Goal: Task Accomplishment & Management: Manage account settings

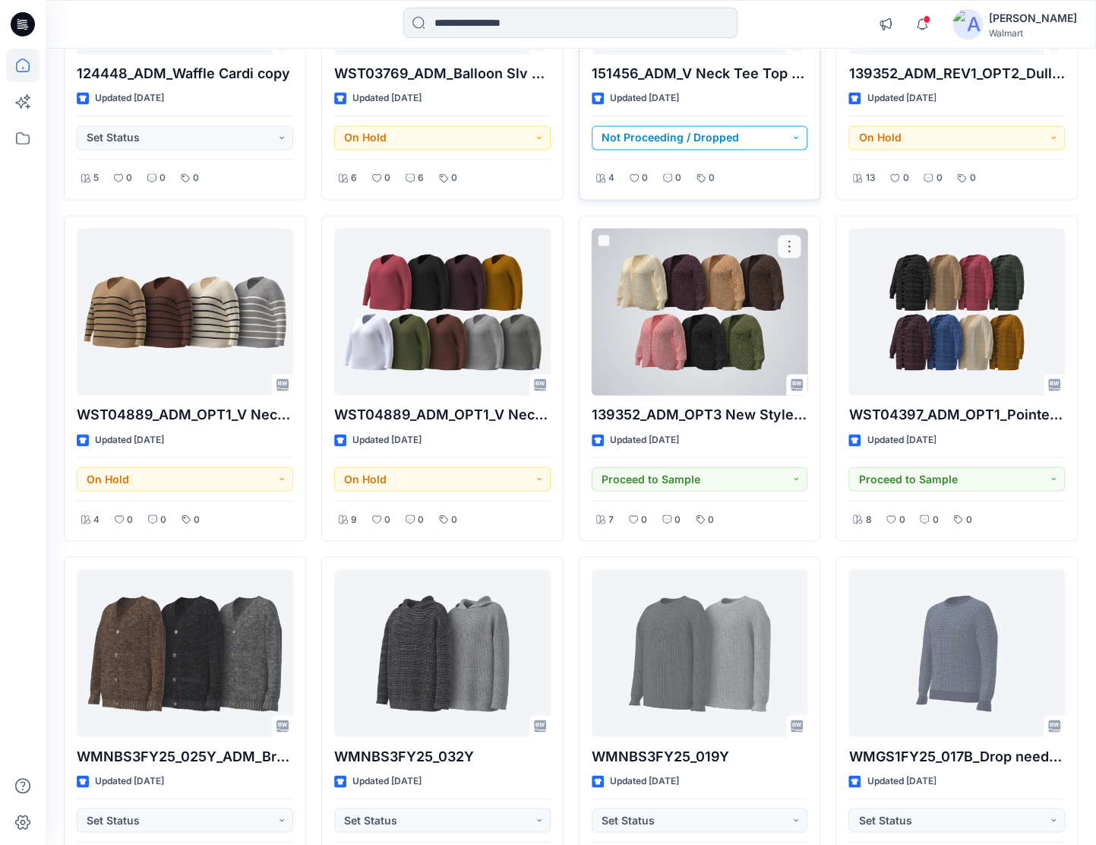
scroll to position [24454, 0]
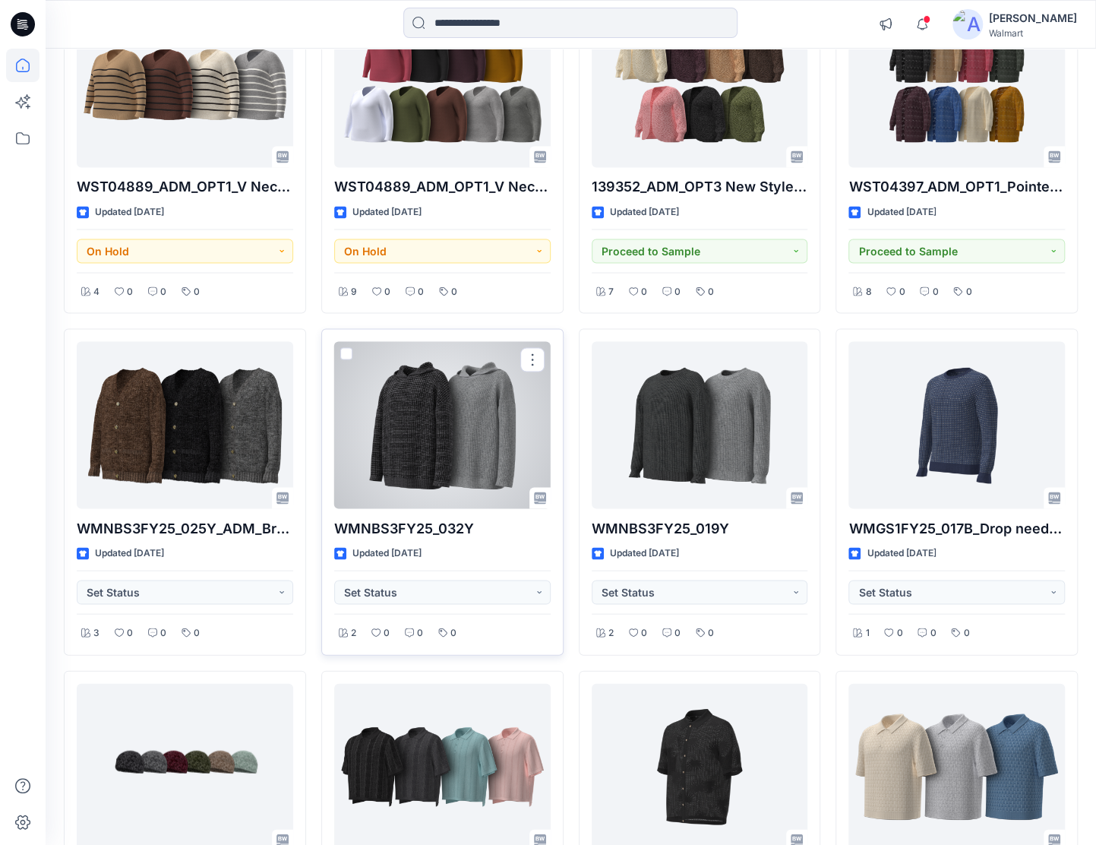
click at [456, 358] on div at bounding box center [442, 424] width 217 height 167
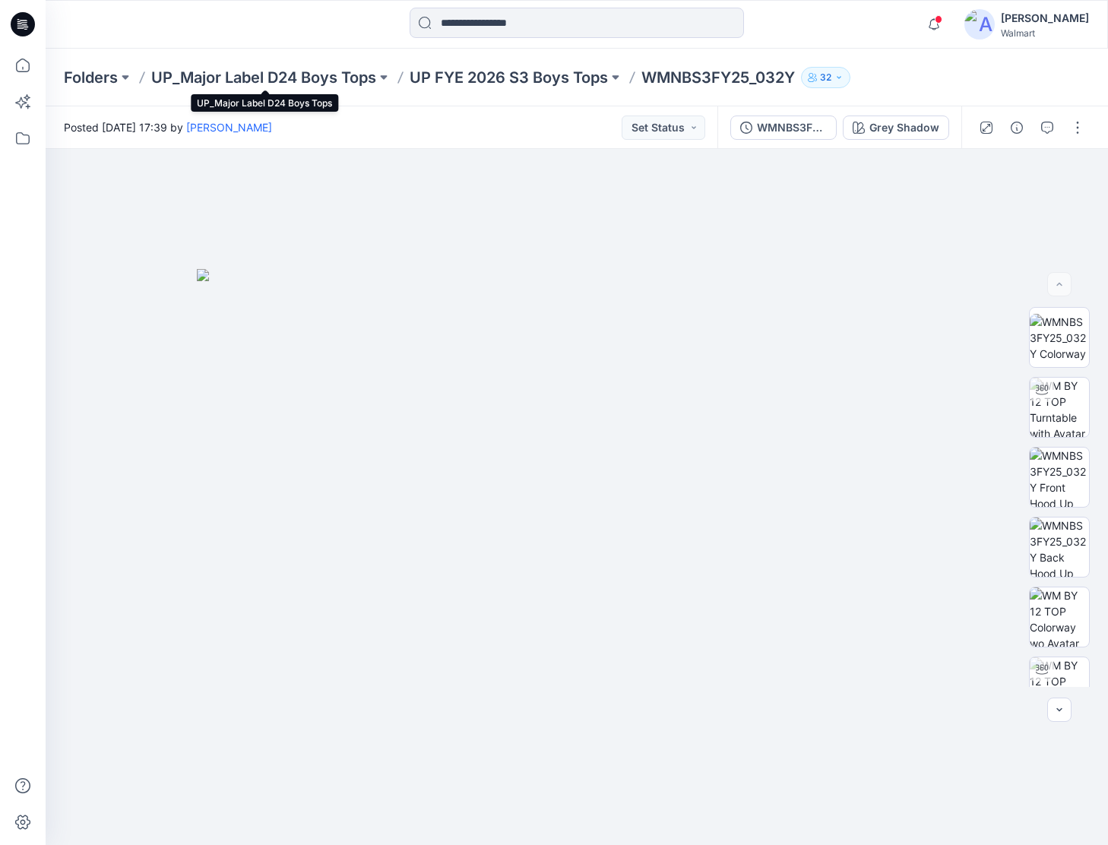
drag, startPoint x: 270, startPoint y: 84, endPoint x: 229, endPoint y: 106, distance: 45.9
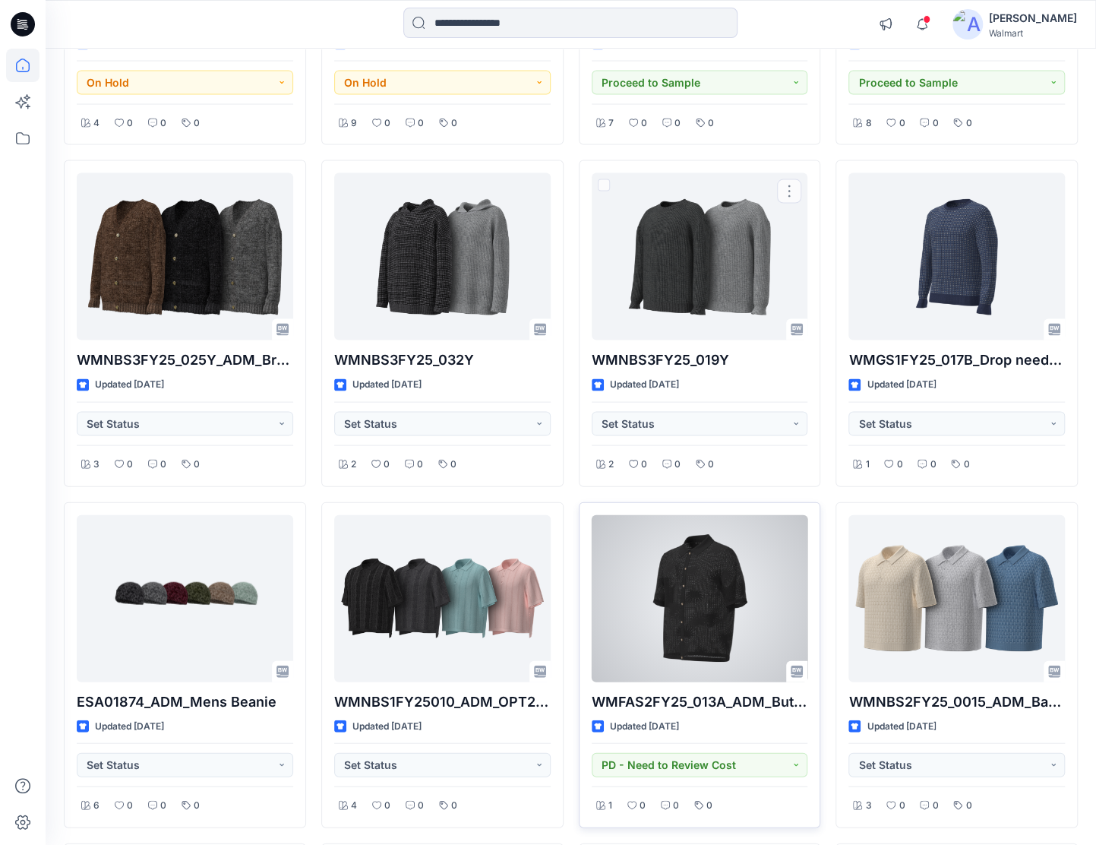
scroll to position [24682, 0]
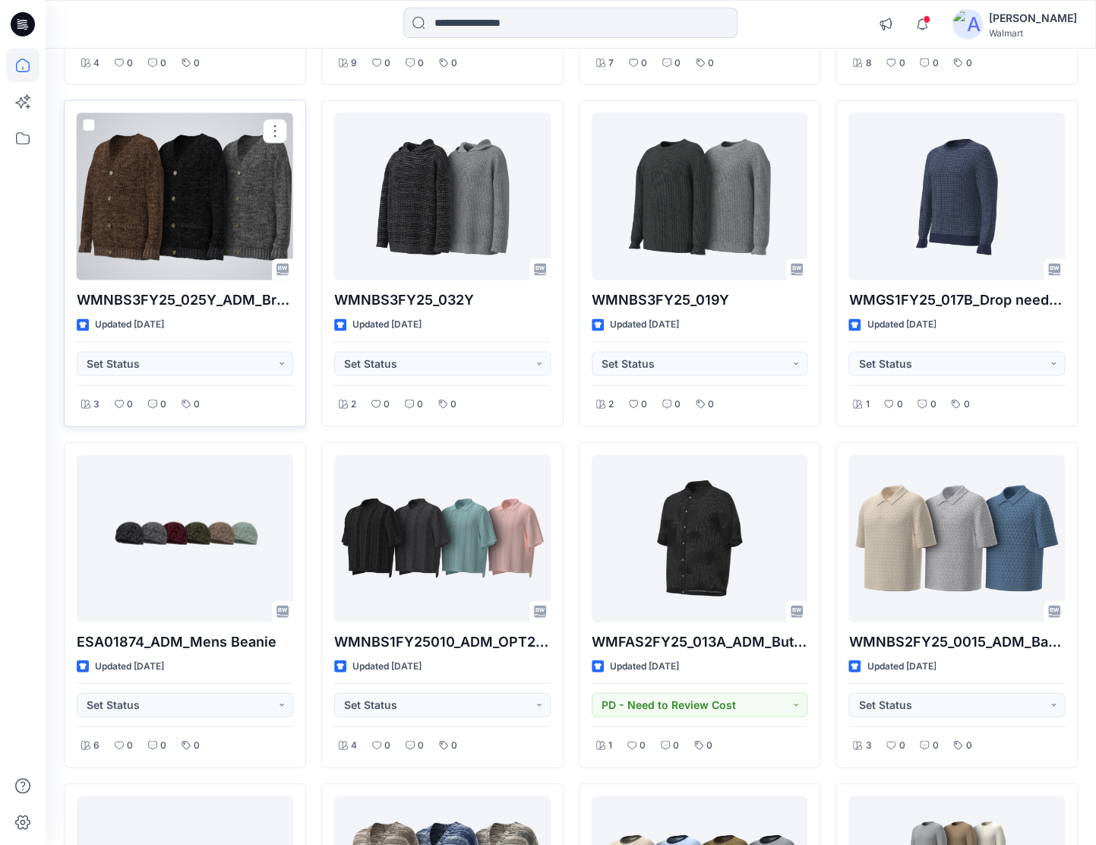
click at [193, 144] on div at bounding box center [185, 196] width 217 height 167
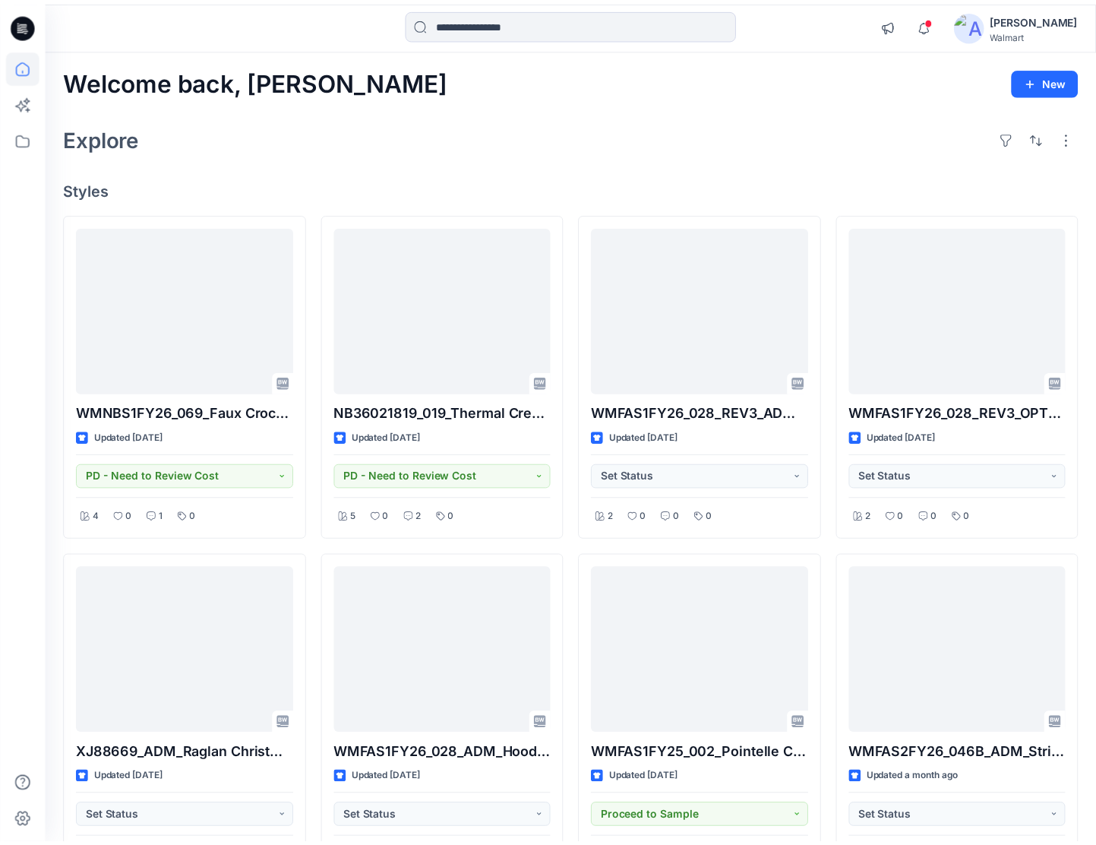
scroll to position [24944, 0]
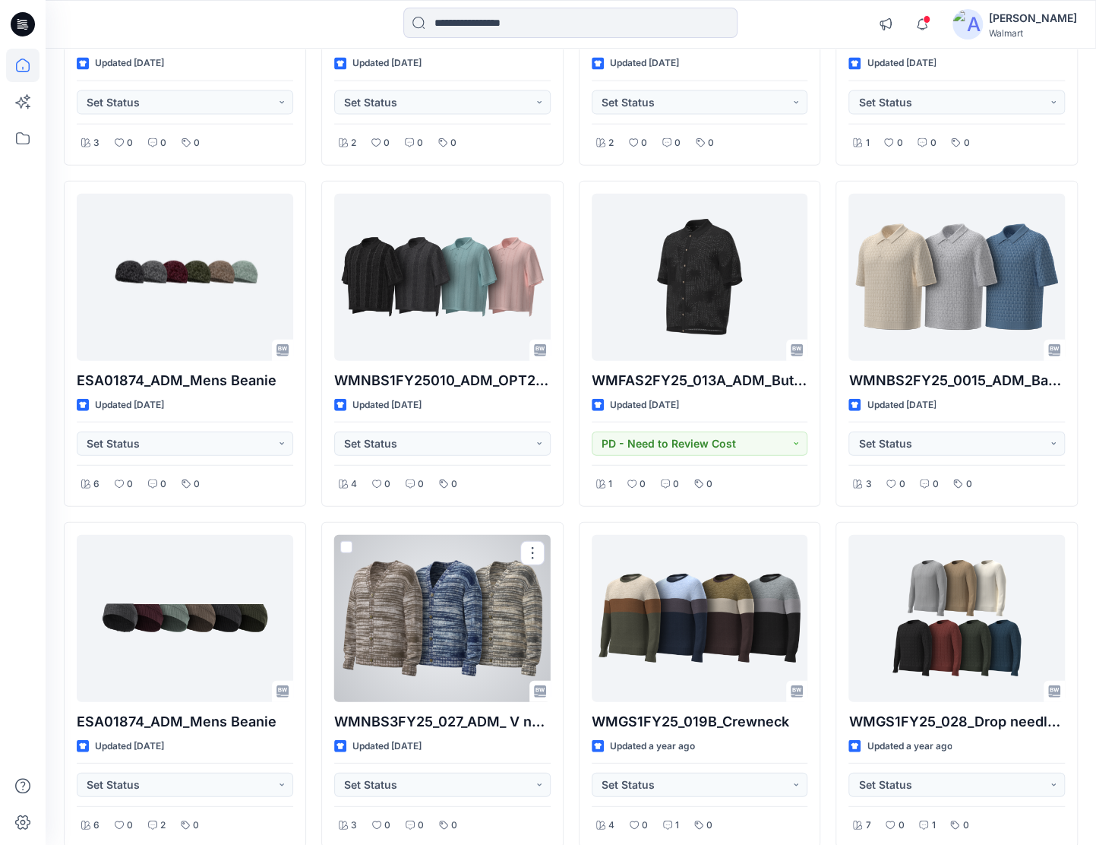
click at [449, 568] on div at bounding box center [442, 618] width 217 height 167
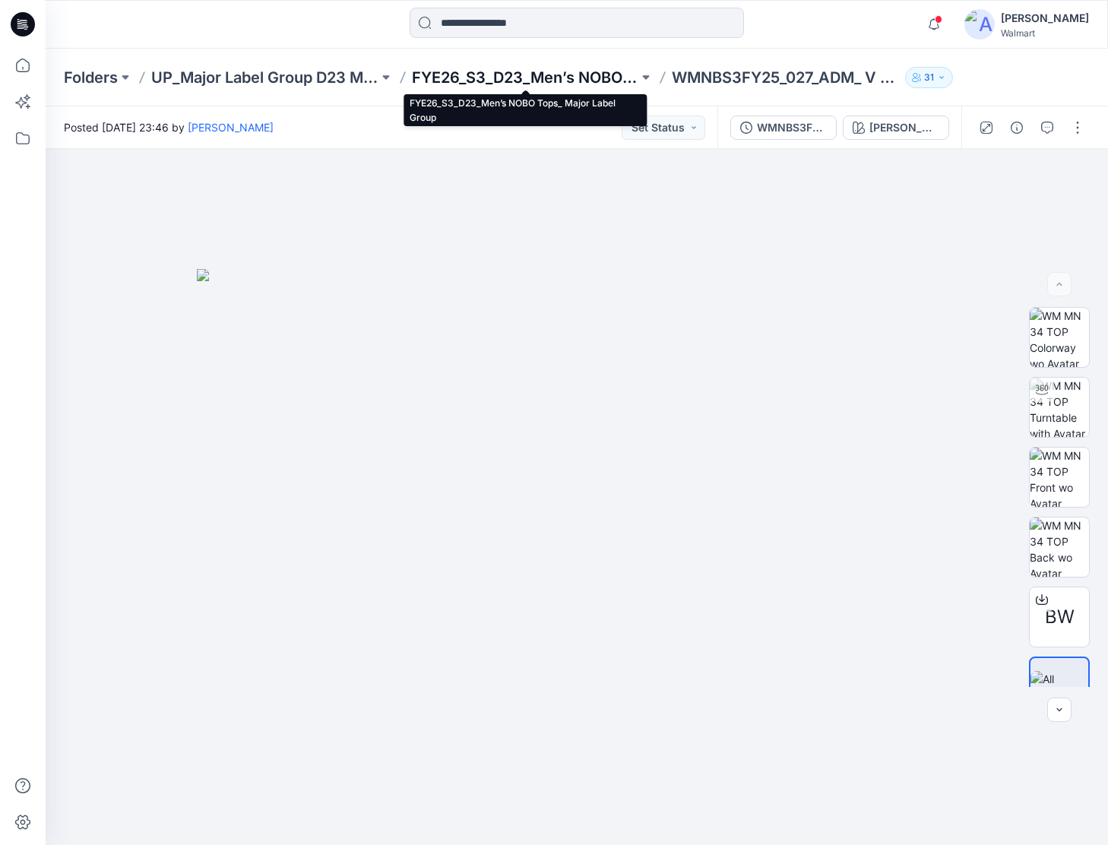
click at [478, 79] on p "FYE26_S3_D23_Men’s NOBO Tops_ Major Label Group" at bounding box center [525, 77] width 227 height 21
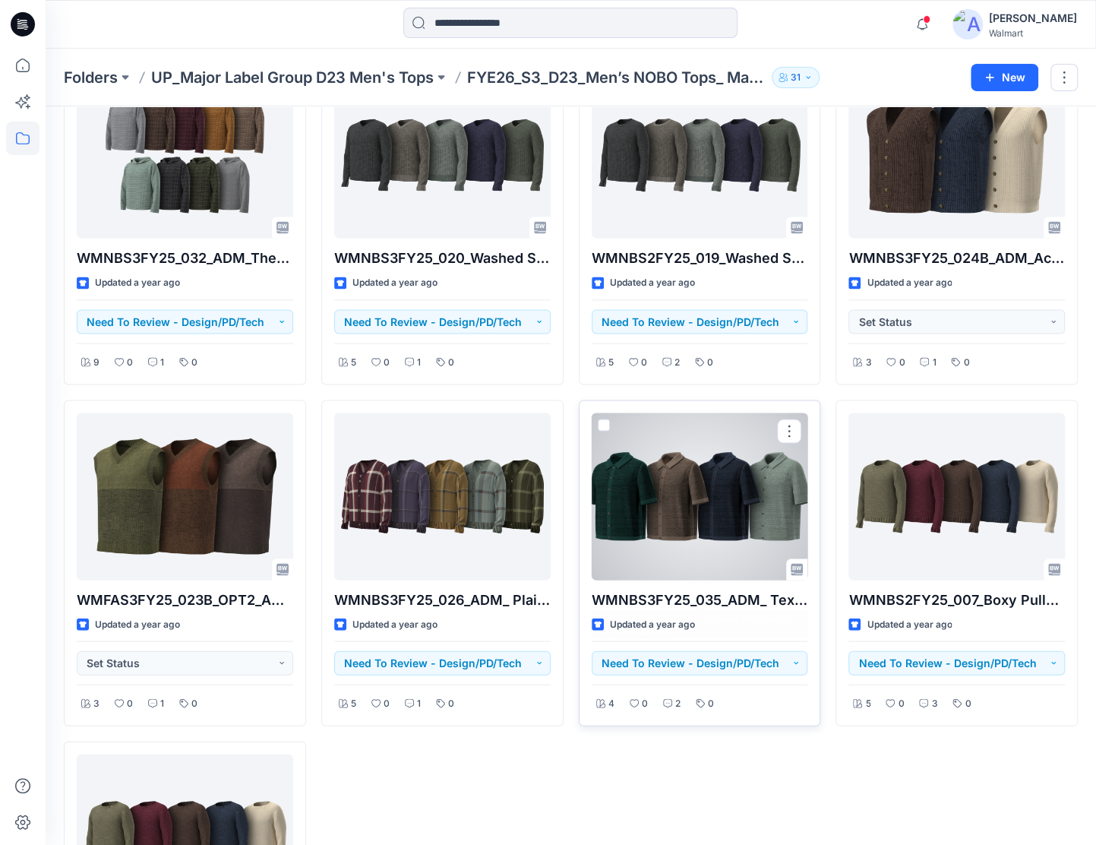
scroll to position [1576, 0]
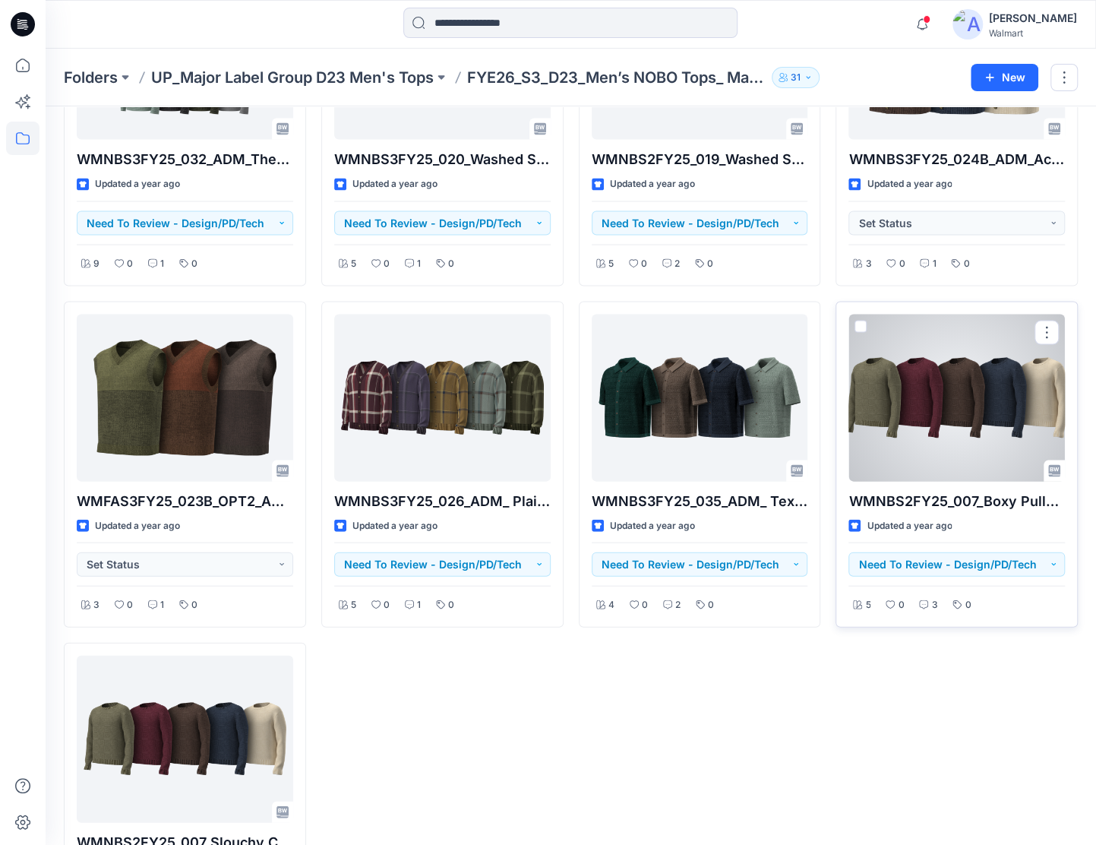
click at [938, 411] on div at bounding box center [957, 397] width 217 height 167
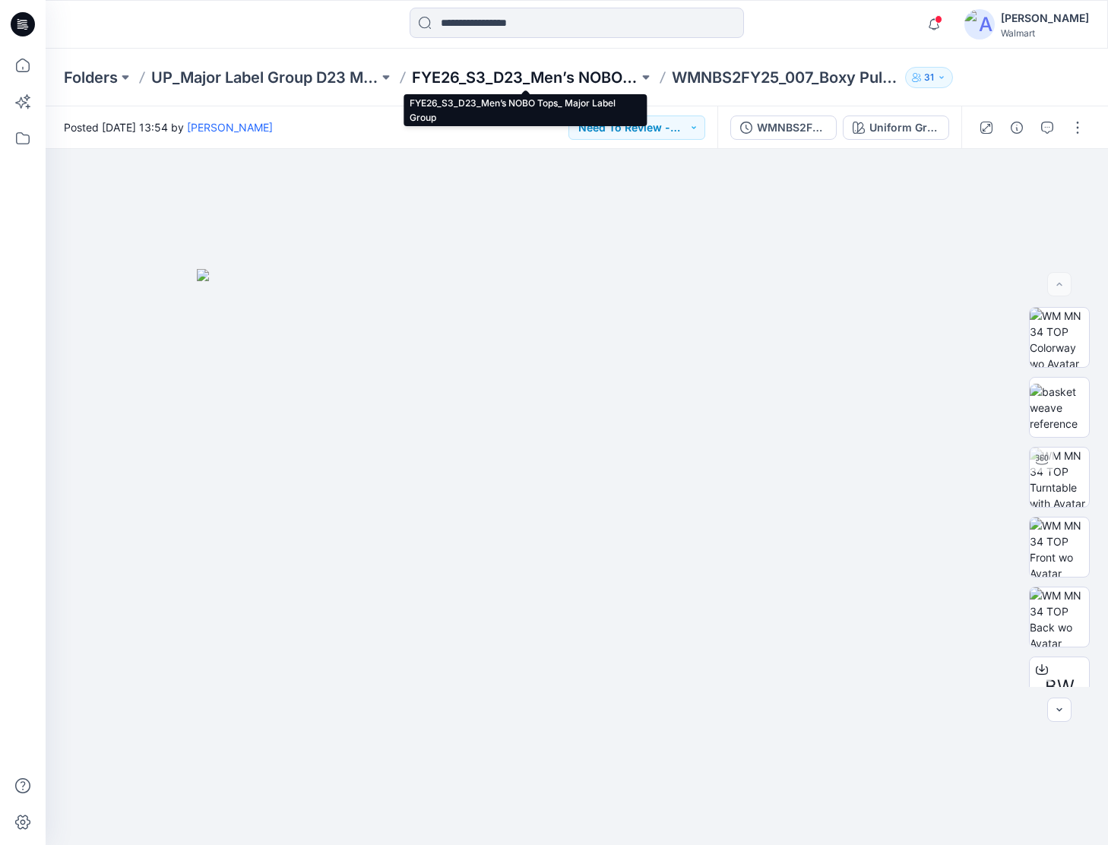
click at [542, 76] on p "FYE26_S3_D23_Men’s NOBO Tops_ Major Label Group" at bounding box center [525, 77] width 227 height 21
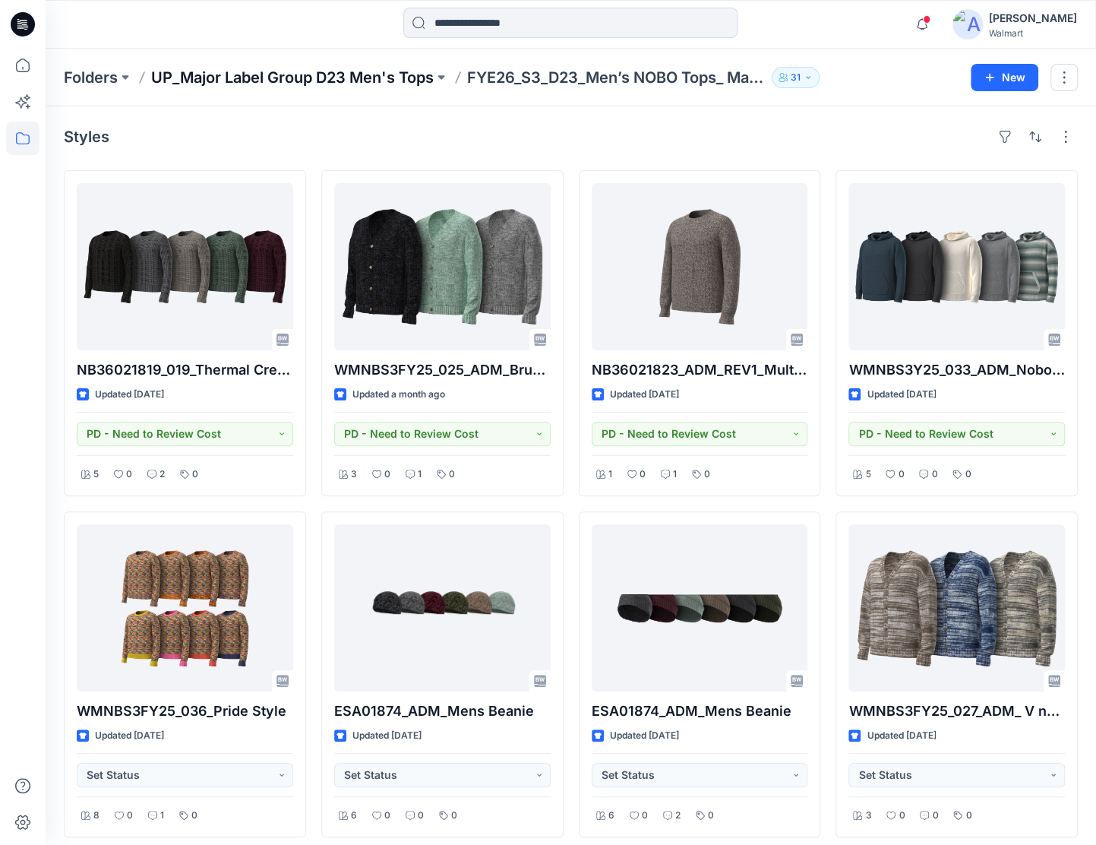
click at [384, 79] on p "UP_Major Label Group D23 Men's Tops" at bounding box center [292, 77] width 283 height 21
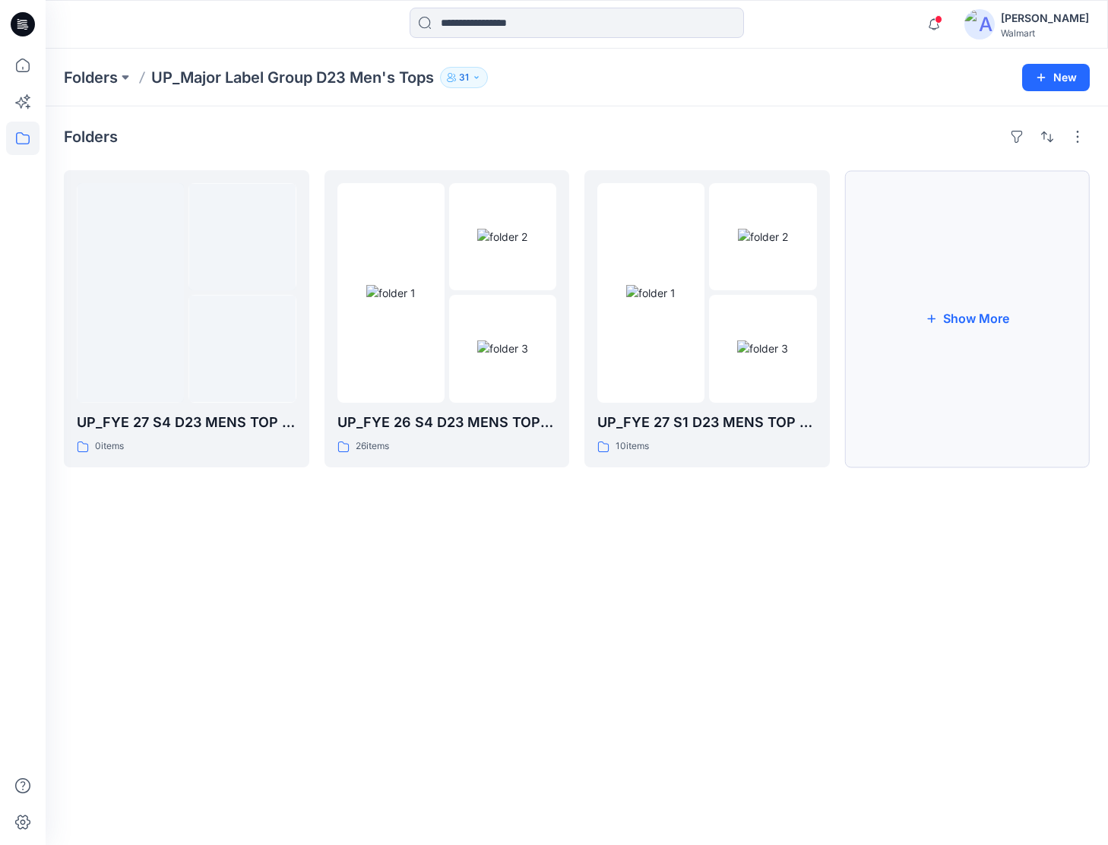
click at [962, 327] on button "Show More" at bounding box center [967, 318] width 245 height 297
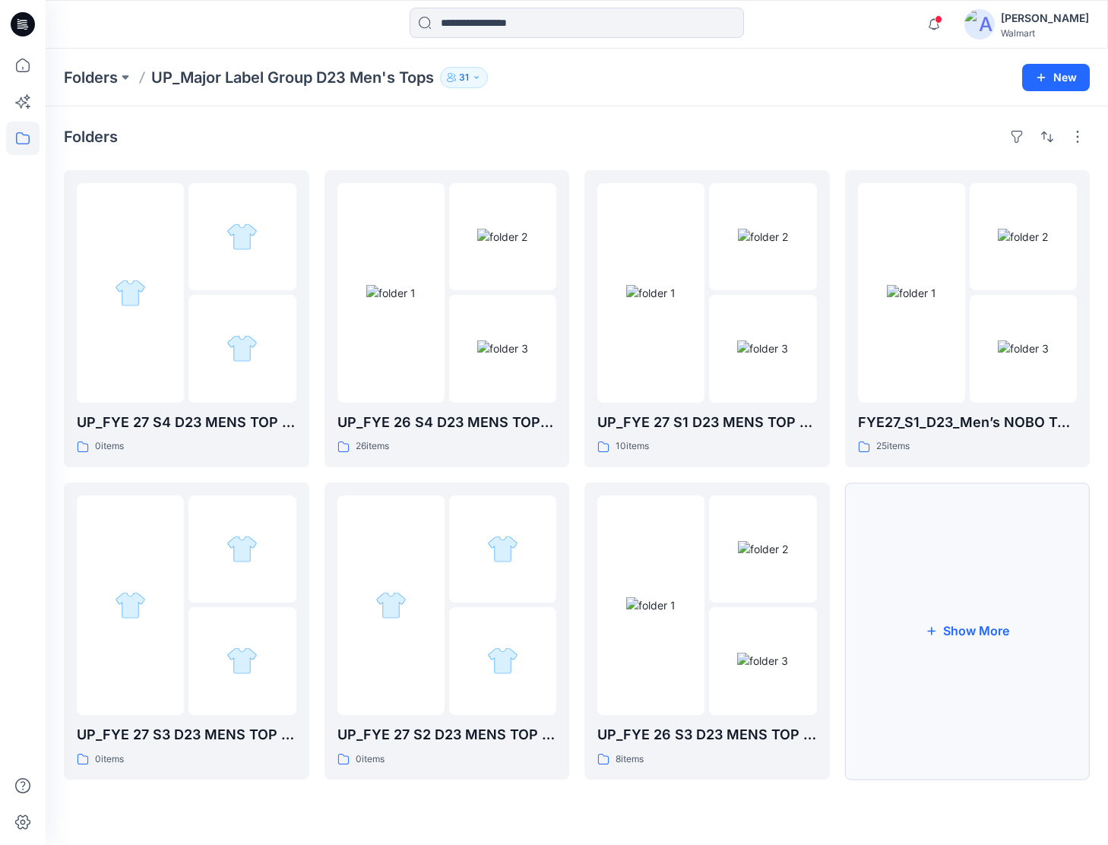
click at [1022, 647] on button "Show More" at bounding box center [967, 630] width 245 height 297
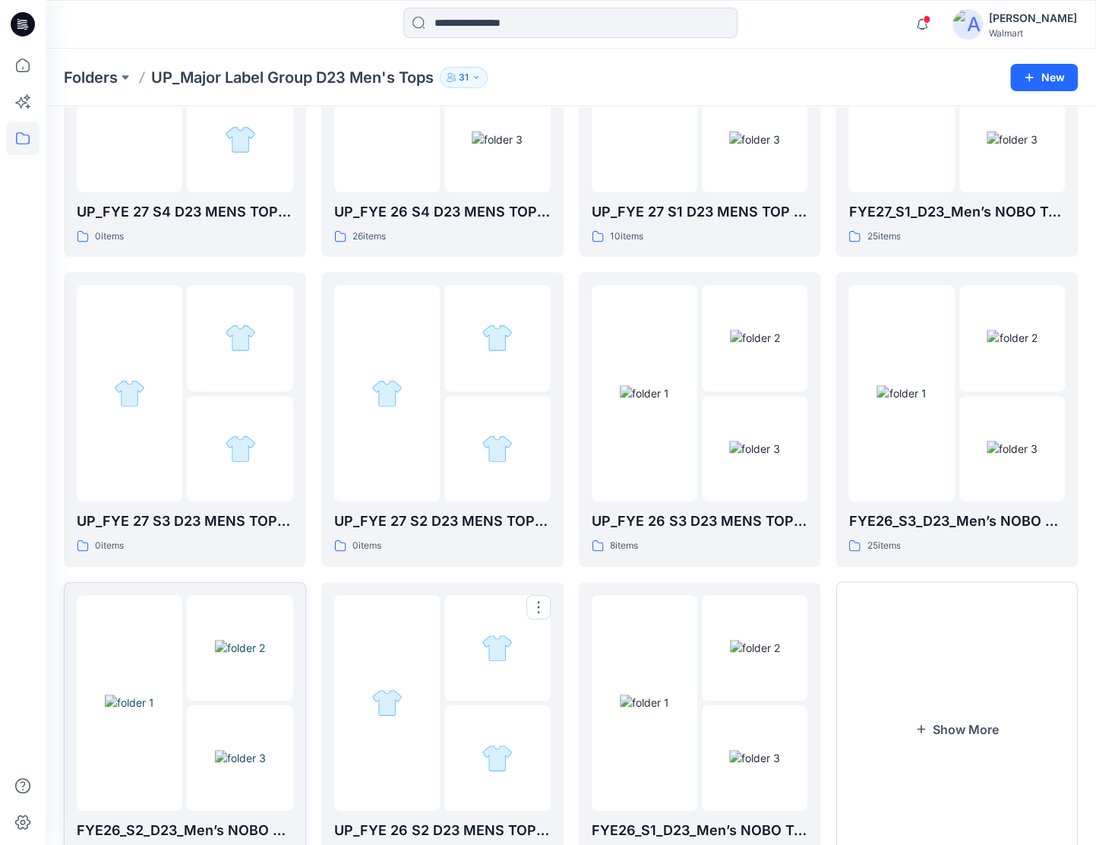
scroll to position [204, 0]
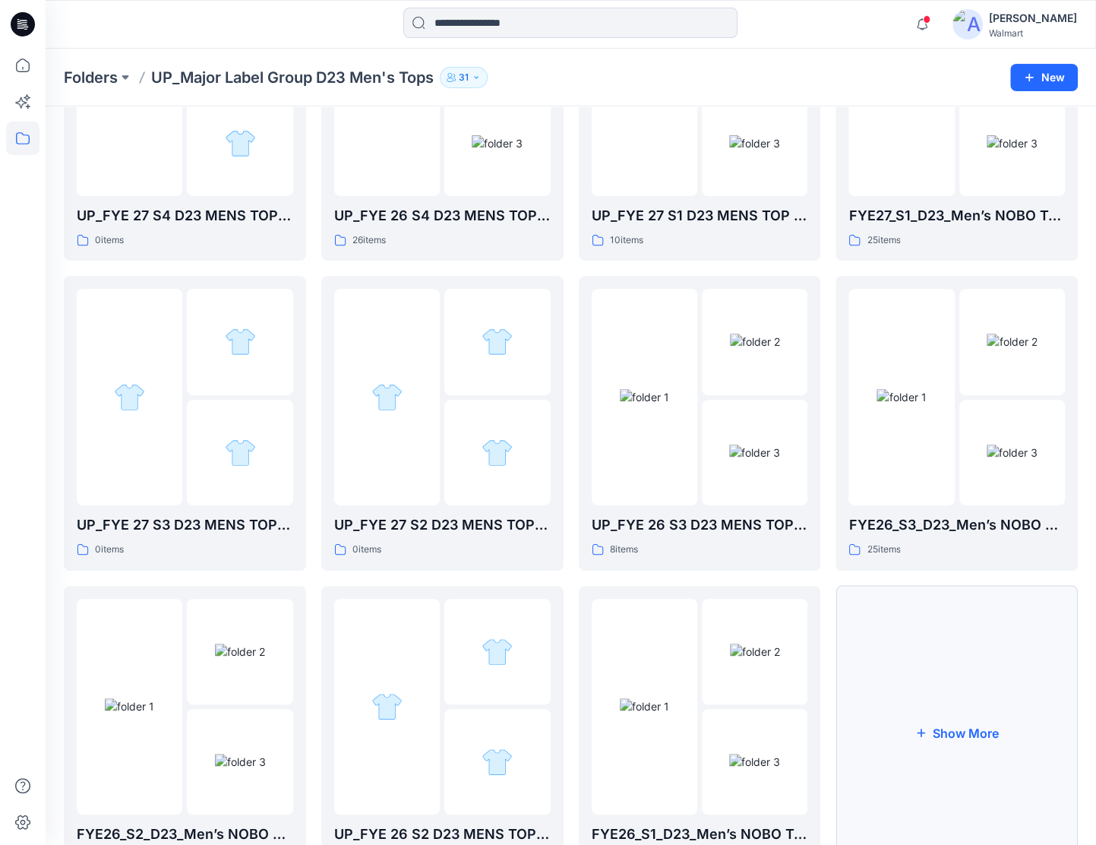
click at [949, 660] on button "Show More" at bounding box center [957, 733] width 242 height 294
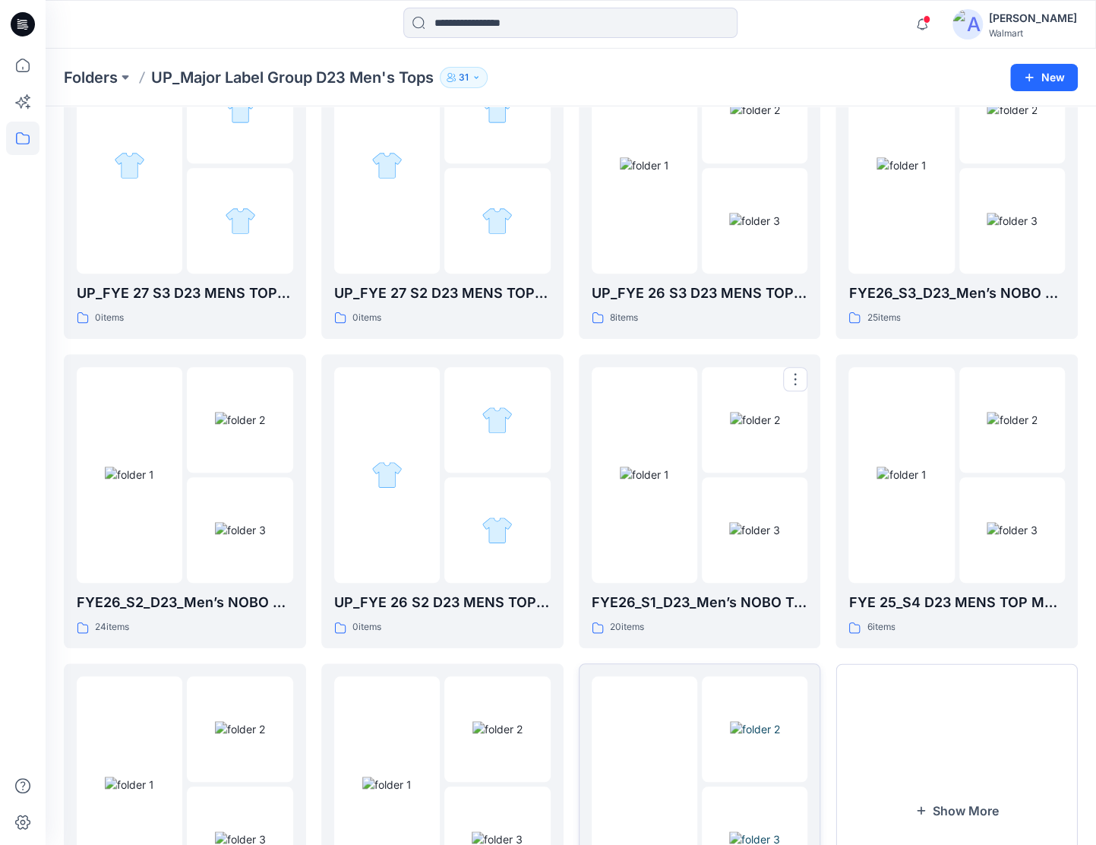
scroll to position [584, 0]
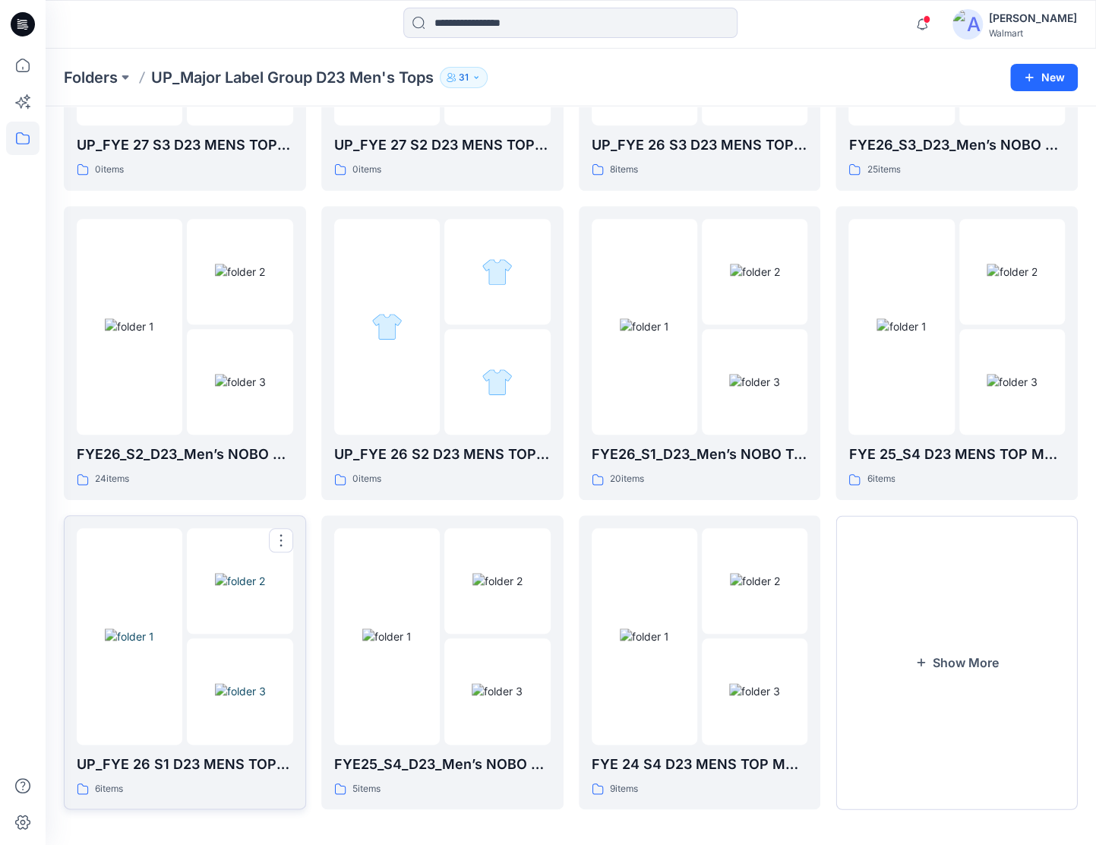
click at [246, 589] on img at bounding box center [240, 581] width 50 height 16
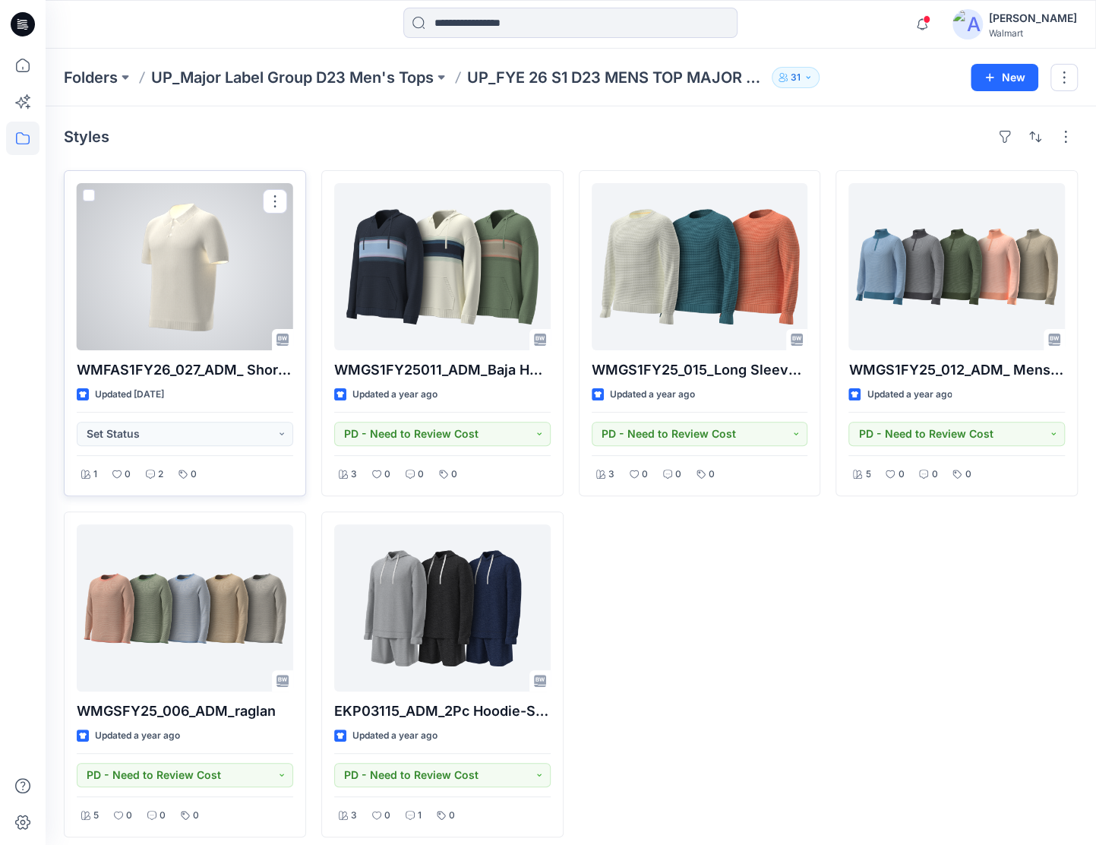
drag, startPoint x: 301, startPoint y: 228, endPoint x: 284, endPoint y: 233, distance: 17.5
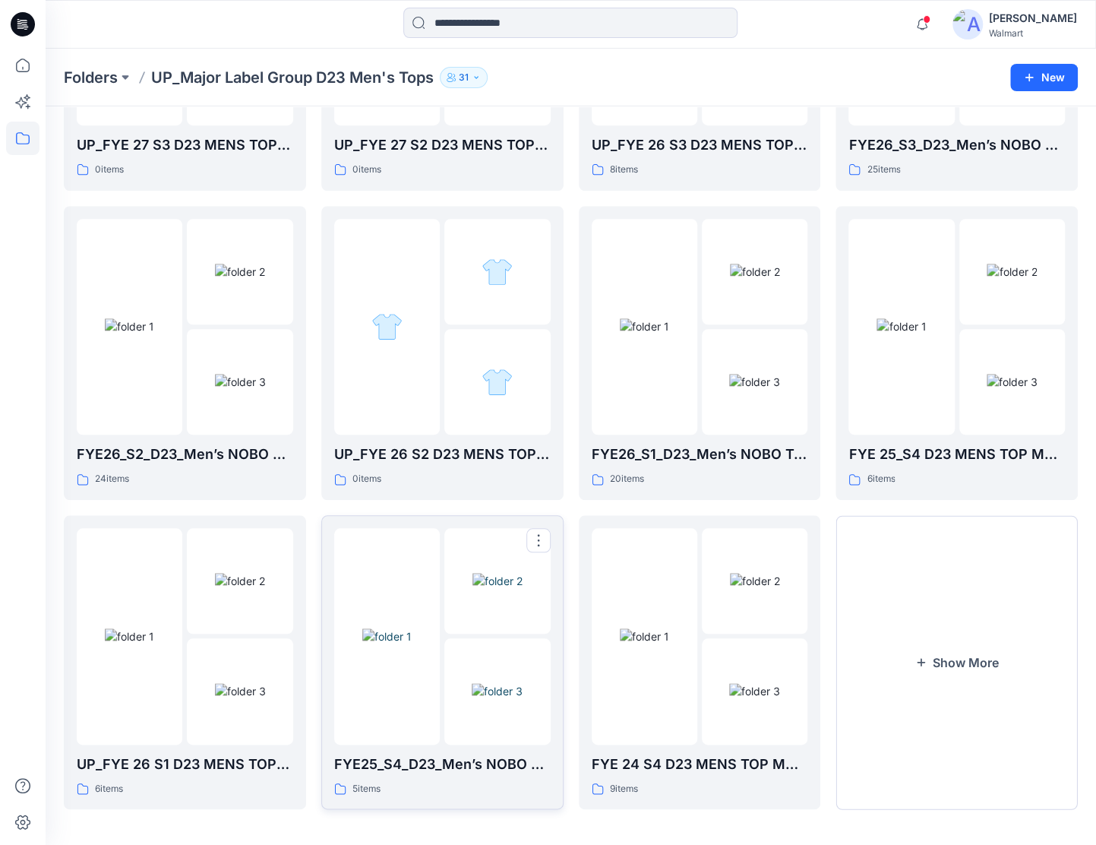
click at [412, 628] on img at bounding box center [386, 636] width 49 height 16
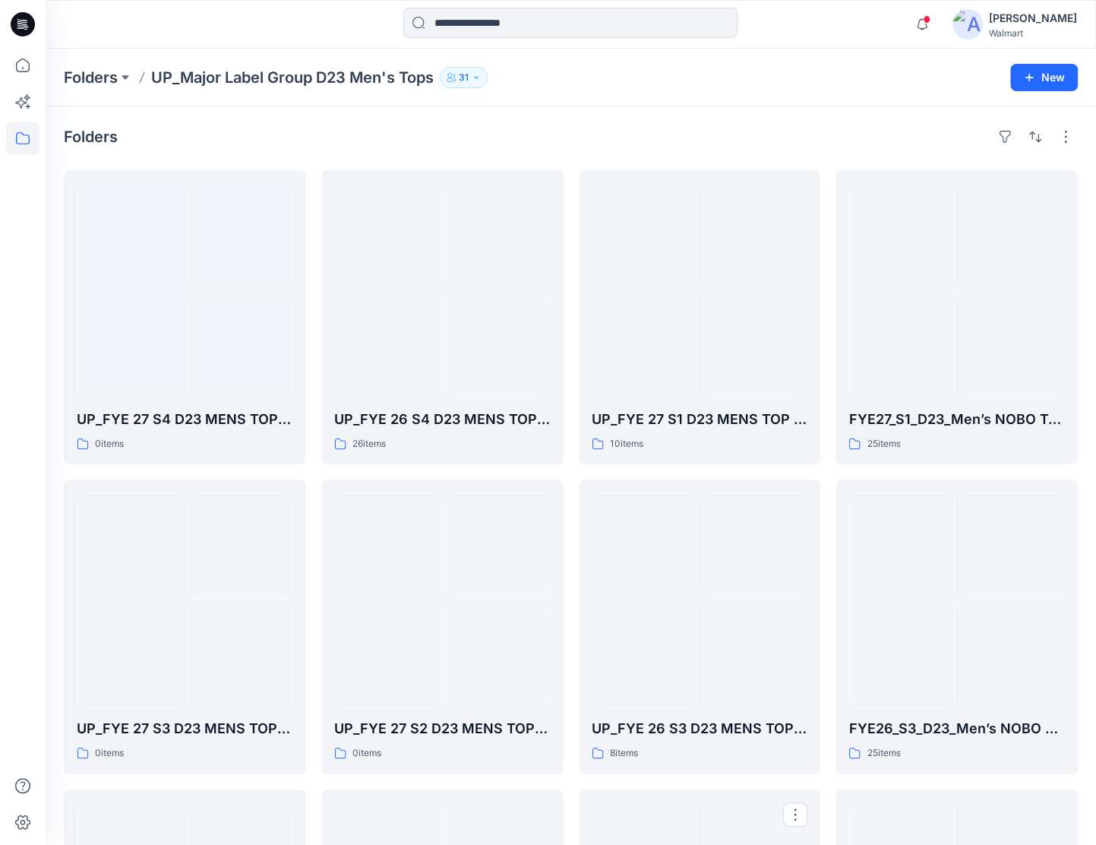
scroll to position [584, 0]
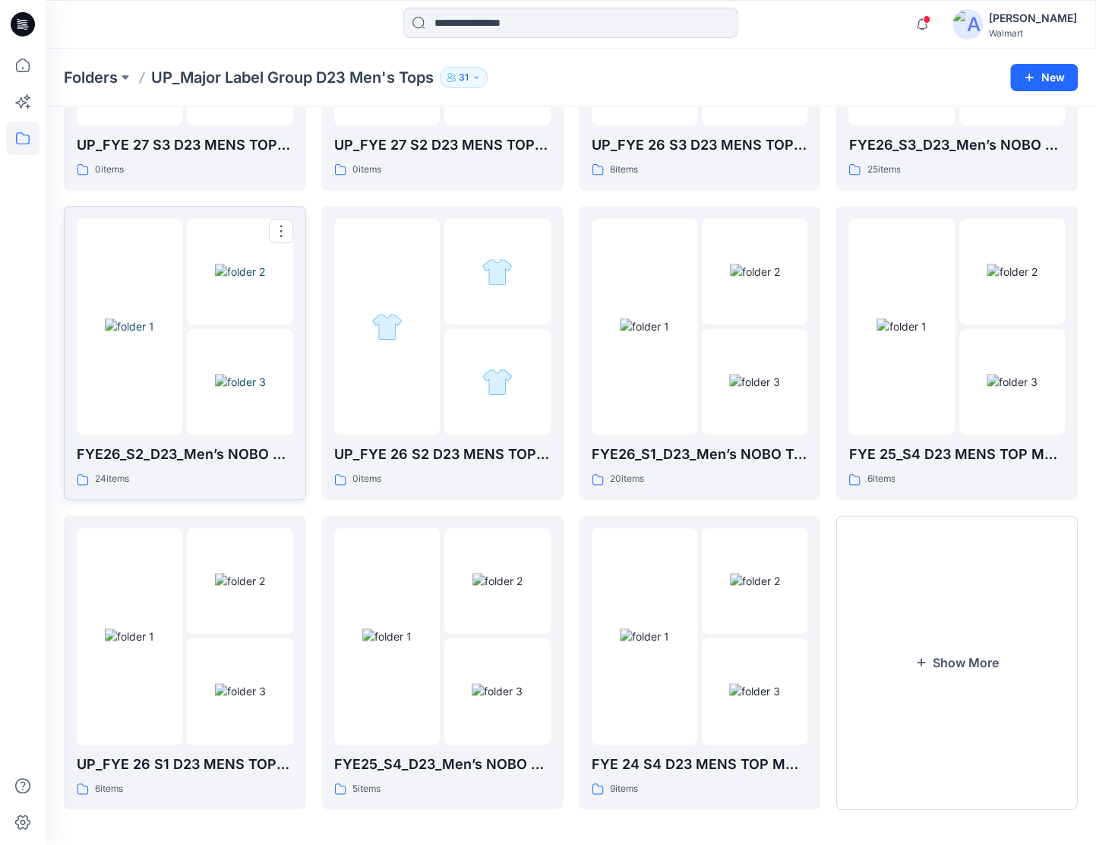
click at [198, 324] on div at bounding box center [240, 327] width 106 height 217
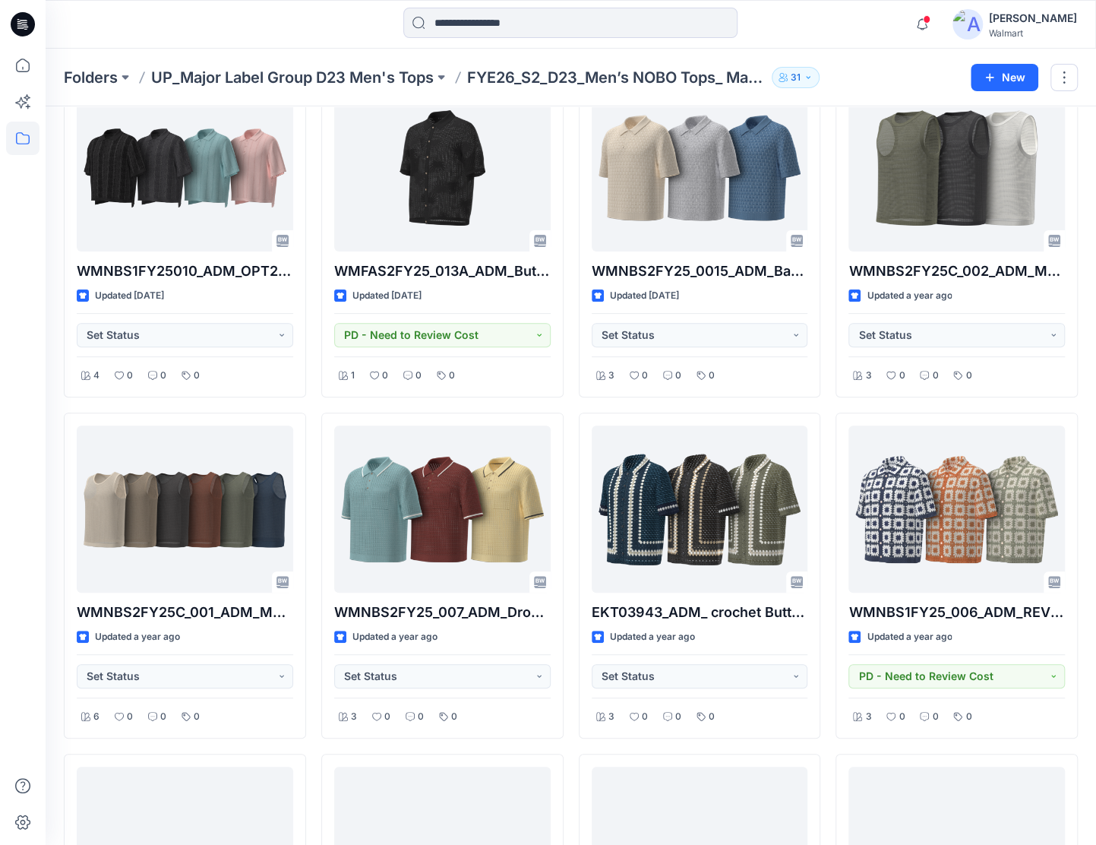
scroll to position [2, 0]
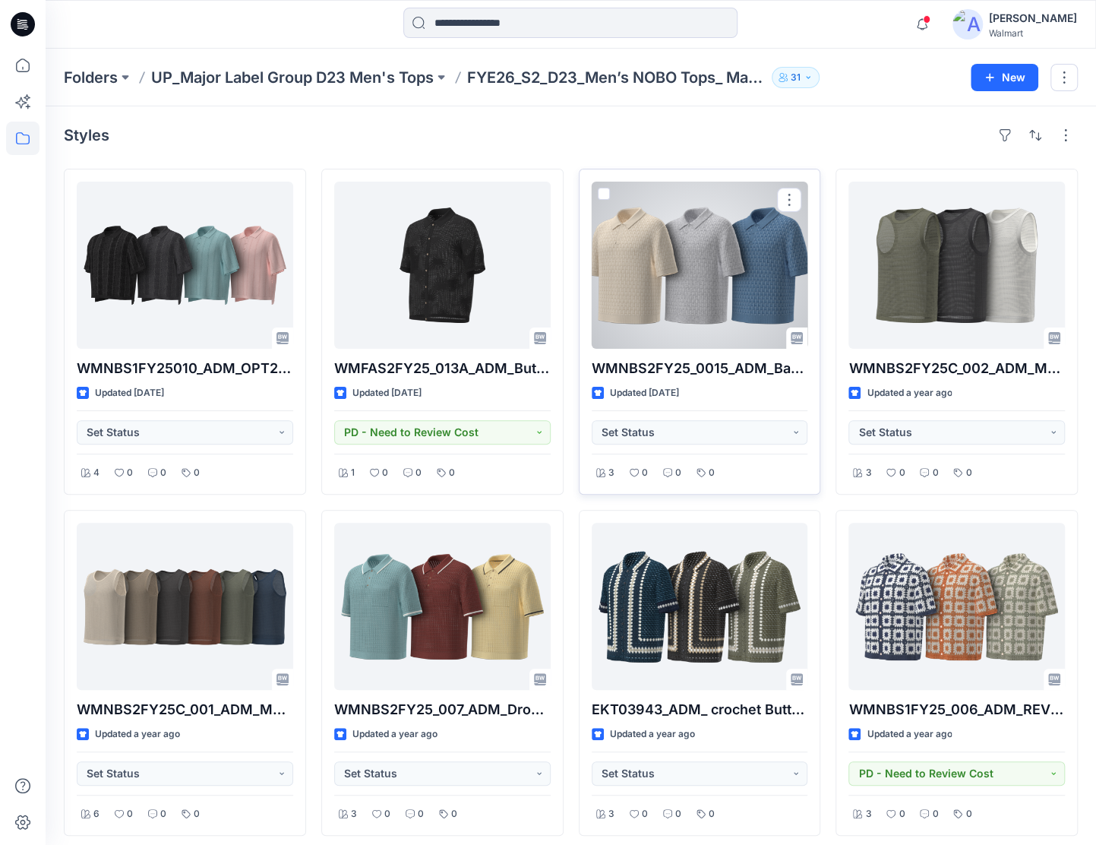
drag, startPoint x: 734, startPoint y: 247, endPoint x: 712, endPoint y: 260, distance: 25.5
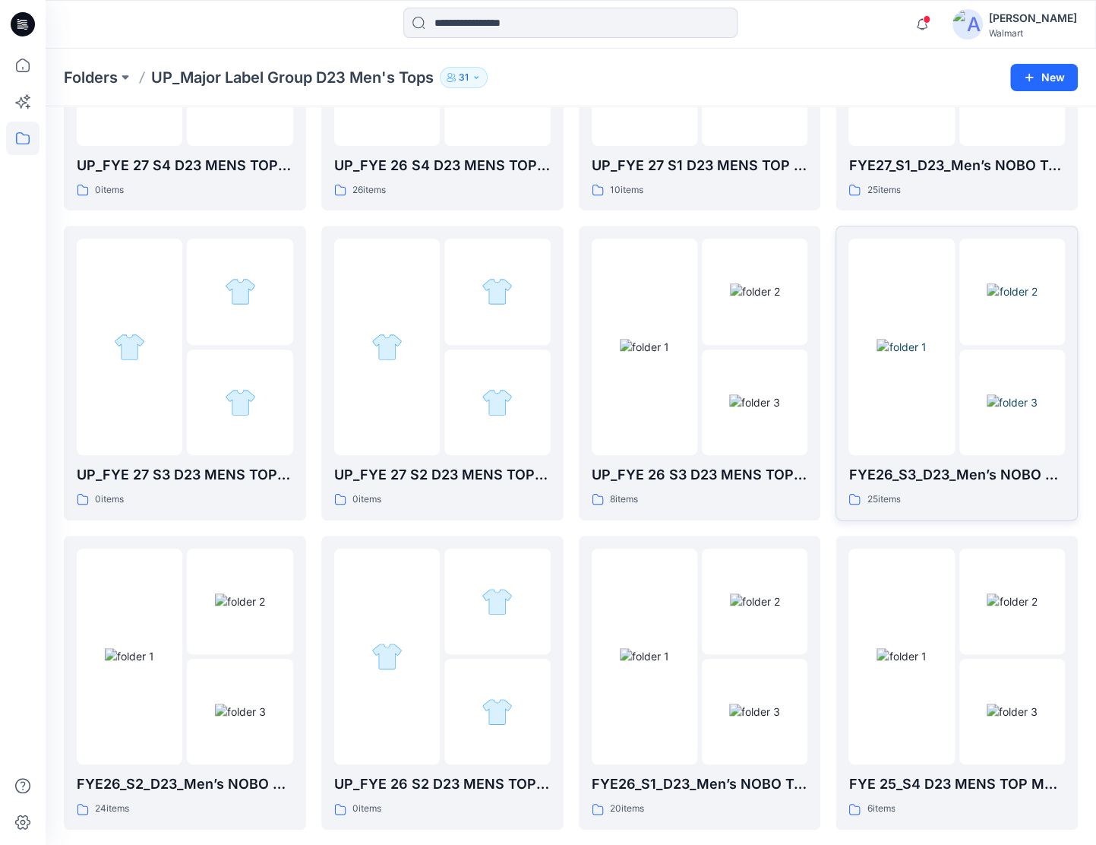
scroll to position [128, 0]
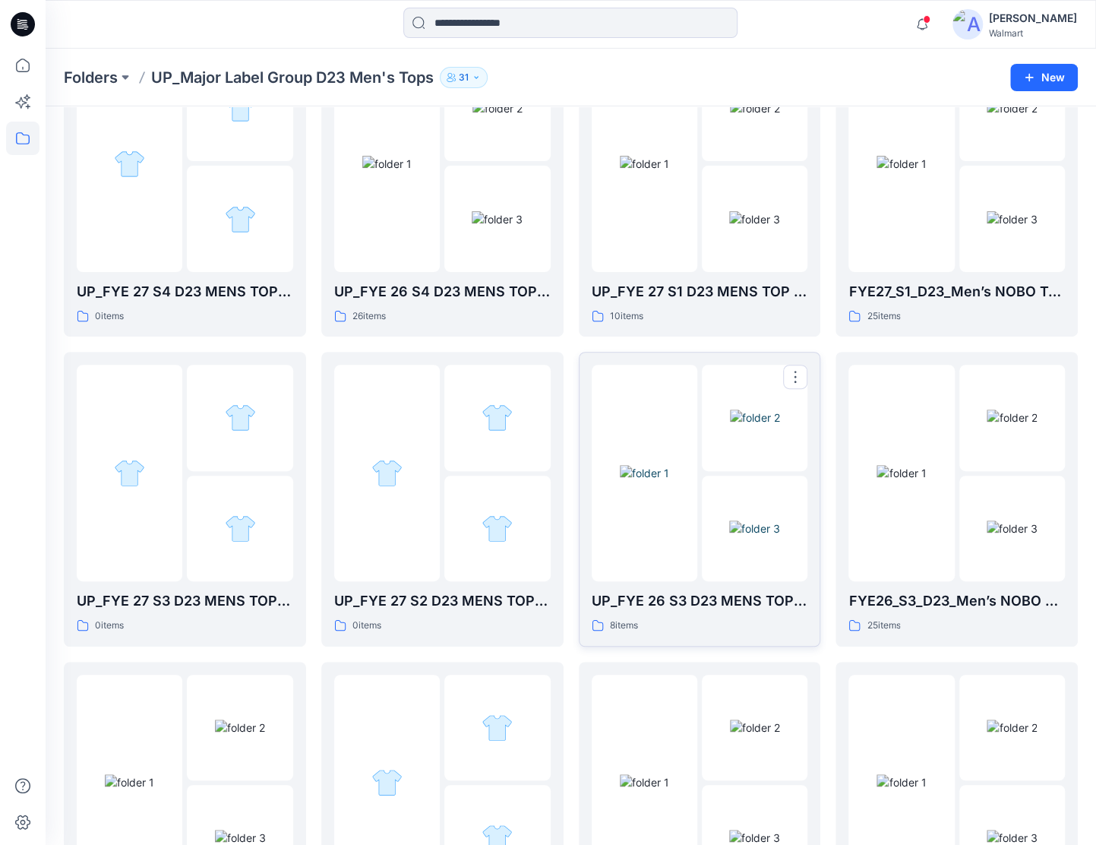
click at [730, 416] on img at bounding box center [755, 418] width 50 height 16
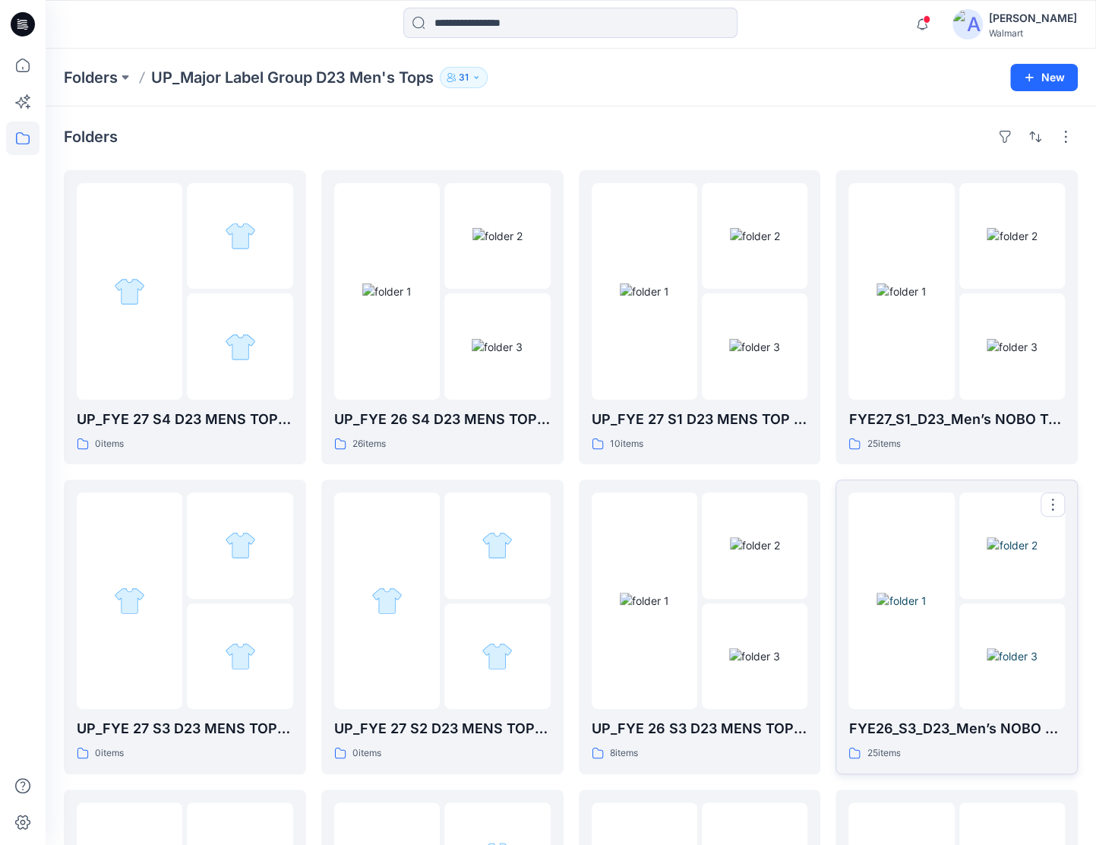
click at [1016, 553] on img at bounding box center [1012, 545] width 50 height 16
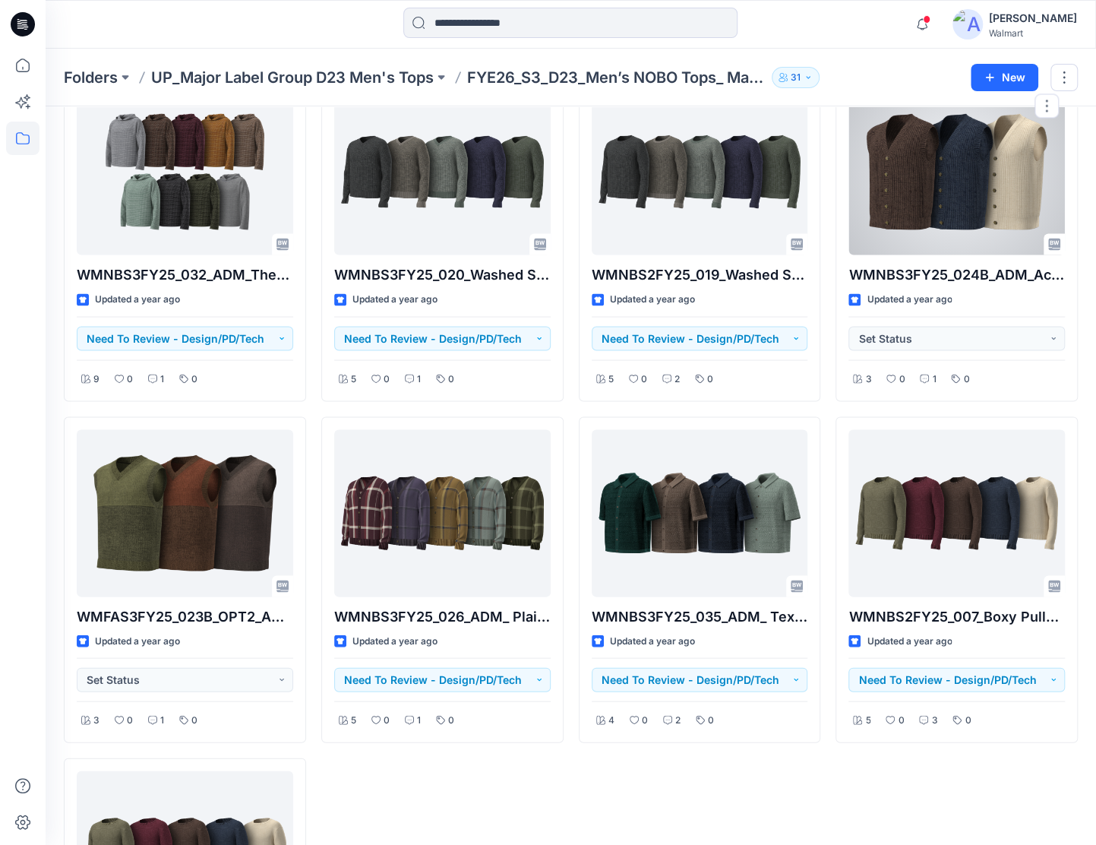
scroll to position [1672, 0]
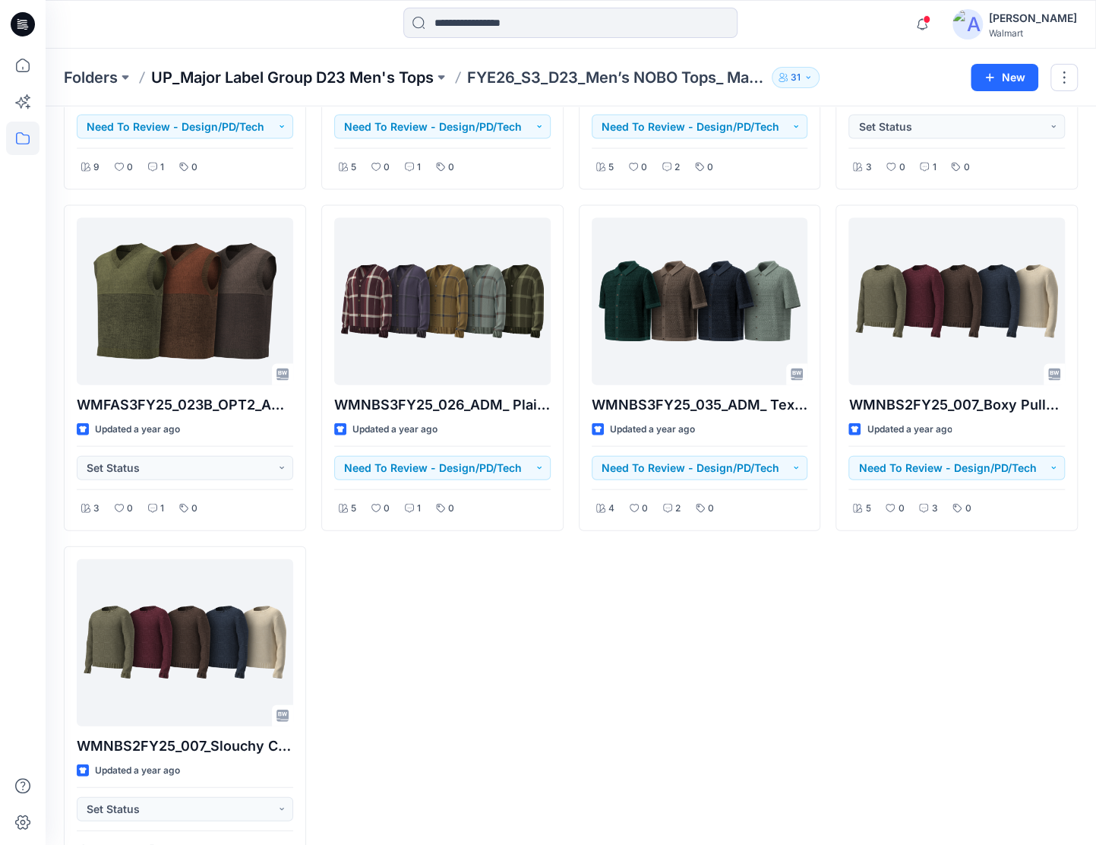
click at [345, 80] on p "UP_Major Label Group D23 Men's Tops" at bounding box center [292, 77] width 283 height 21
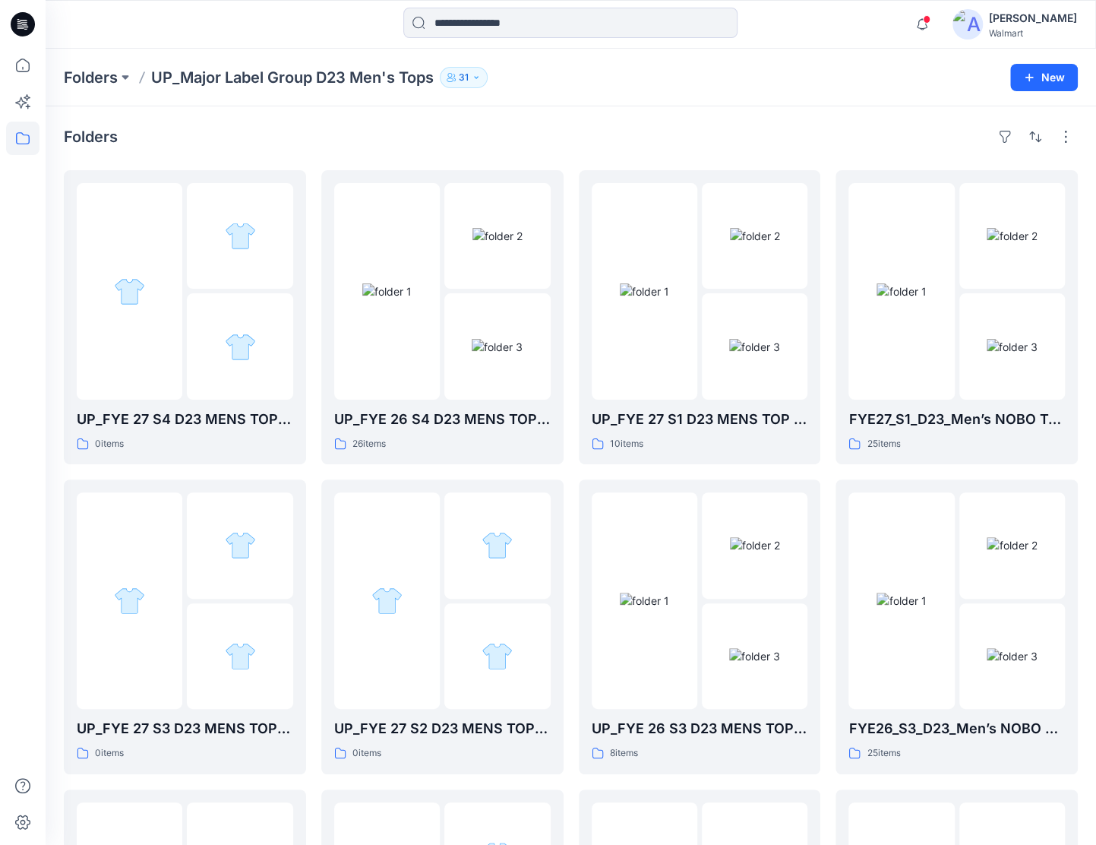
click at [724, 109] on div "Folders UP_FYE 27 S4 D23 MENS TOP MAJOR LABEL GROUP_ 0 items UP_FYE 27 S3 D23 M…" at bounding box center [571, 770] width 1051 height 1329
click at [29, 17] on icon at bounding box center [23, 24] width 24 height 24
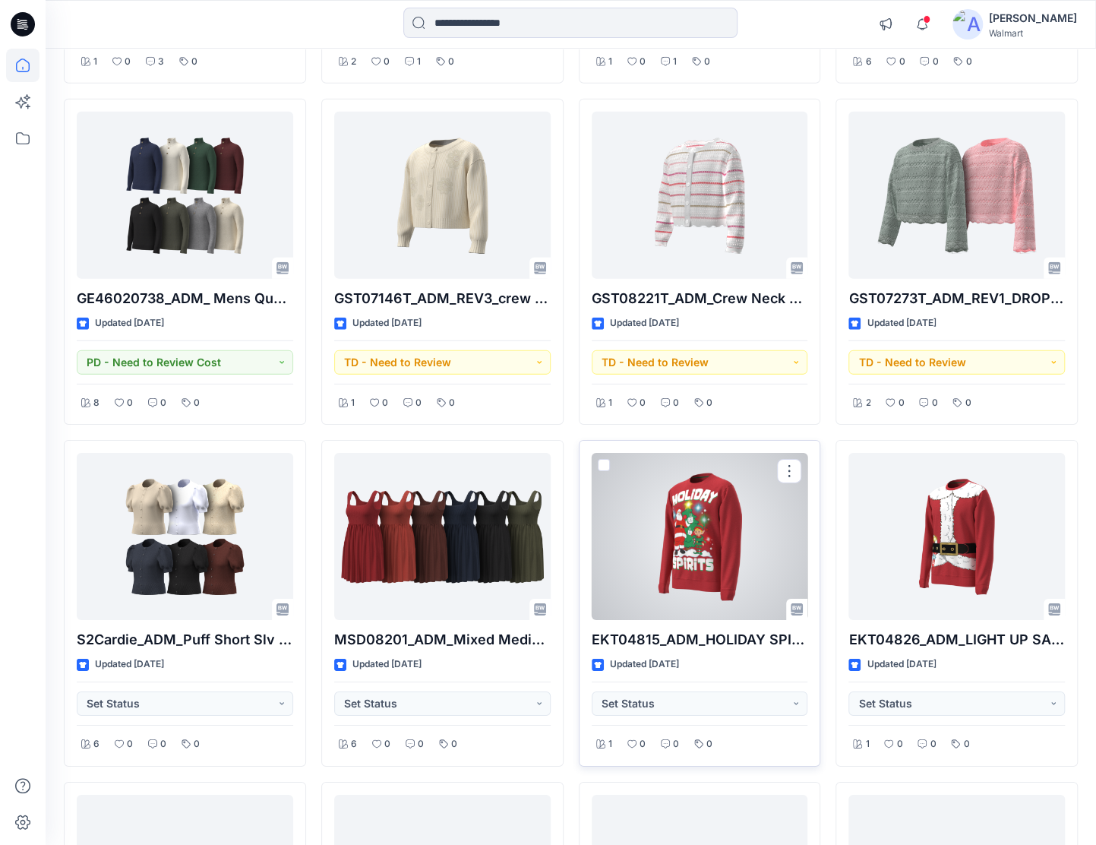
scroll to position [2716, 0]
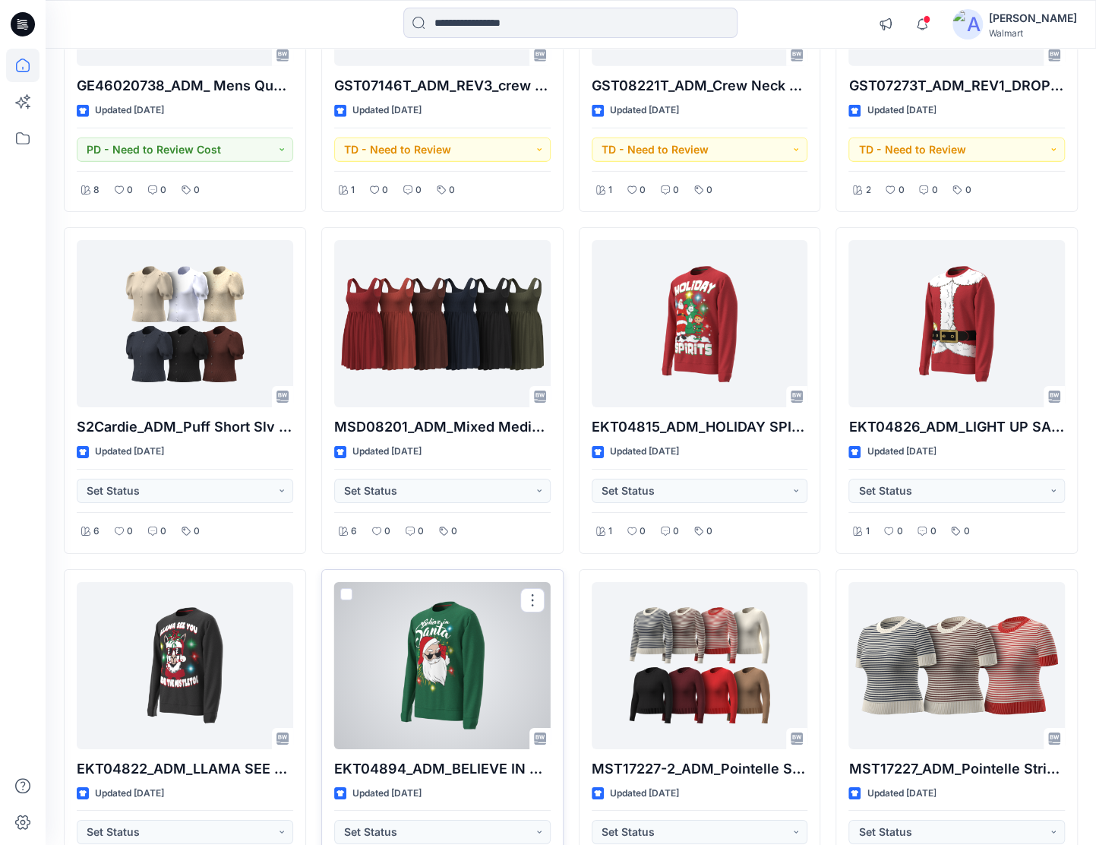
drag, startPoint x: 467, startPoint y: 671, endPoint x: 473, endPoint y: 614, distance: 57.4
click at [467, 671] on div at bounding box center [442, 665] width 217 height 167
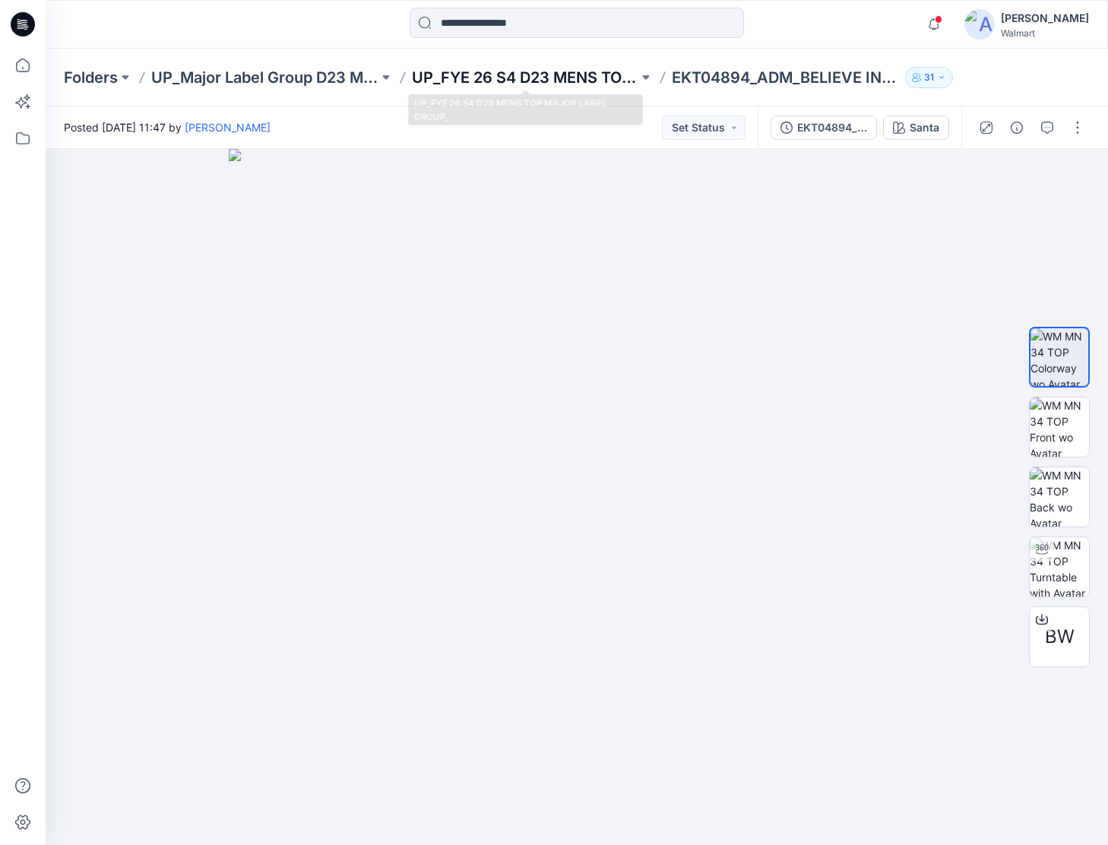
click at [488, 78] on p "UP_FYE 26 S4 D23 MENS TOP MAJOR LABEL GROUP_" at bounding box center [525, 77] width 227 height 21
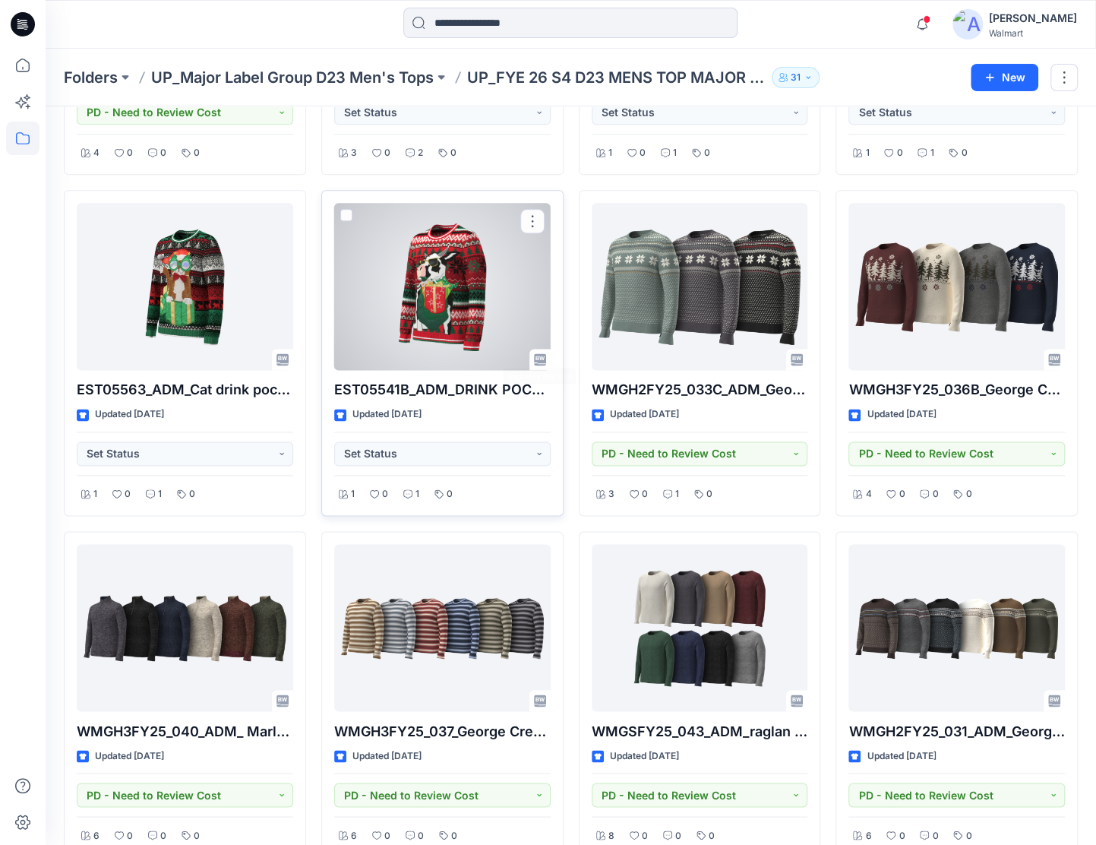
scroll to position [1011, 0]
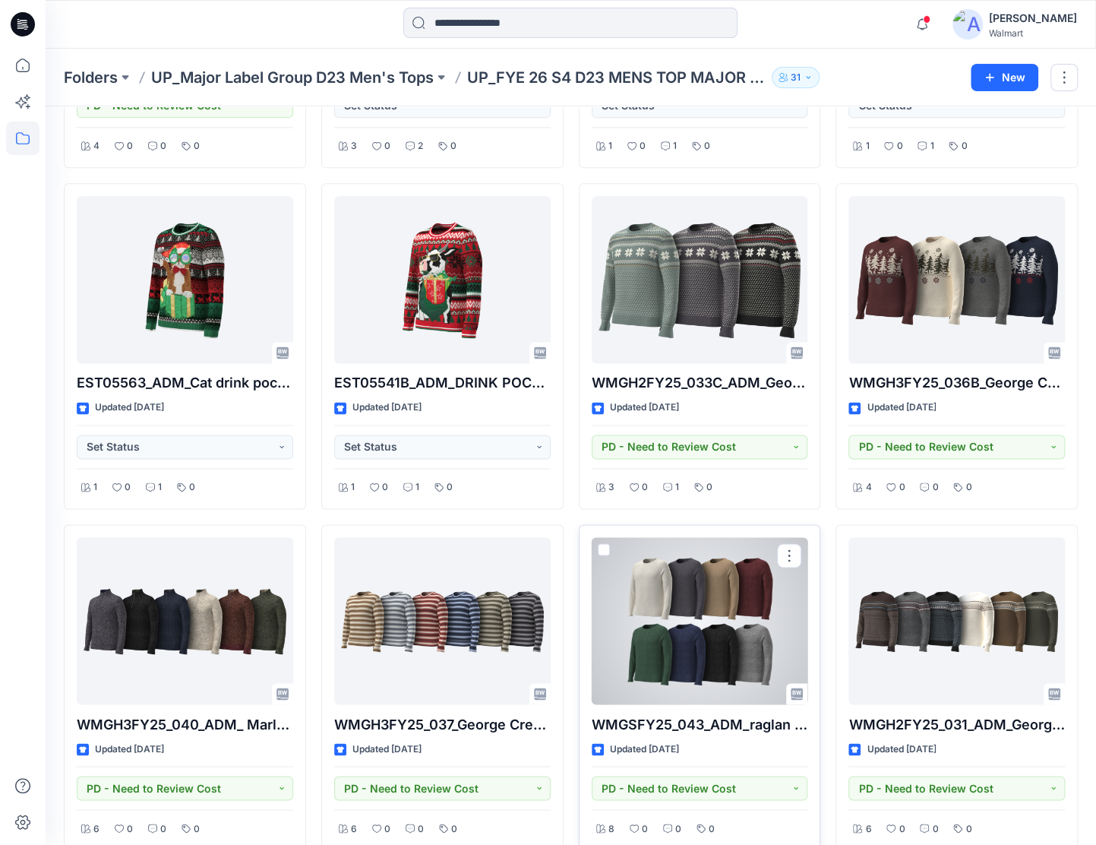
click at [758, 609] on div at bounding box center [700, 620] width 217 height 167
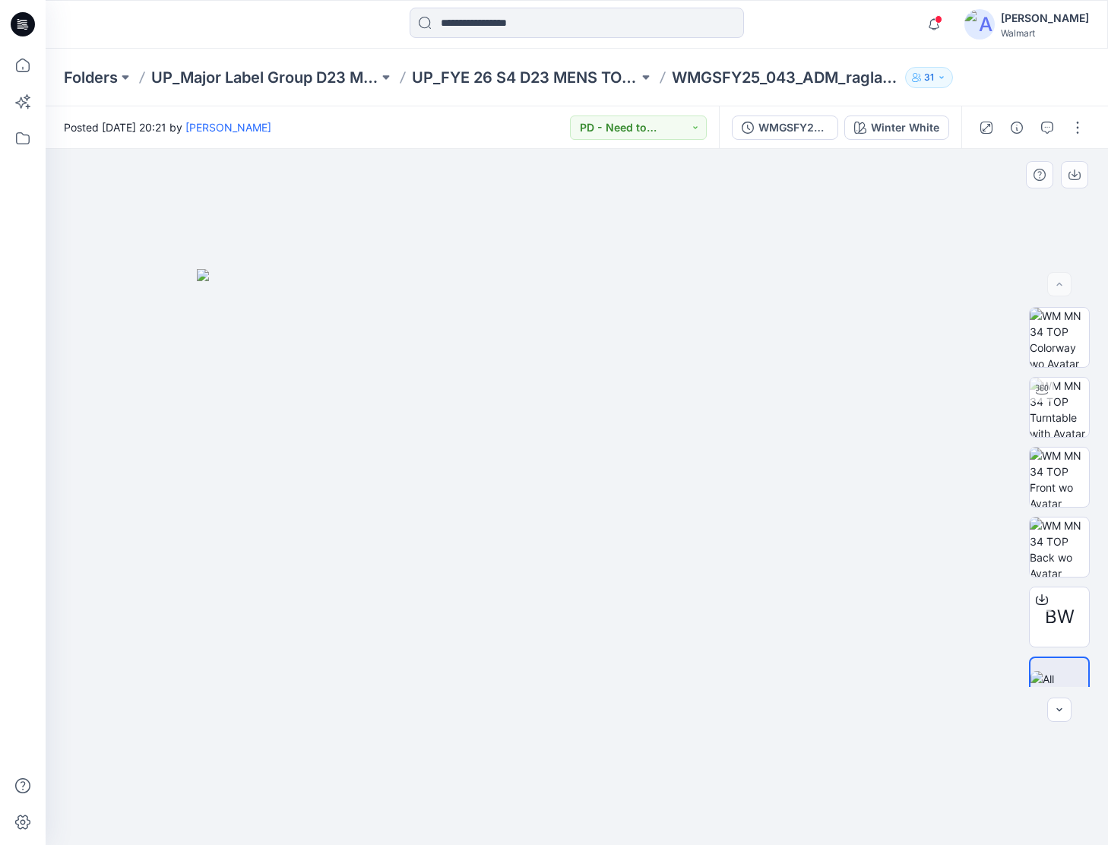
drag, startPoint x: 713, startPoint y: 409, endPoint x: 716, endPoint y: 366, distance: 42.7
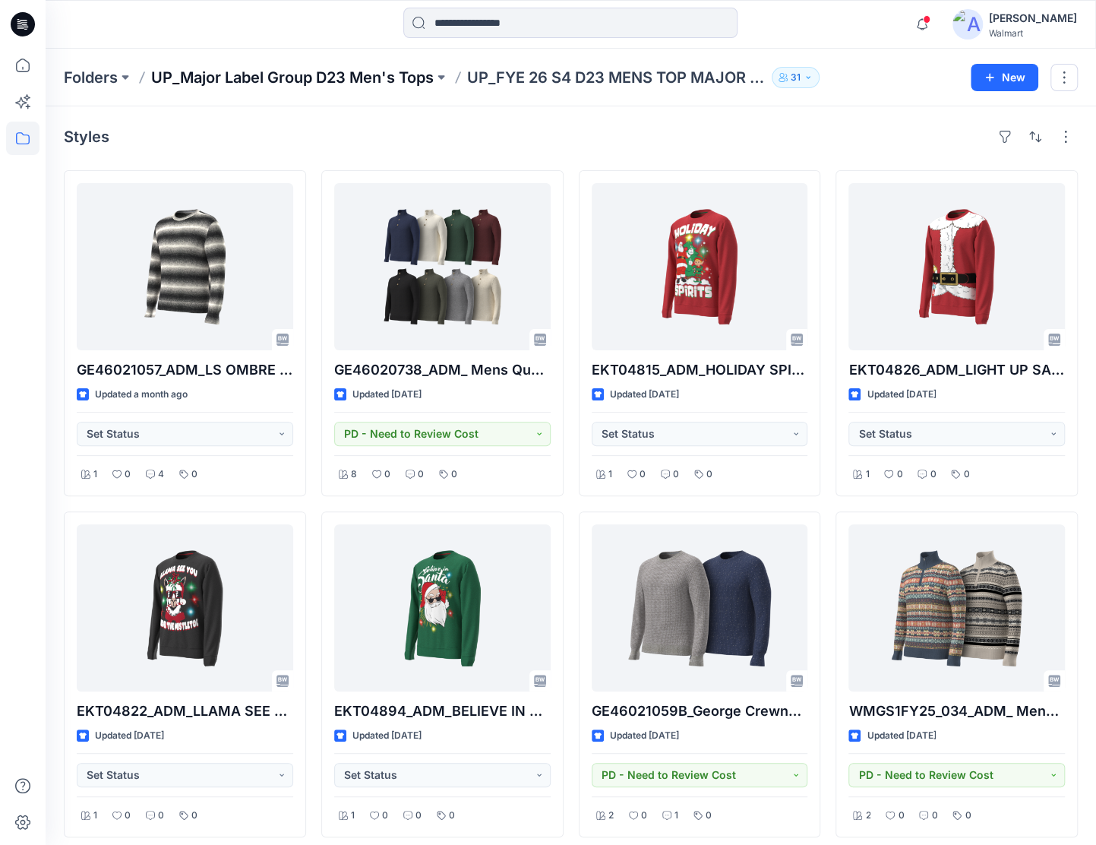
click at [370, 80] on p "UP_Major Label Group D23 Men's Tops" at bounding box center [292, 77] width 283 height 21
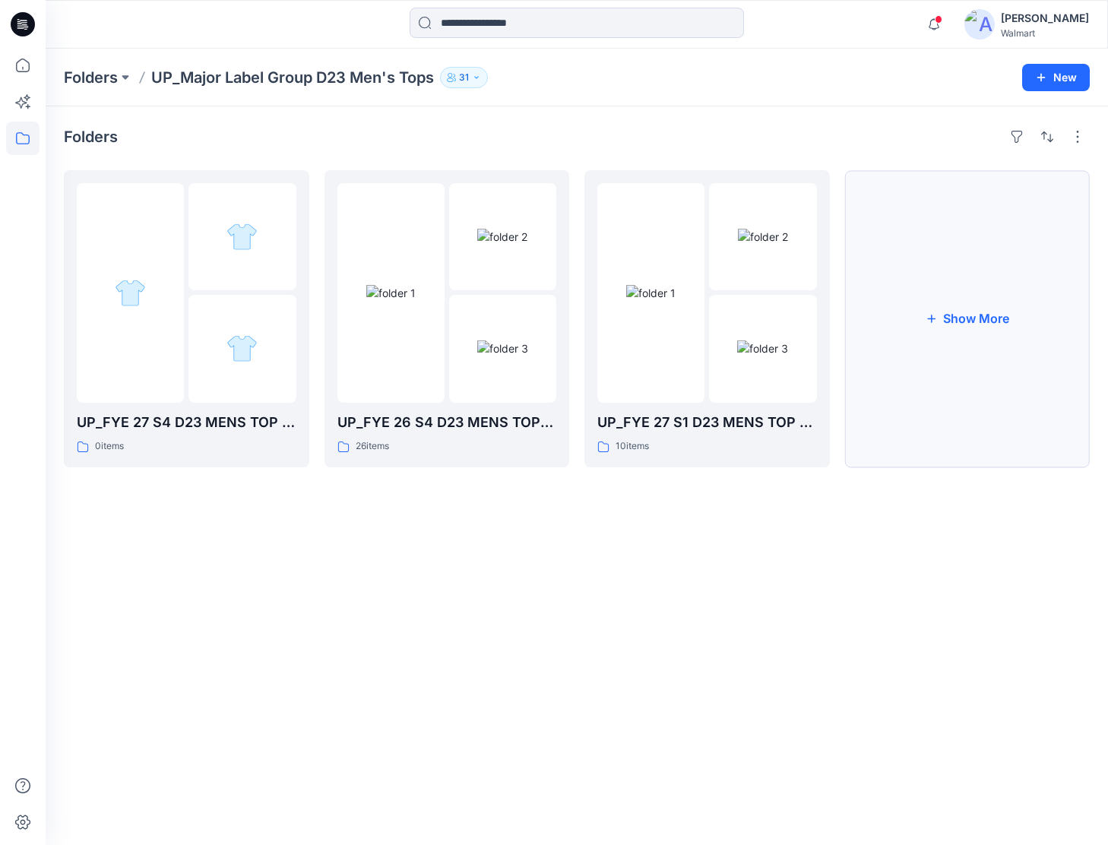
click at [998, 374] on button "Show More" at bounding box center [967, 318] width 245 height 297
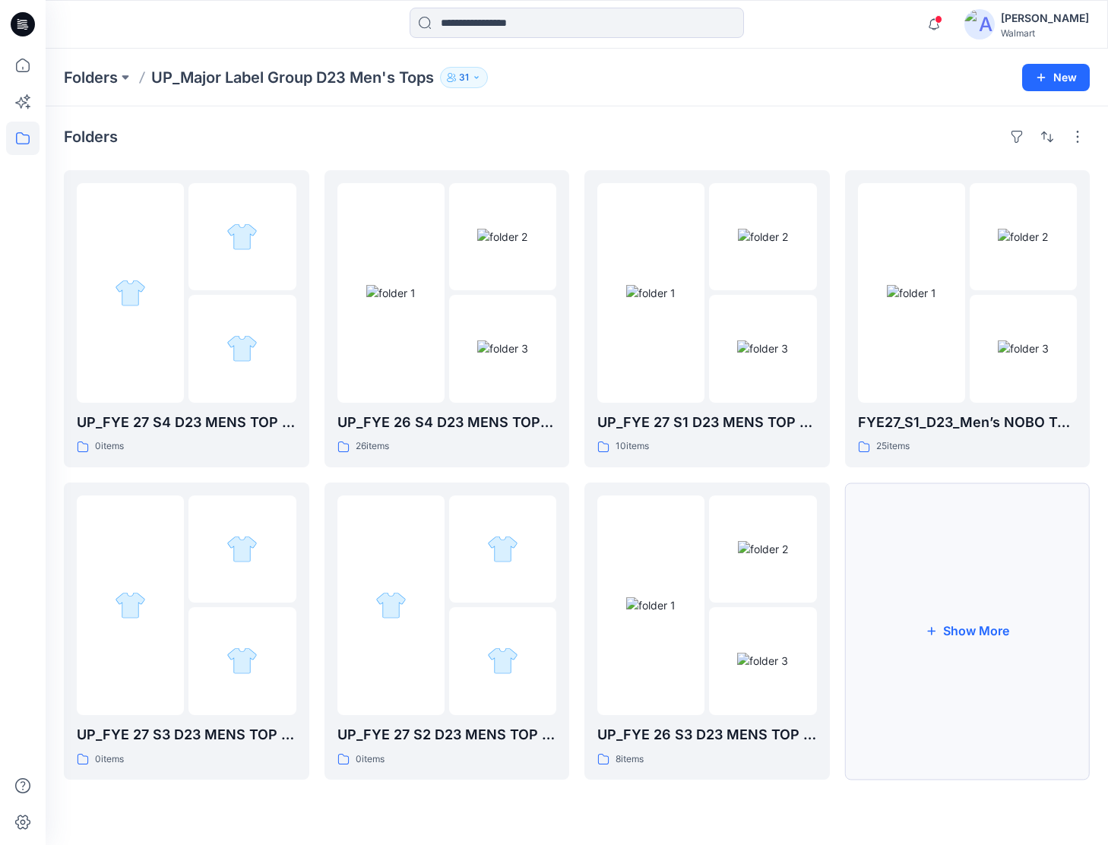
click at [1029, 608] on button "Show More" at bounding box center [967, 630] width 245 height 297
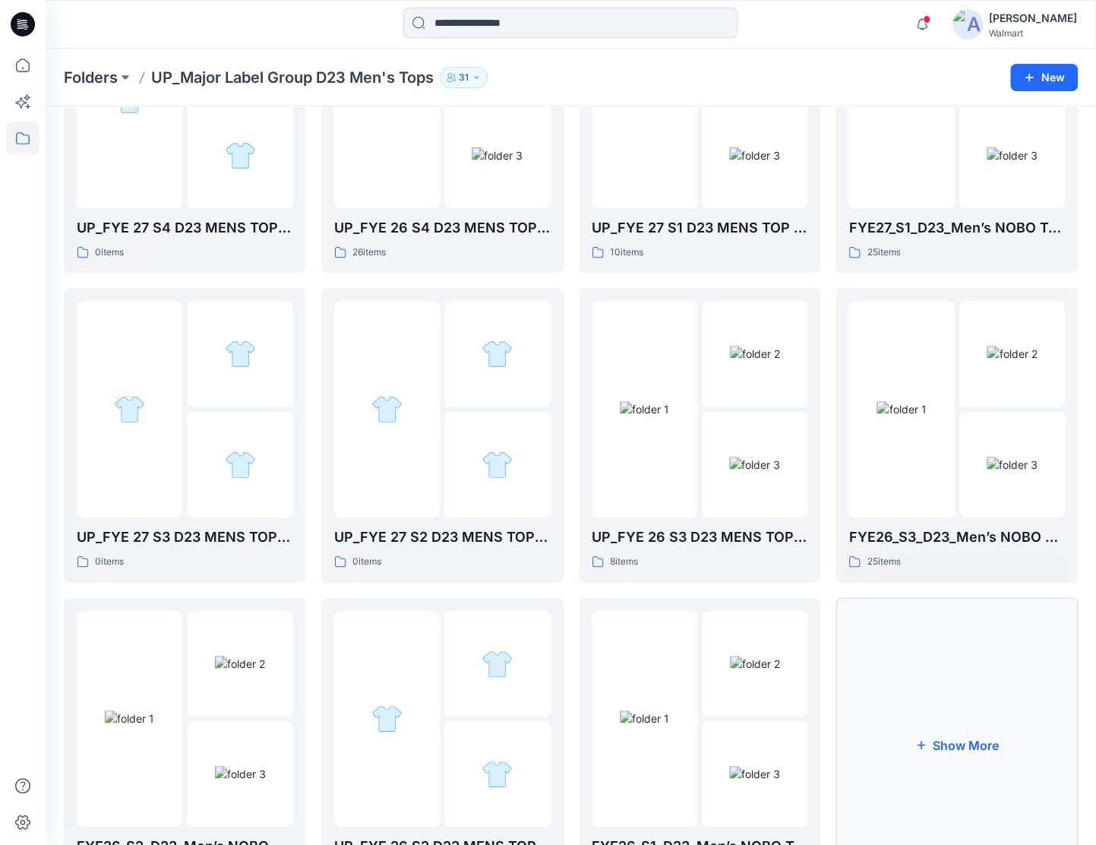
scroll to position [228, 0]
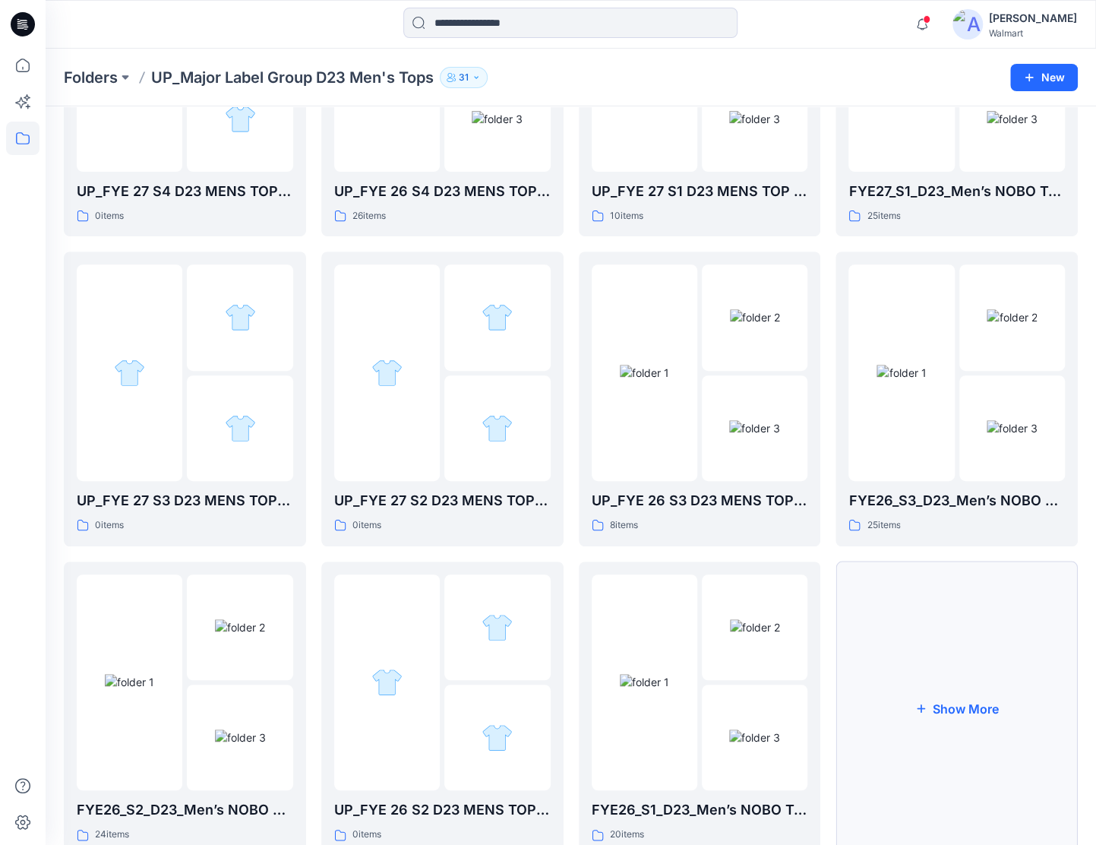
click at [963, 646] on button "Show More" at bounding box center [957, 709] width 242 height 294
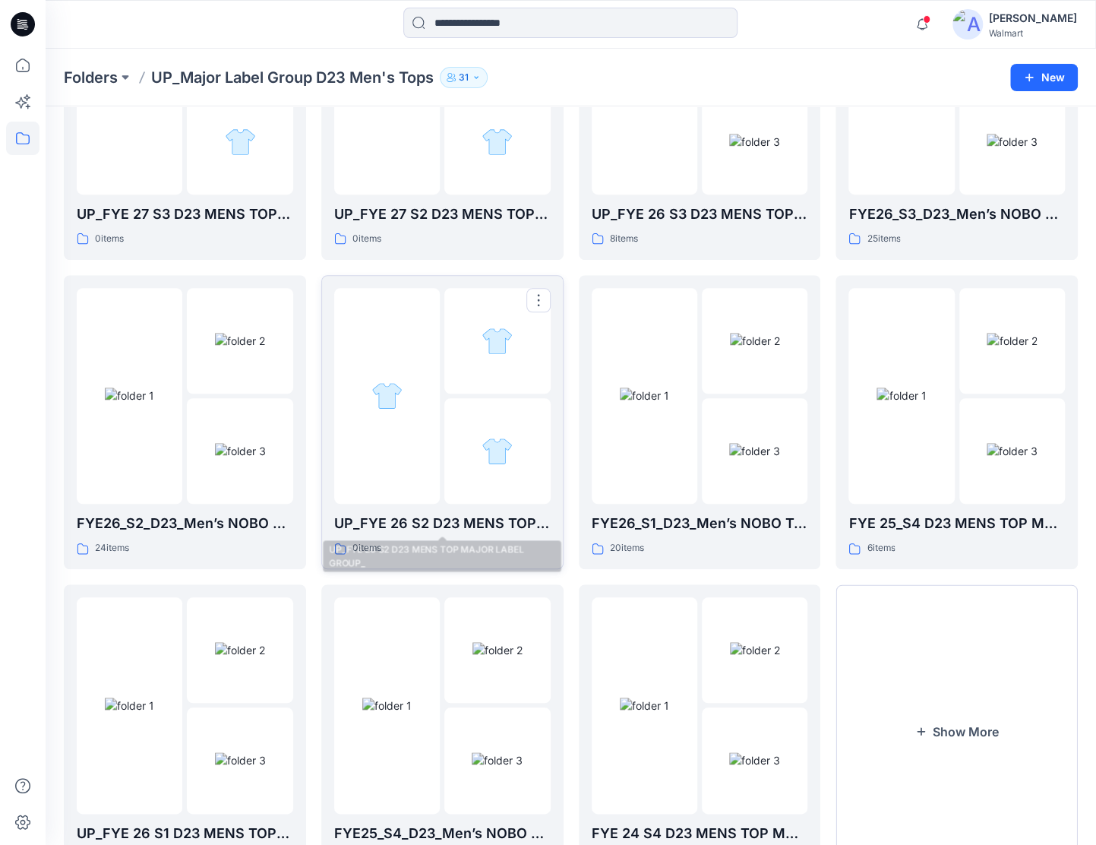
scroll to position [590, 0]
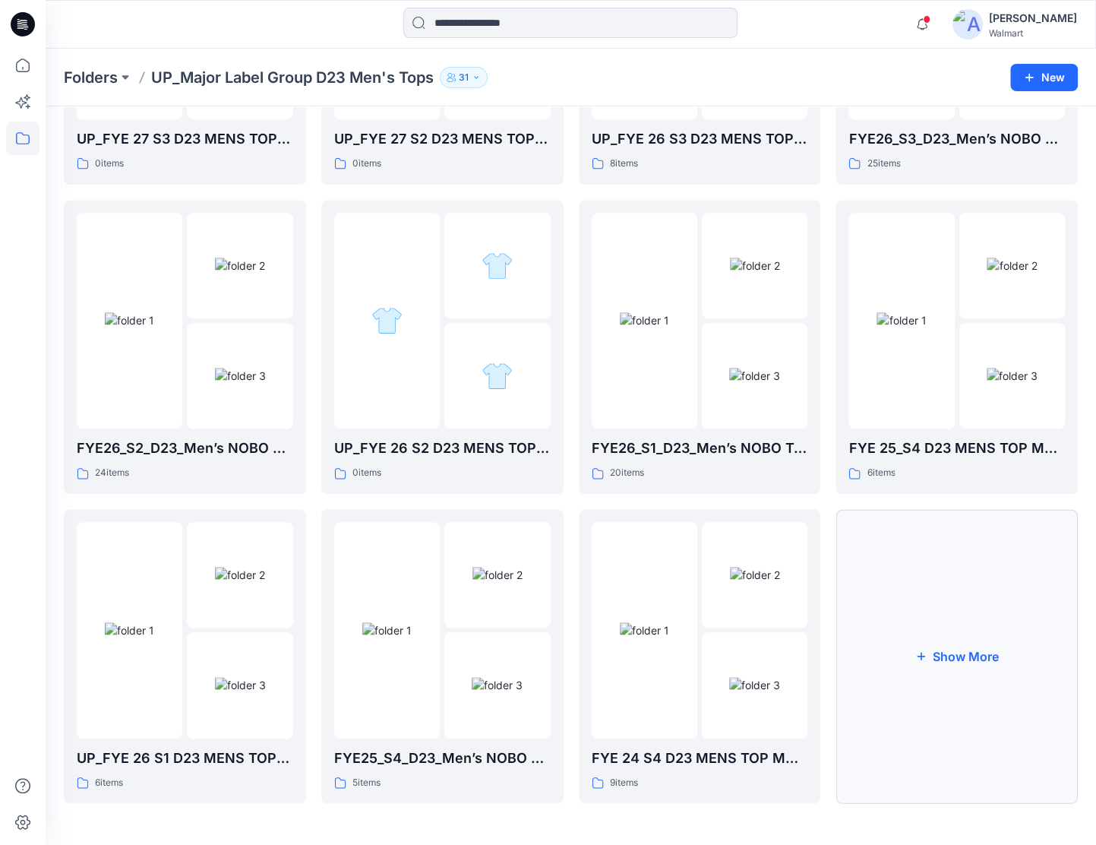
click at [903, 658] on button "Show More" at bounding box center [957, 656] width 242 height 294
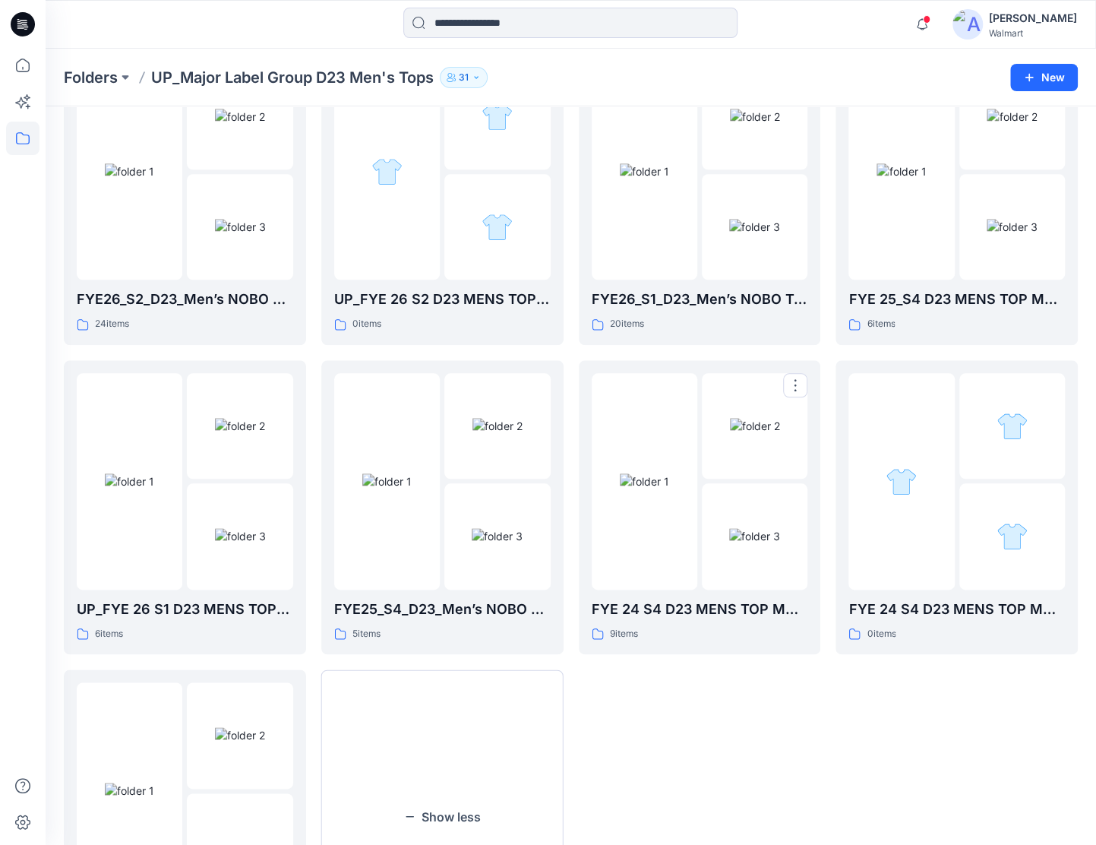
scroll to position [894, 0]
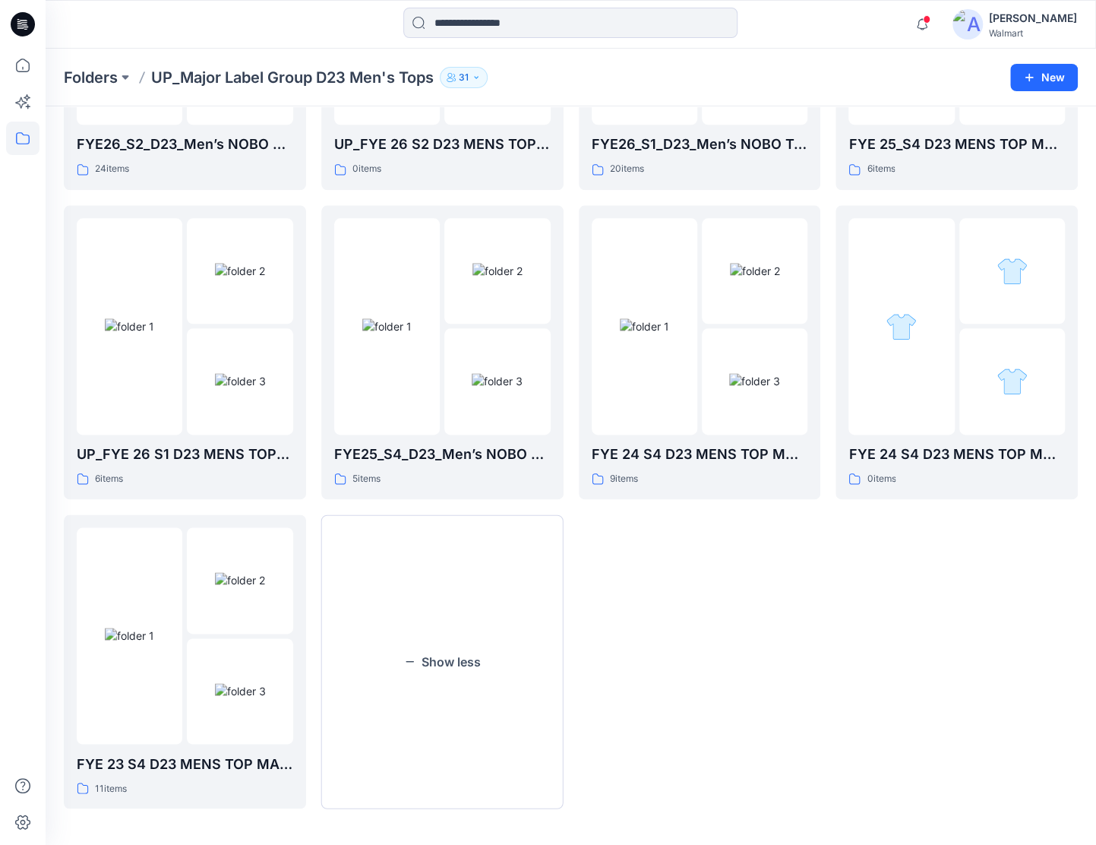
drag, startPoint x: 460, startPoint y: 621, endPoint x: 465, endPoint y: 601, distance: 20.3
click at [467, 625] on button "Show less" at bounding box center [442, 661] width 242 height 294
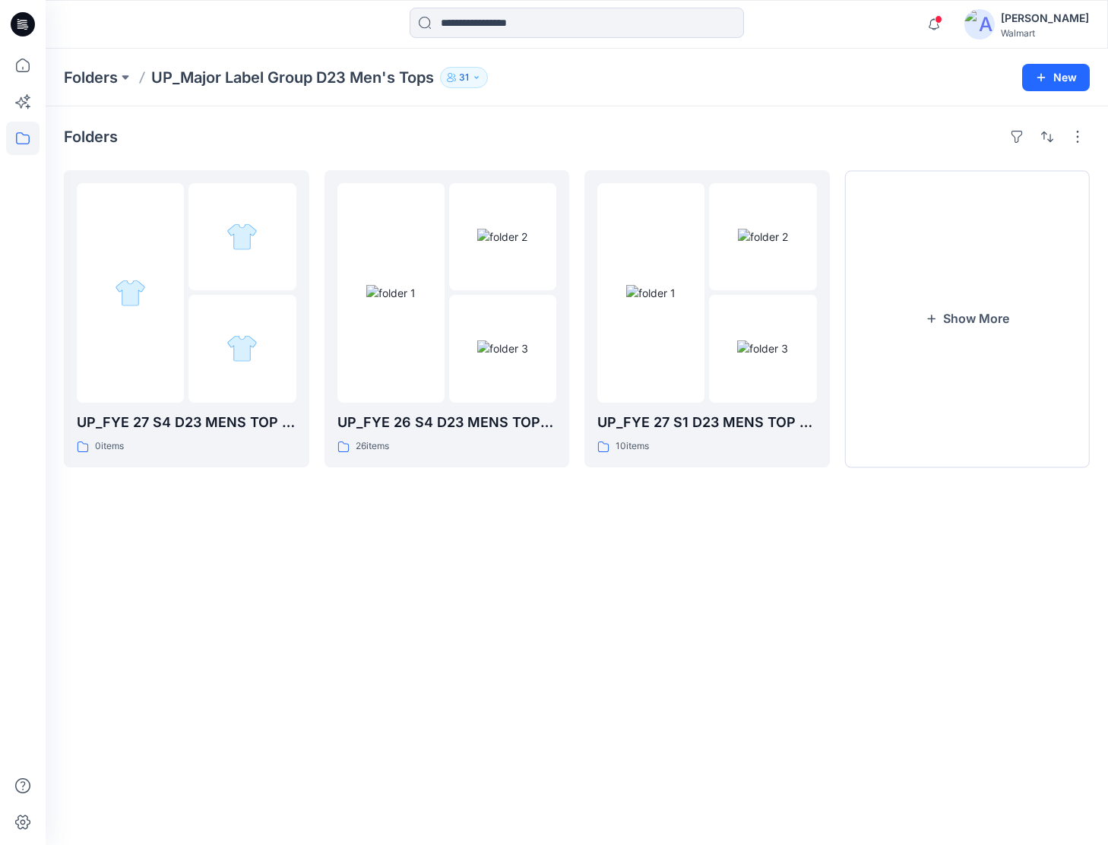
click at [23, 27] on icon at bounding box center [23, 24] width 24 height 24
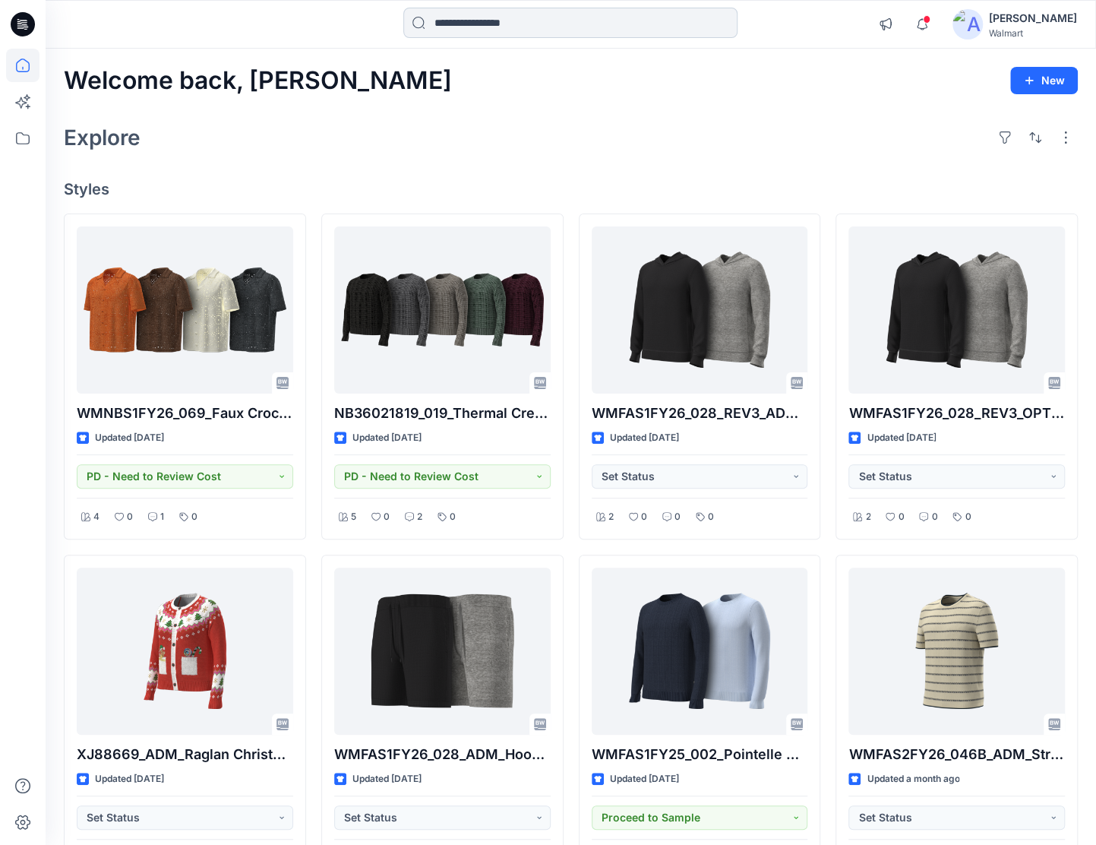
click at [567, 27] on input at bounding box center [570, 23] width 334 height 30
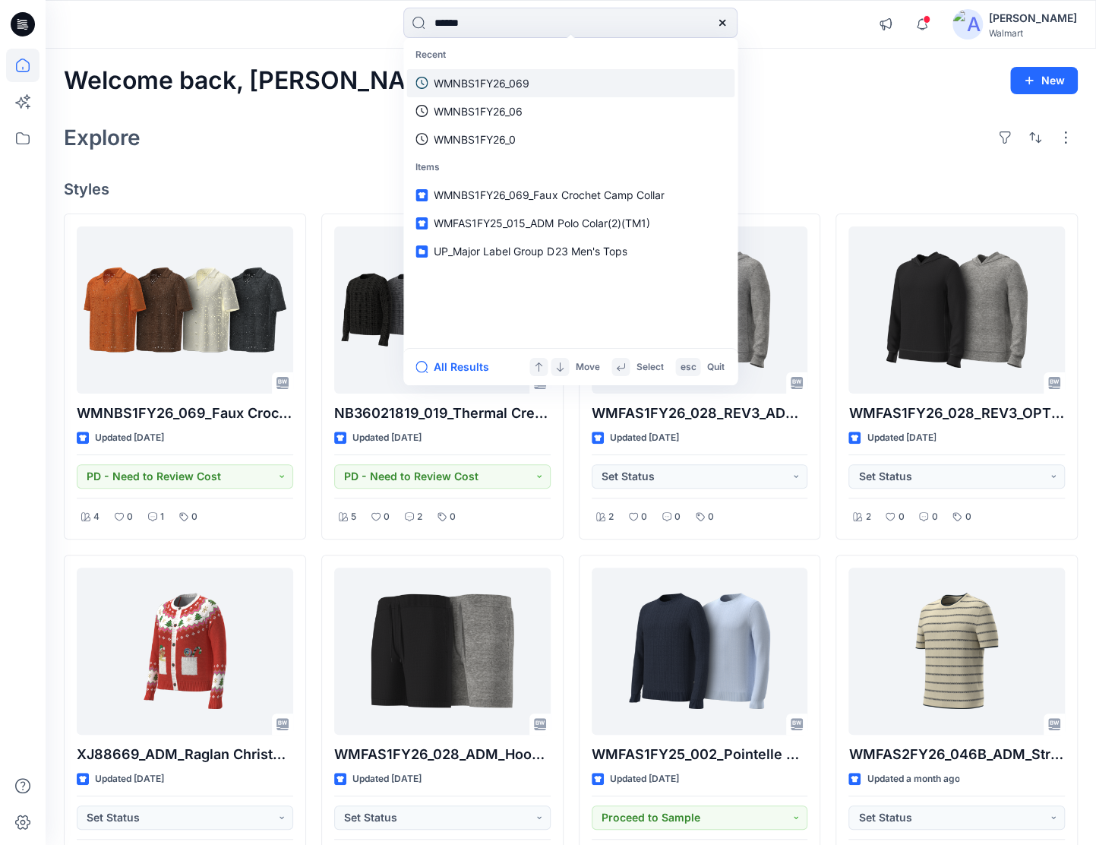
type input "*******"
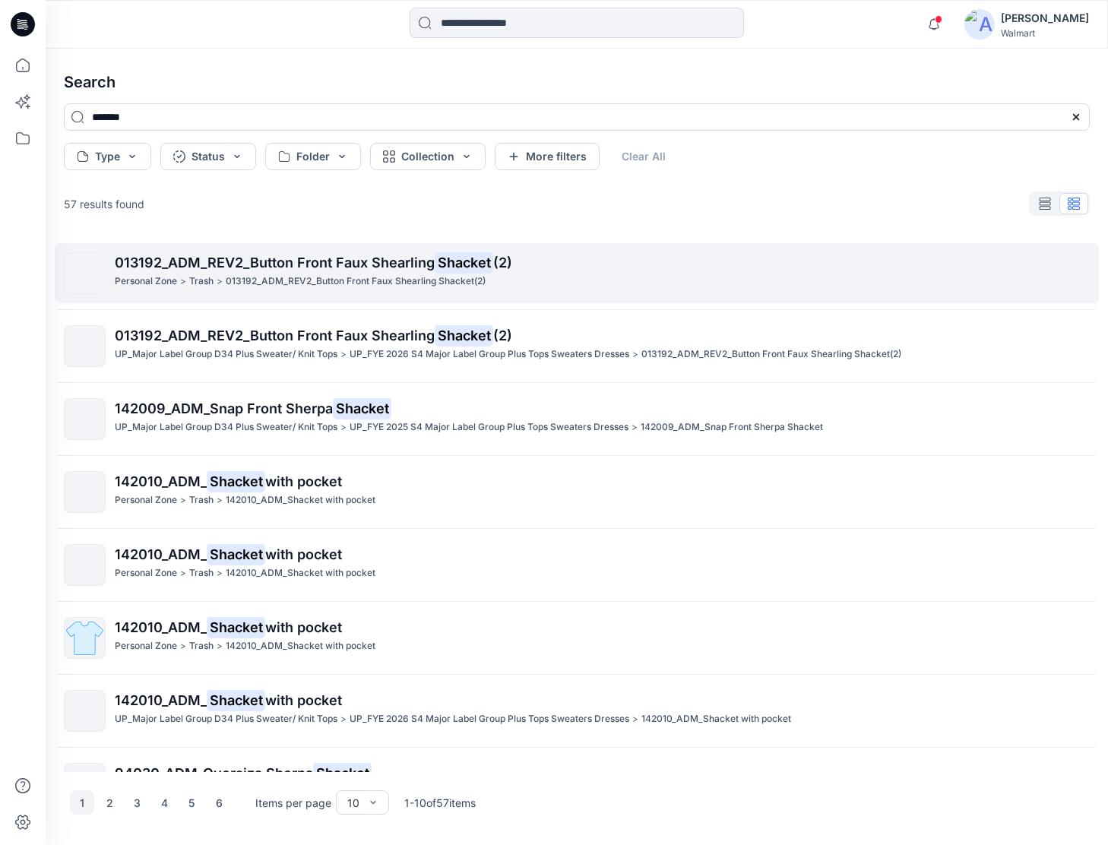
click at [248, 267] on span "013192_ADM_REV2_Button Front Faux Shearling" at bounding box center [275, 263] width 320 height 16
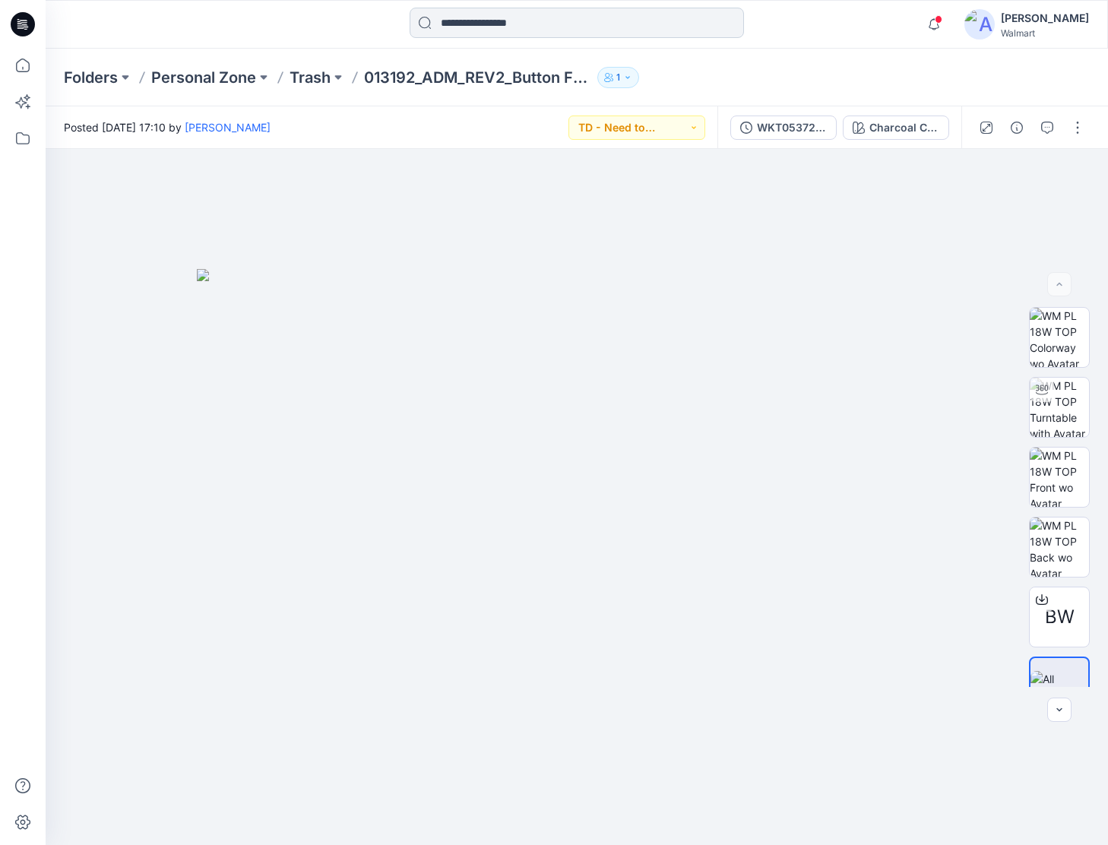
click at [530, 25] on input at bounding box center [577, 23] width 334 height 30
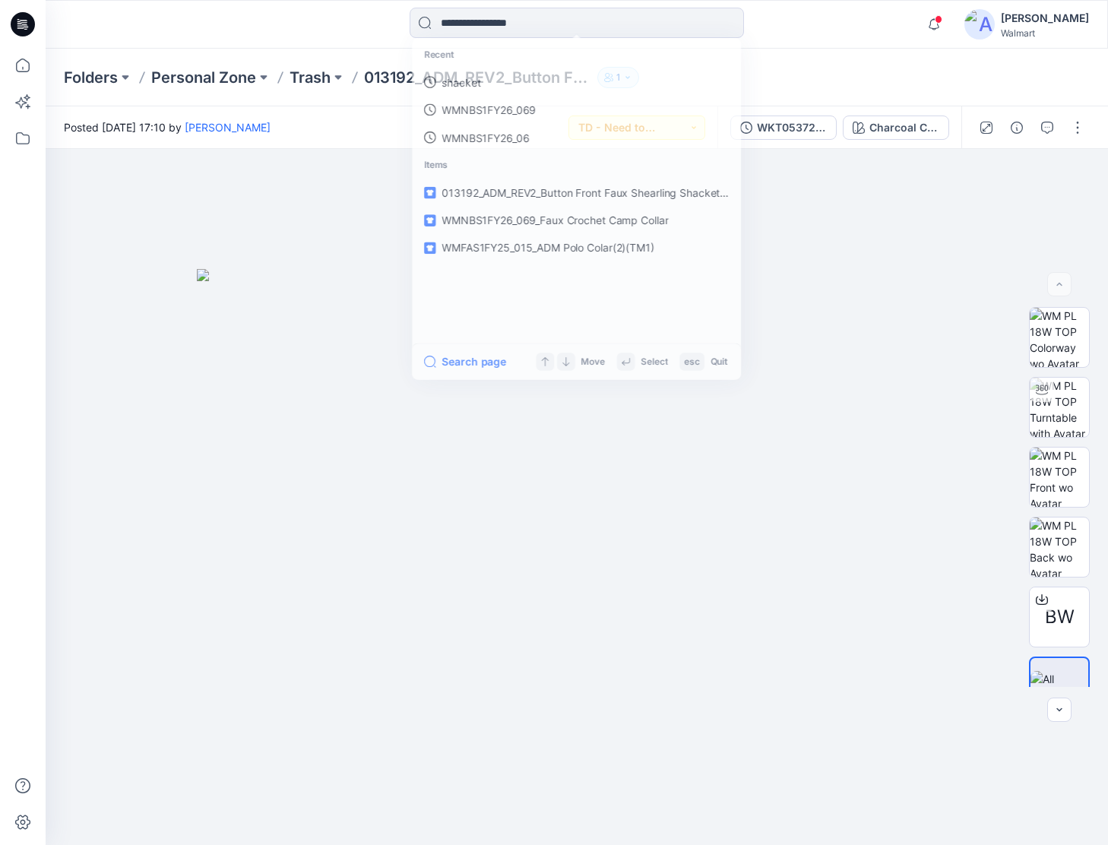
drag, startPoint x: 807, startPoint y: 74, endPoint x: 669, endPoint y: 72, distance: 138.3
click at [808, 74] on div "Folders Personal Zone Trash 013192_ADM_REV2_Button Front Faux Shearling Shacket…" at bounding box center [517, 77] width 907 height 21
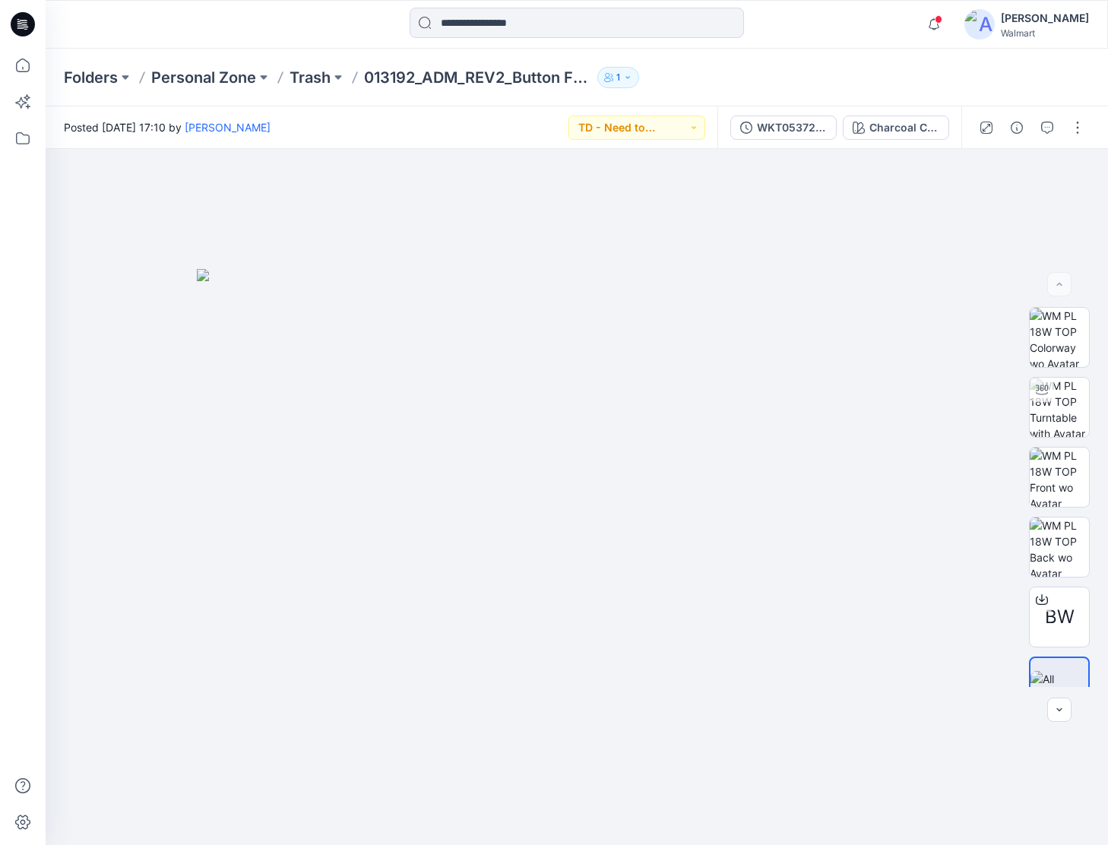
click at [607, 38] on div at bounding box center [577, 24] width 334 height 33
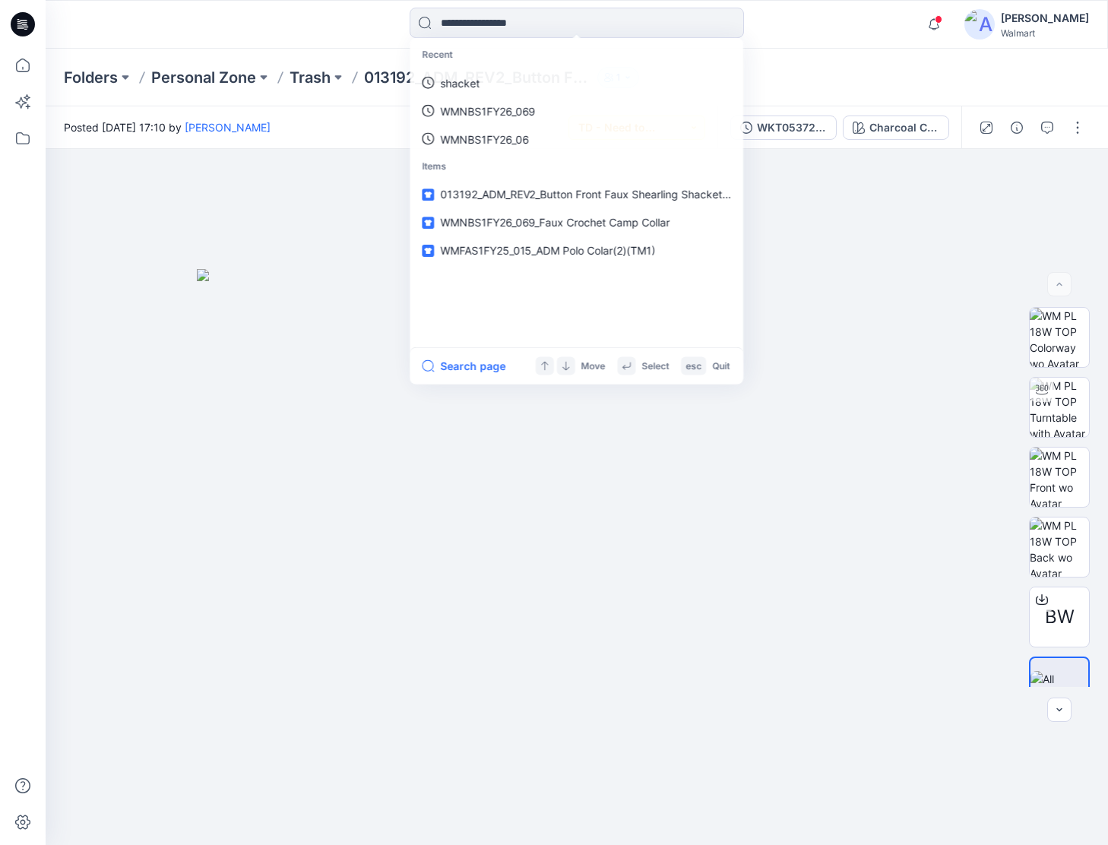
drag, startPoint x: 624, startPoint y: 30, endPoint x: 632, endPoint y: 1, distance: 30.1
click at [625, 27] on input at bounding box center [577, 23] width 334 height 30
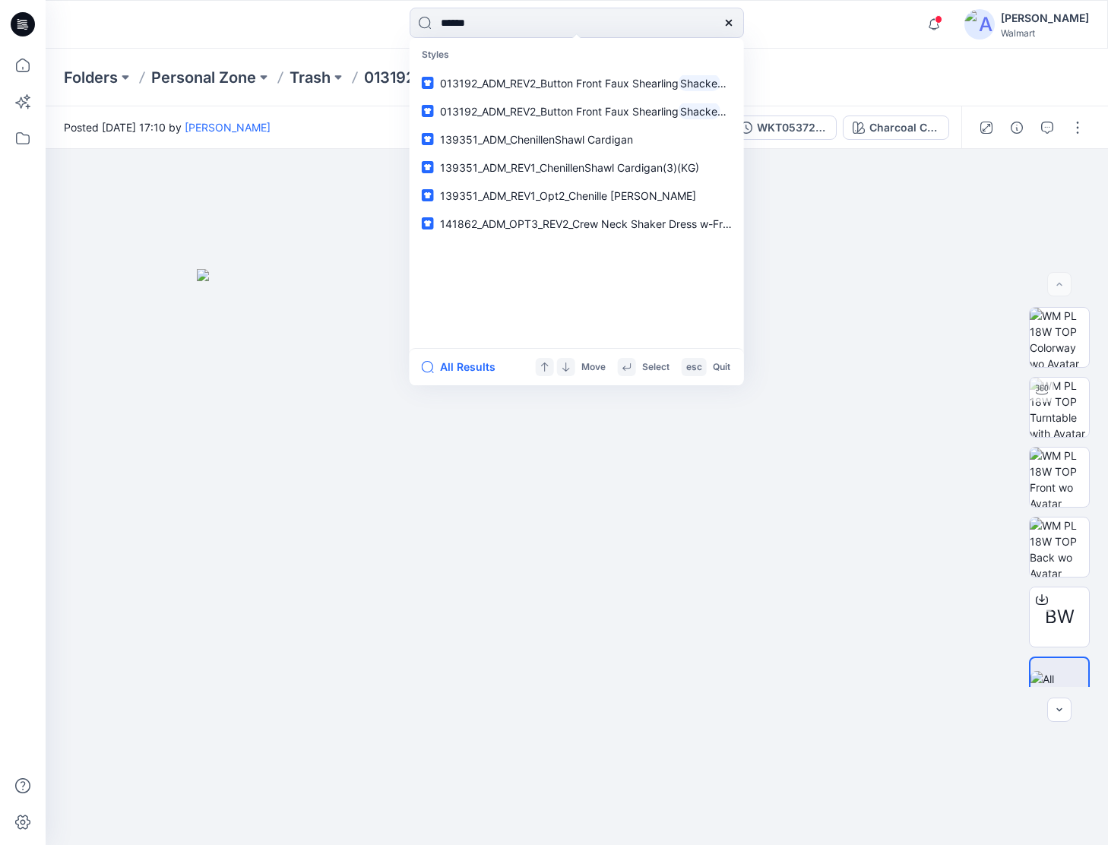
type input "*******"
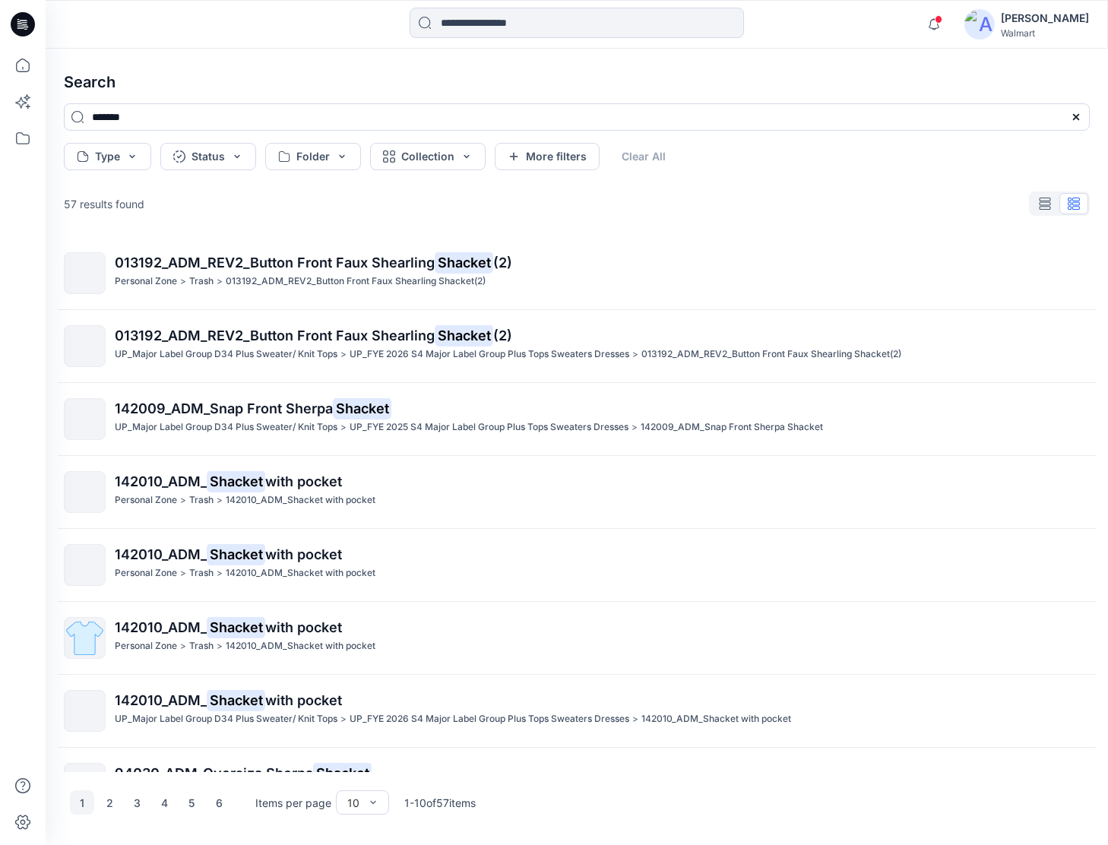
click at [257, 338] on span "013192_ADM_REV2_Button Front Faux Shearling" at bounding box center [275, 335] width 320 height 16
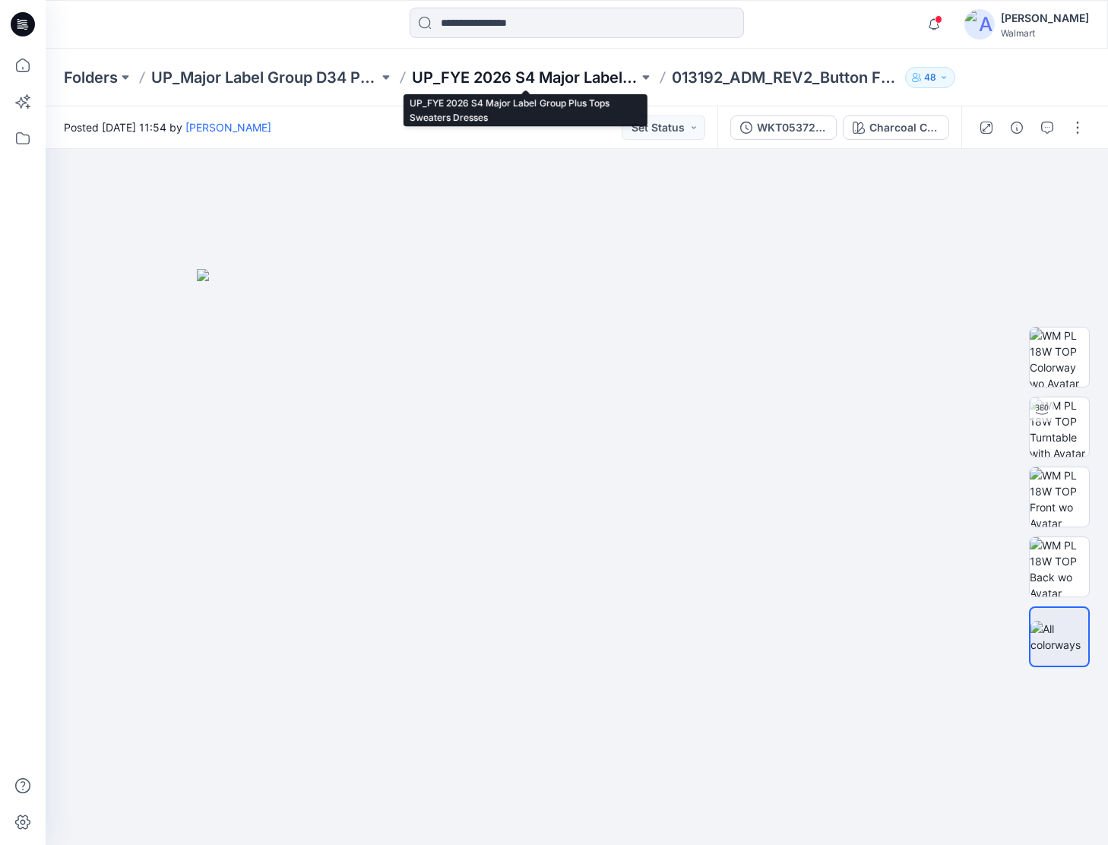
click at [574, 71] on p "UP_FYE 2026 S4 Major Label Group Plus Tops Sweaters Dresses" at bounding box center [525, 77] width 227 height 21
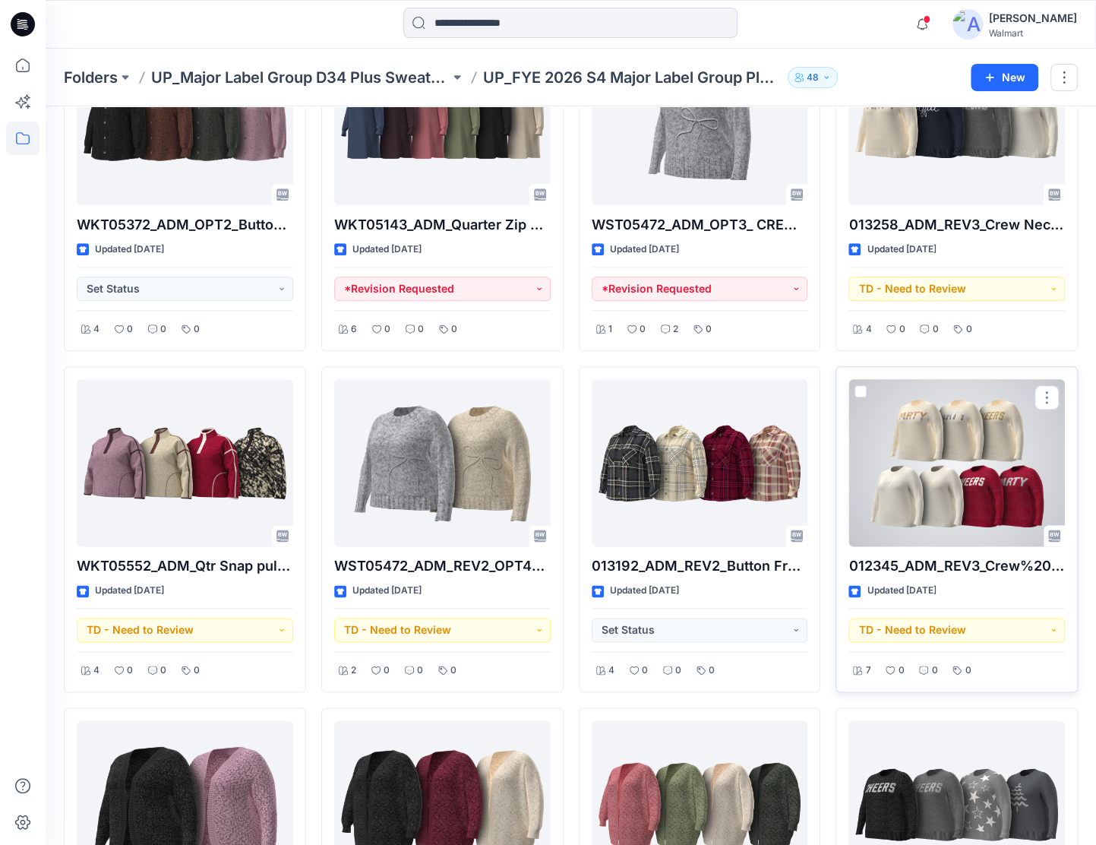
scroll to position [859, 0]
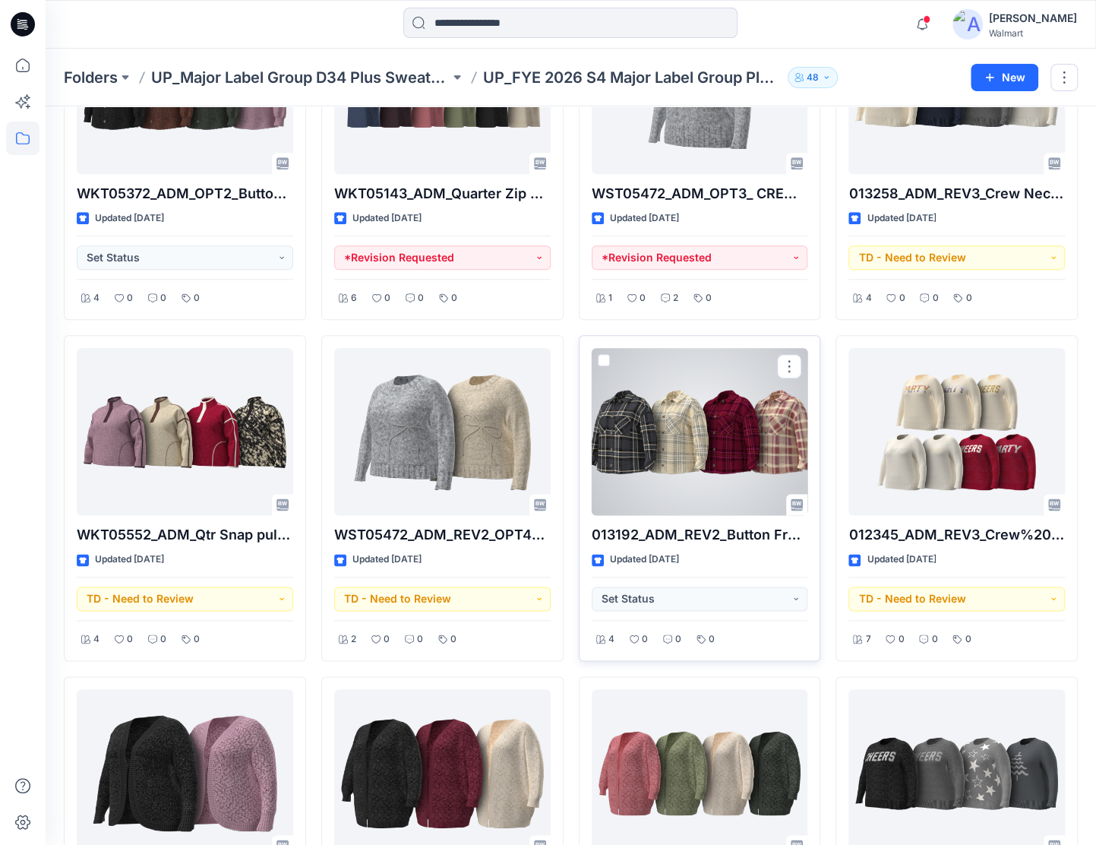
click at [751, 410] on div at bounding box center [700, 431] width 217 height 167
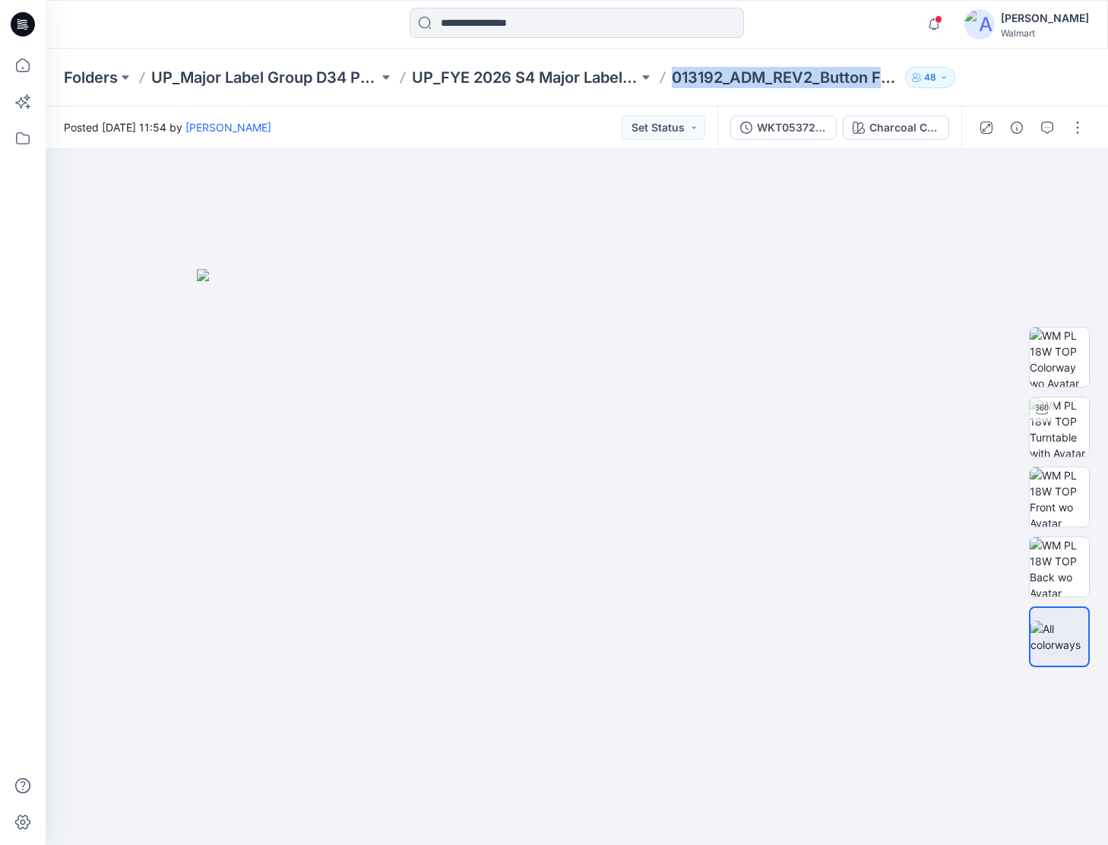
drag, startPoint x: 672, startPoint y: 81, endPoint x: 899, endPoint y: 89, distance: 227.3
click at [899, 89] on div "Folders UP_Major Label Group D34 Plus Sweater/ Knit Tops UP_FYE 2026 S4 Major L…" at bounding box center [577, 78] width 1062 height 58
copy p "013192_ADM_REV2_Button Fro"
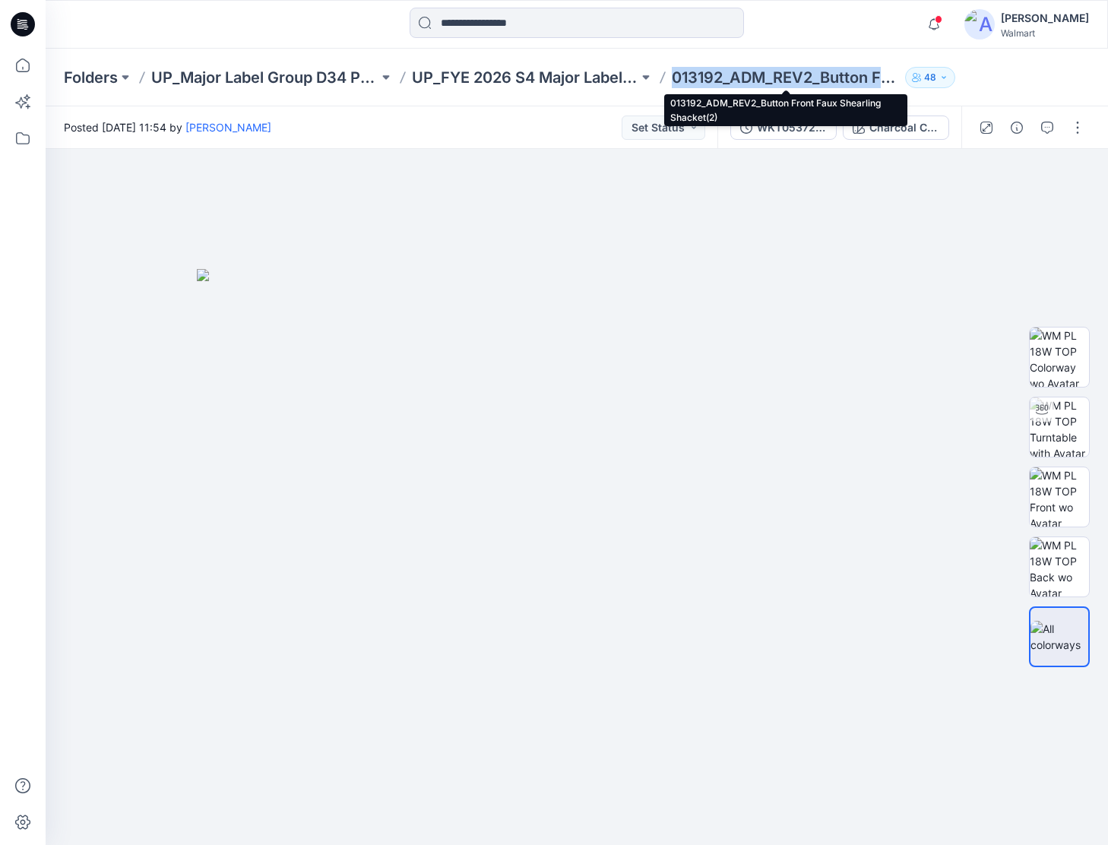
click at [717, 75] on p "013192_ADM_REV2_Button Front Faux Shearling Shacket(2)" at bounding box center [785, 77] width 227 height 21
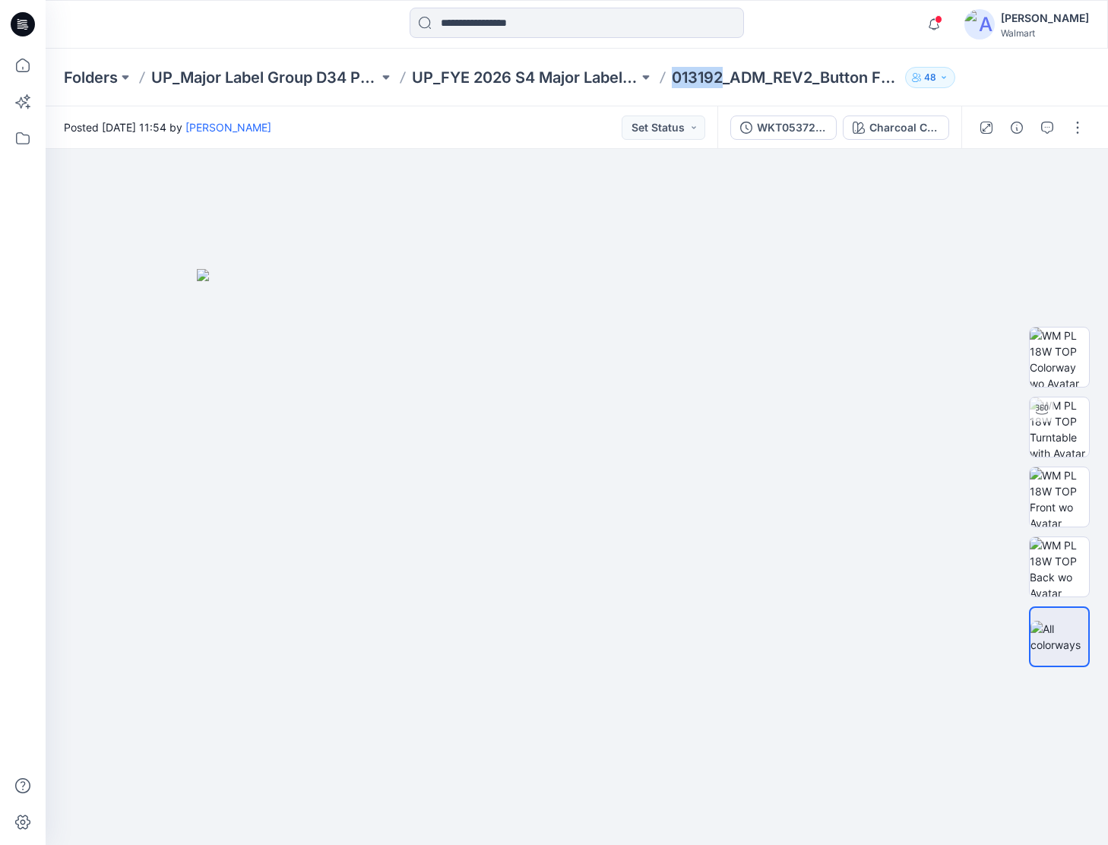
drag, startPoint x: 721, startPoint y: 76, endPoint x: 673, endPoint y: 77, distance: 47.9
click at [673, 77] on p "013192_ADM_REV2_Button Front Faux Shearling Shacket(2)" at bounding box center [785, 77] width 227 height 21
copy p "013192"
click at [1031, 218] on div at bounding box center [577, 497] width 1062 height 696
click at [1074, 125] on button "button" at bounding box center [1077, 127] width 24 height 24
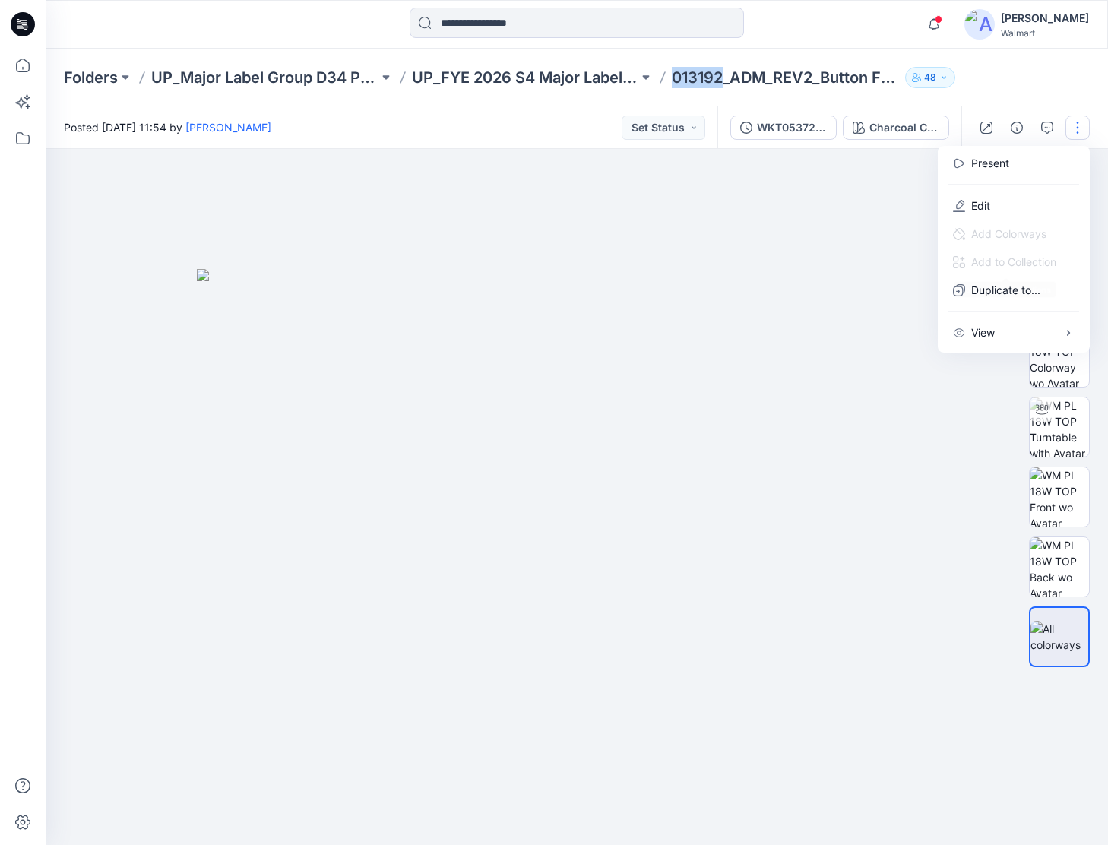
drag, startPoint x: 836, startPoint y: 286, endPoint x: 963, endPoint y: 144, distance: 191.6
click at [839, 280] on img at bounding box center [577, 557] width 760 height 576
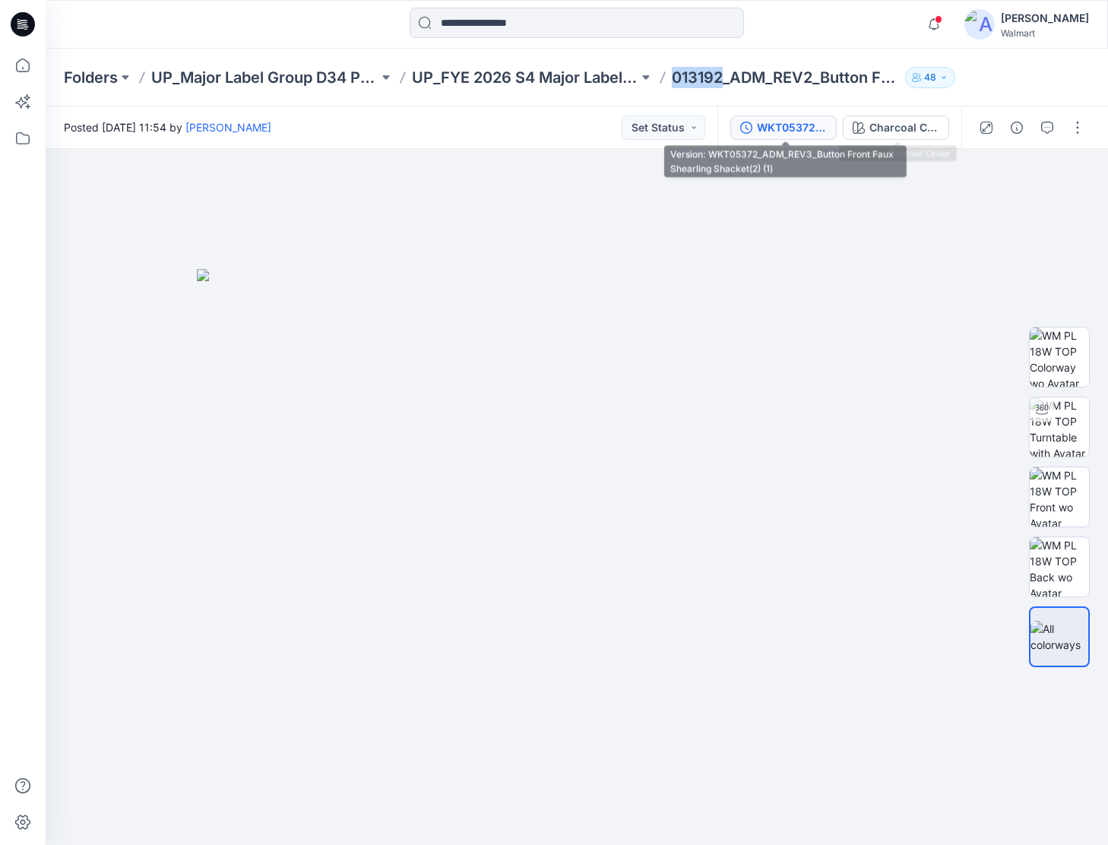
click at [799, 124] on div "WKT05372_ADM_REV3_Button Front Faux Shearling Shacket(2) (1)" at bounding box center [792, 127] width 70 height 17
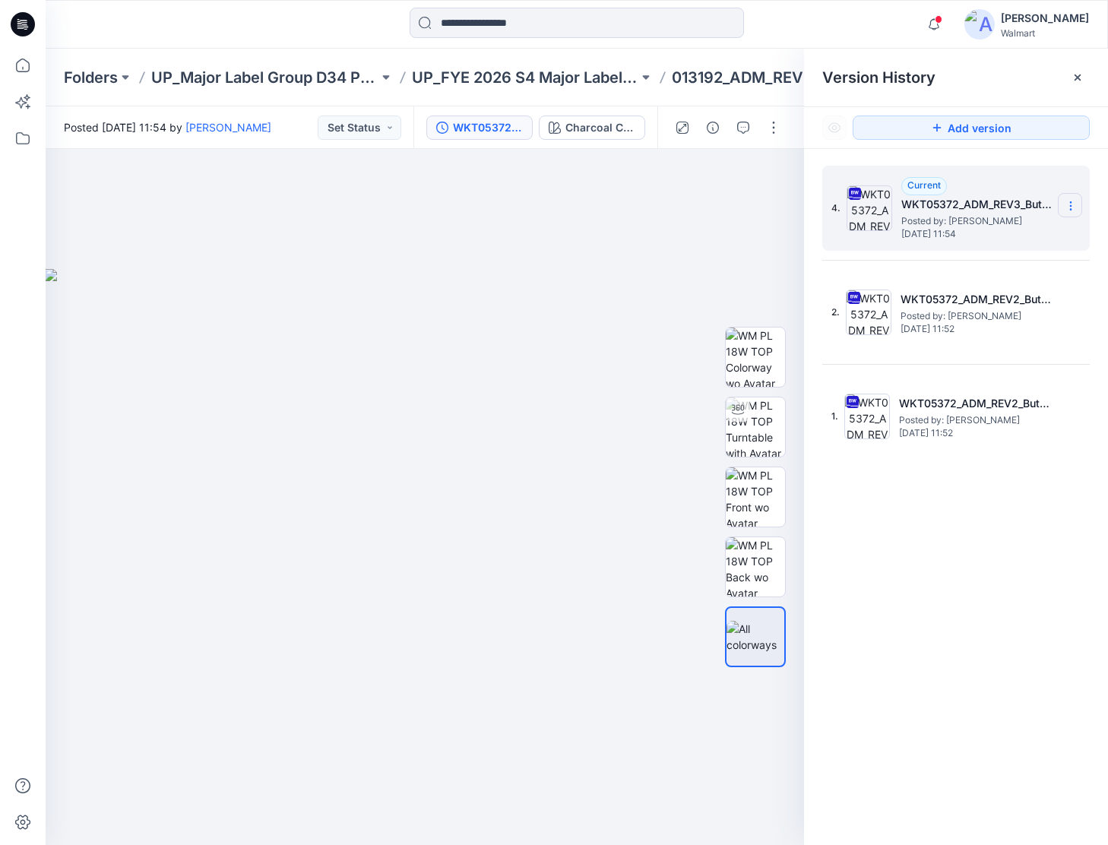
click at [1072, 207] on icon at bounding box center [1071, 206] width 12 height 12
click at [1004, 231] on span "Download Source BW File" at bounding box center [993, 235] width 127 height 18
click at [777, 124] on button "button" at bounding box center [773, 127] width 24 height 24
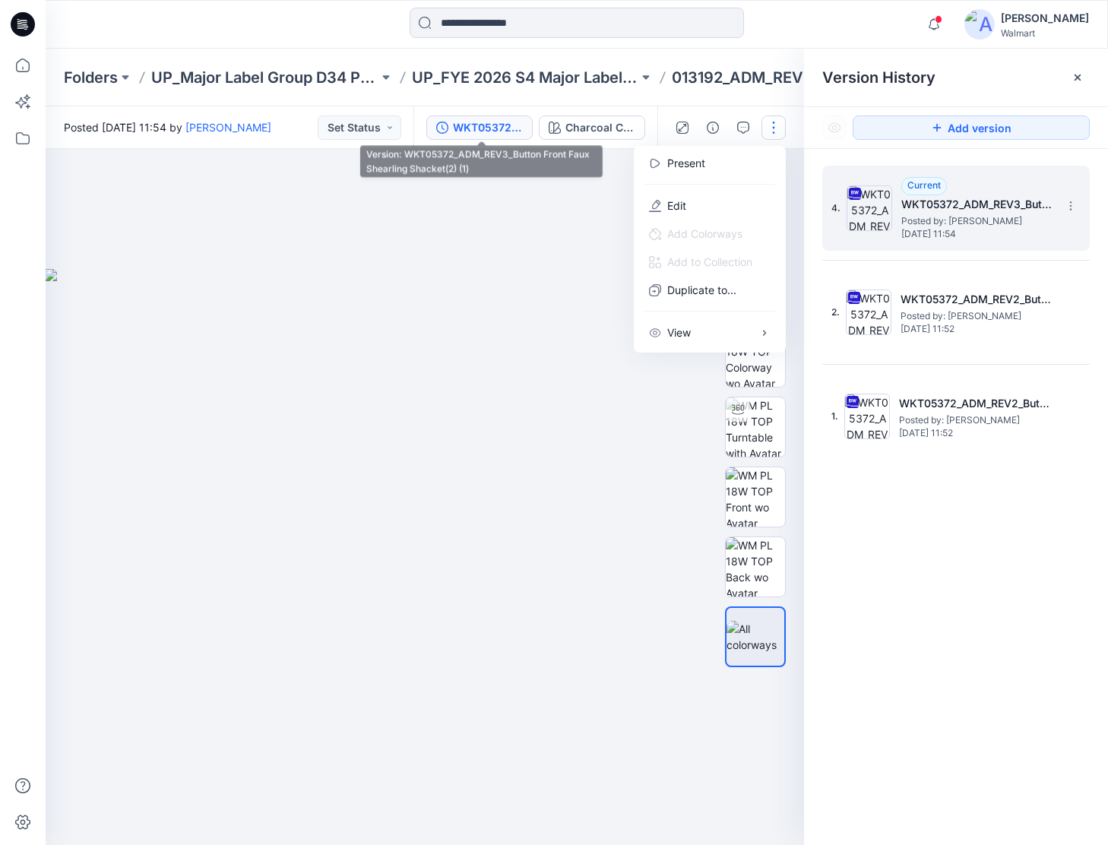
click at [483, 122] on div "WKT05372_ADM_REV3_Button Front Faux Shearling Shacket(2) (1)" at bounding box center [488, 127] width 70 height 17
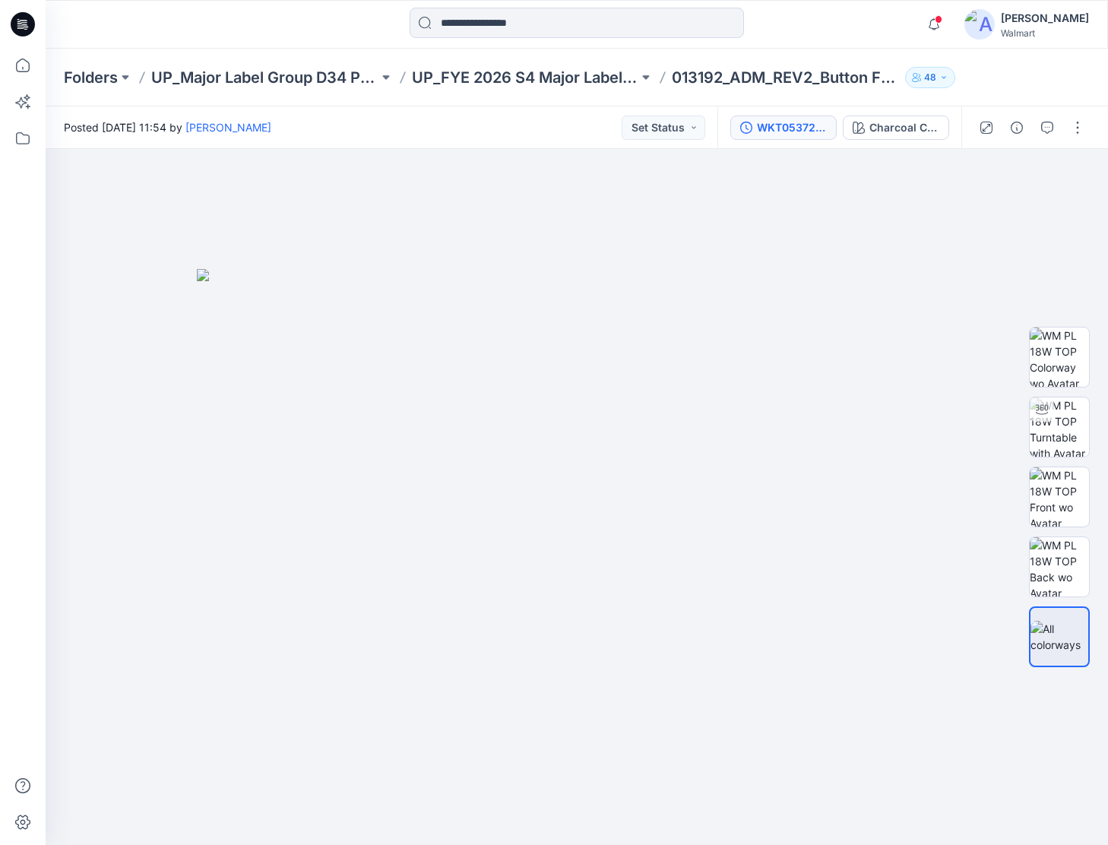
click at [777, 133] on div "WKT05372_ADM_REV3_Button Front Faux Shearling Shacket(2) (1)" at bounding box center [792, 127] width 70 height 17
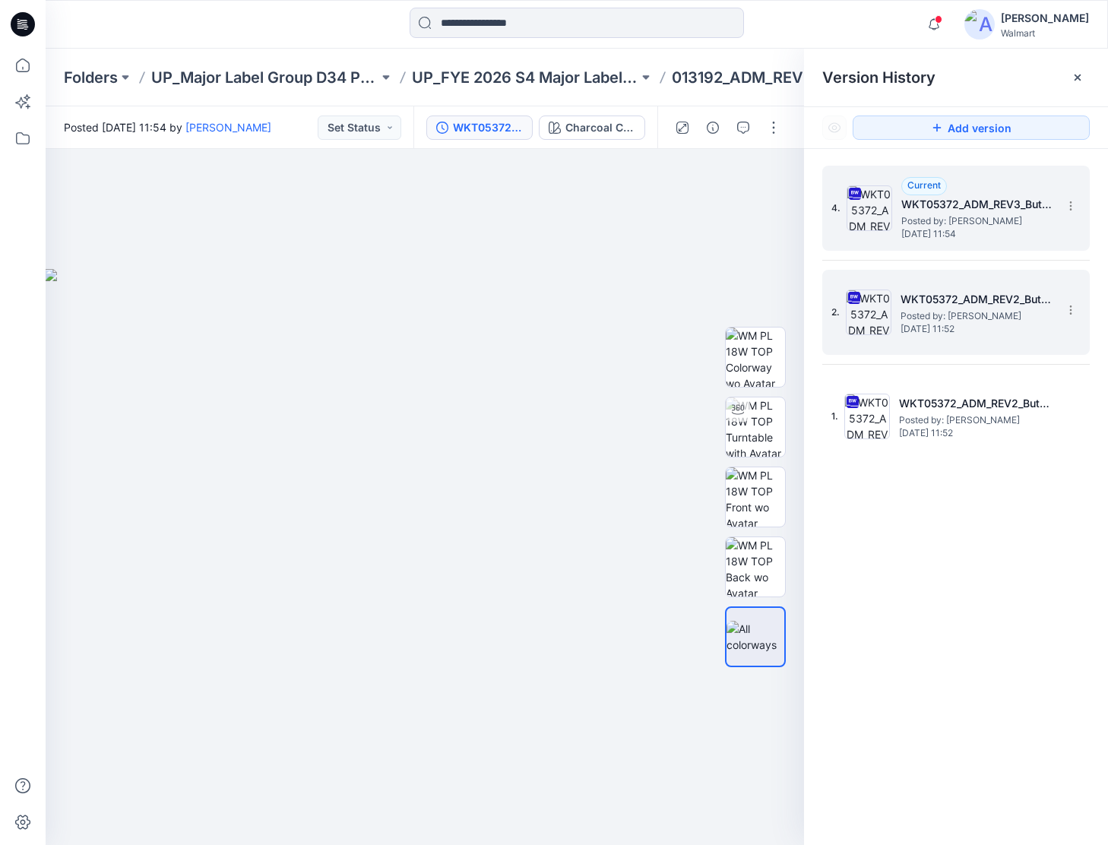
click at [921, 338] on div "2. WKT05372_ADM_REV2_Button Front Faux Shearling Shacket(2) Posted by: Kathryn …" at bounding box center [945, 312] width 228 height 73
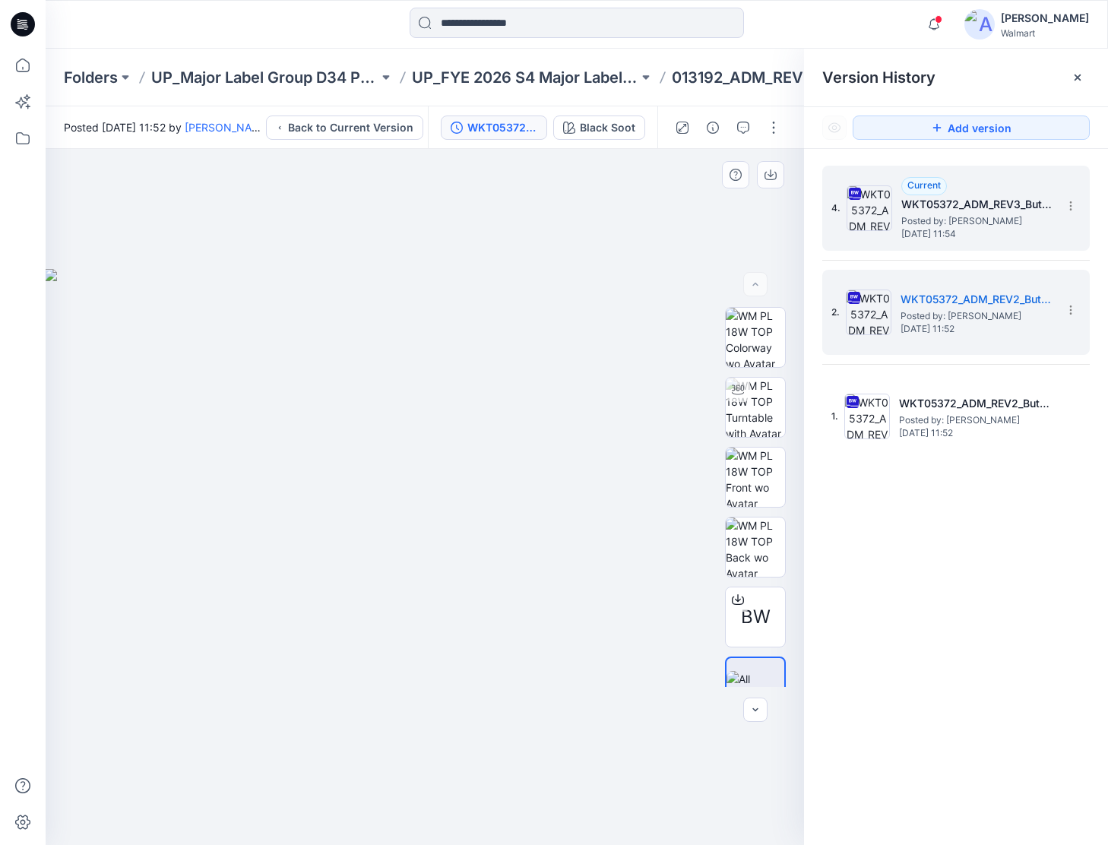
click at [597, 382] on img at bounding box center [425, 557] width 760 height 576
click at [763, 397] on img at bounding box center [755, 407] width 59 height 59
click at [1075, 78] on icon at bounding box center [1077, 77] width 6 height 6
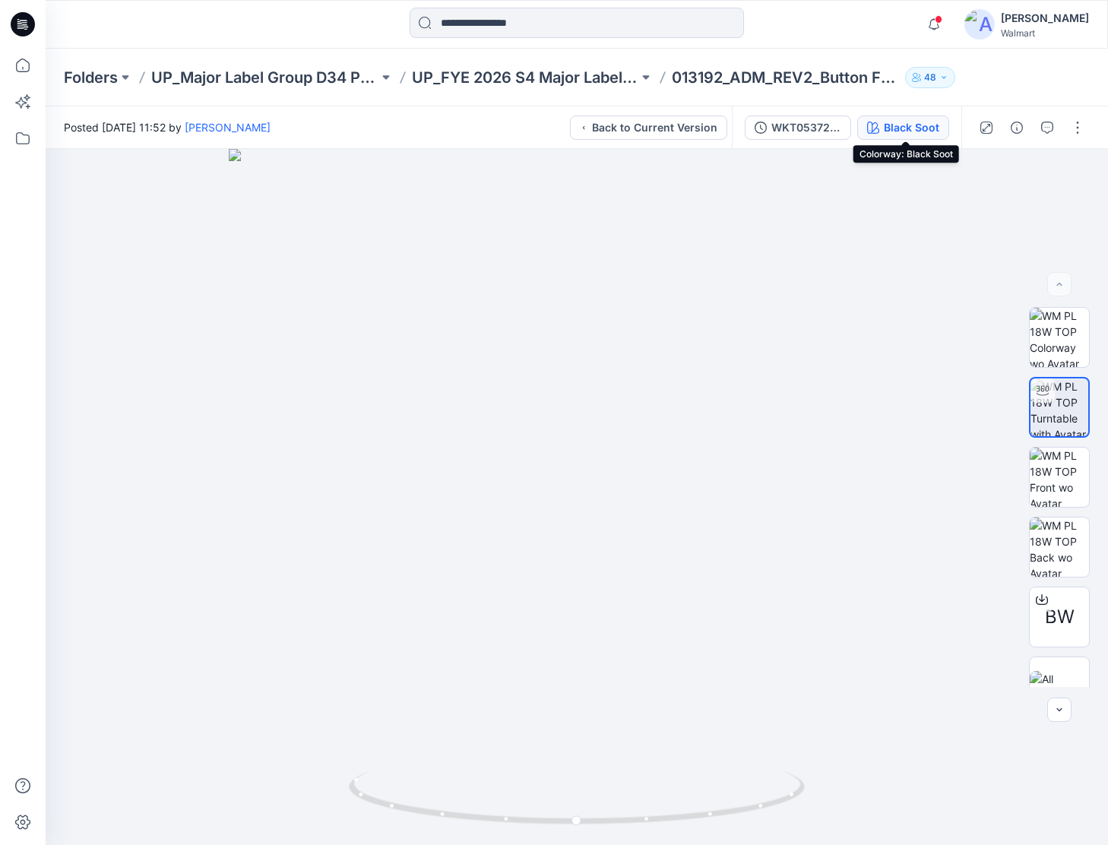
click at [895, 128] on div "Black Soot" at bounding box center [911, 127] width 55 height 17
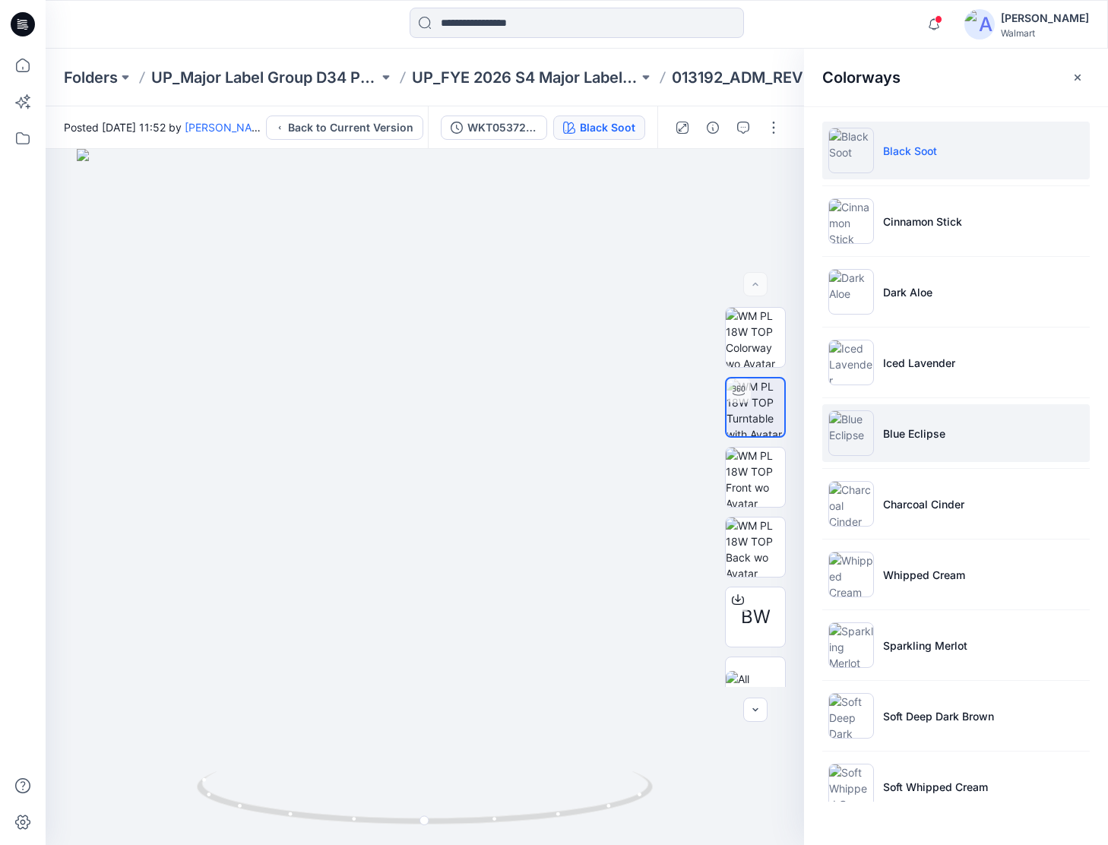
click at [960, 449] on li "Blue Eclipse" at bounding box center [955, 433] width 267 height 58
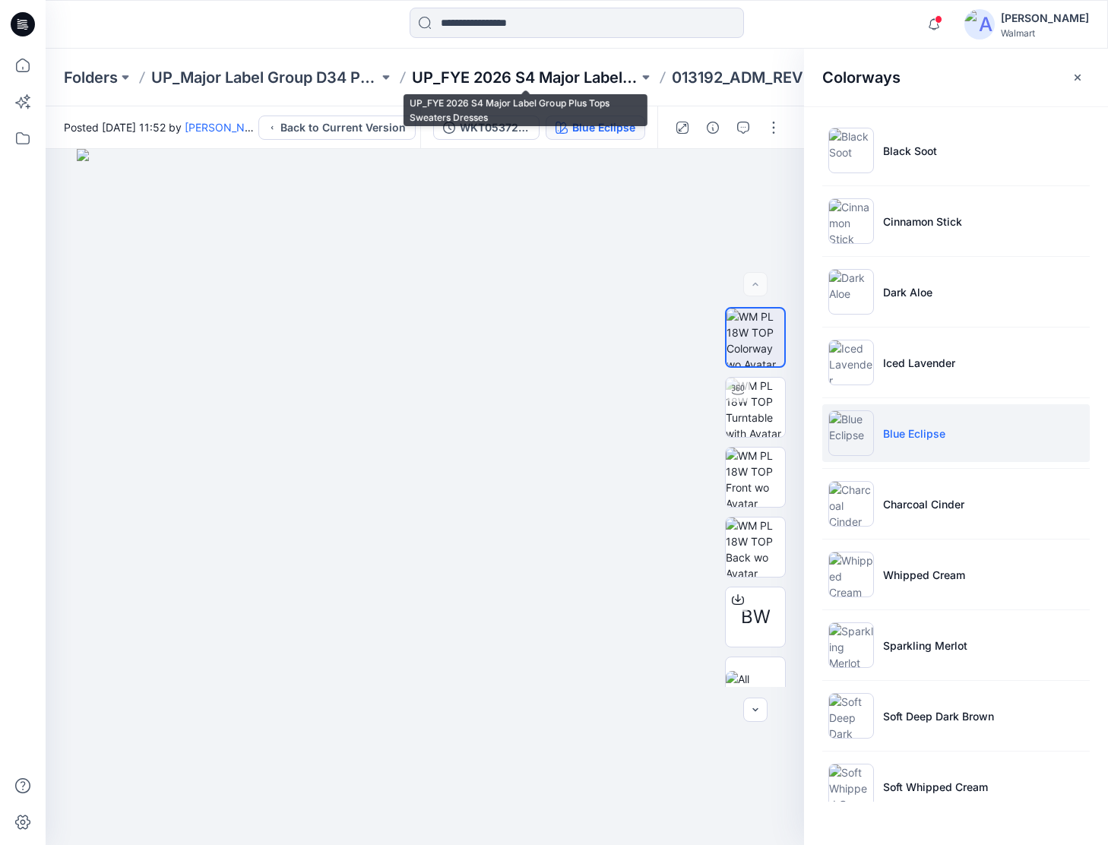
click at [587, 80] on p "UP_FYE 2026 S4 Major Label Group Plus Tops Sweaters Dresses" at bounding box center [525, 77] width 227 height 21
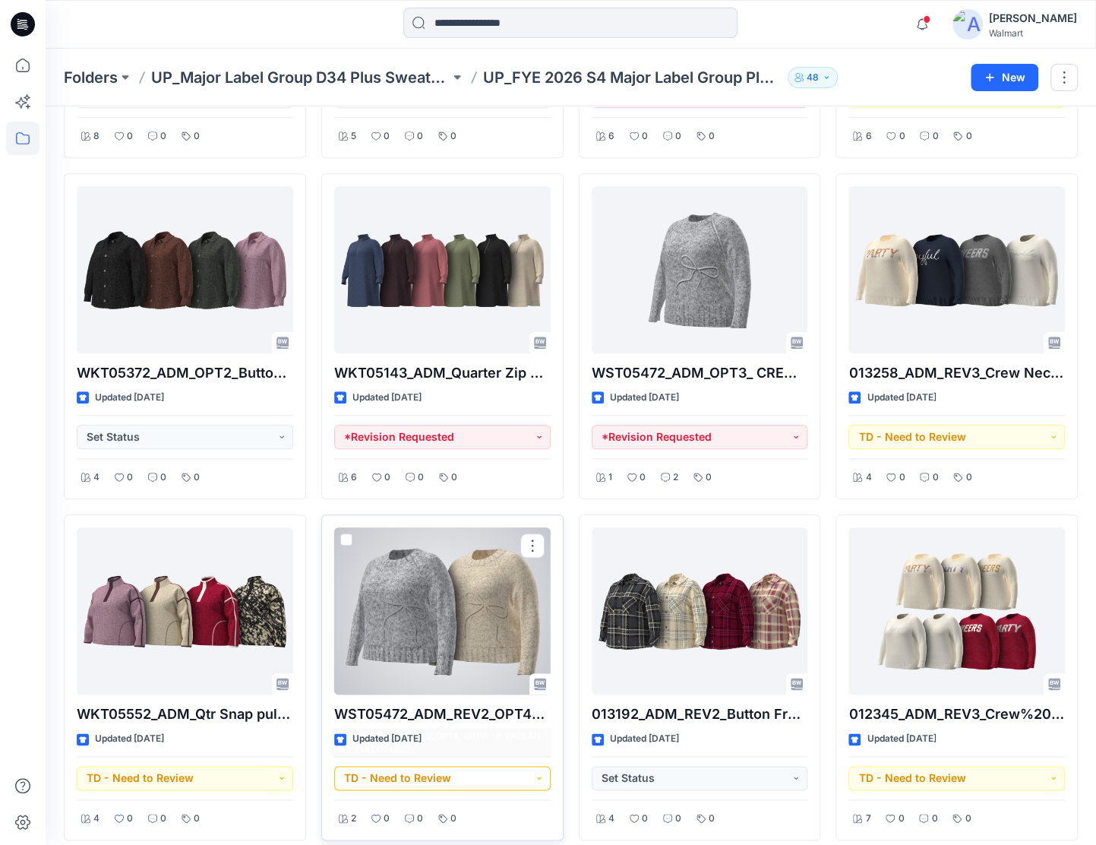
scroll to position [684, 0]
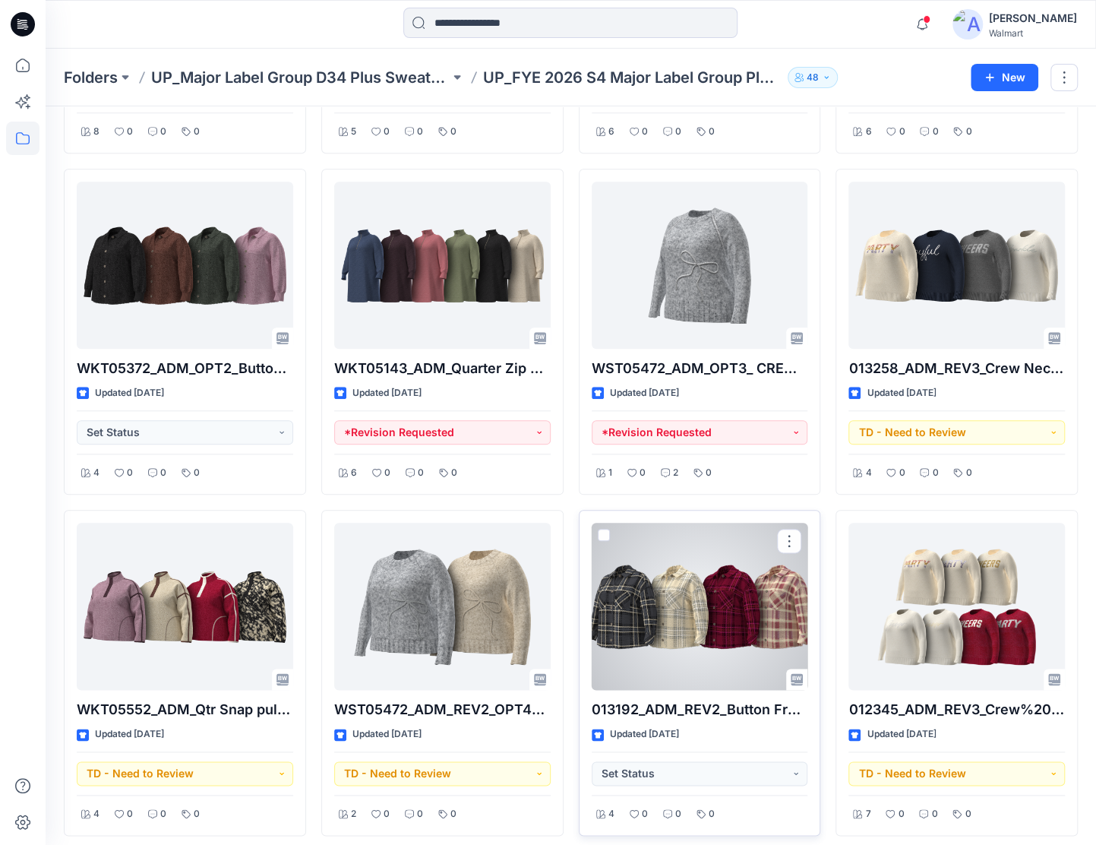
click at [709, 666] on div at bounding box center [700, 606] width 217 height 167
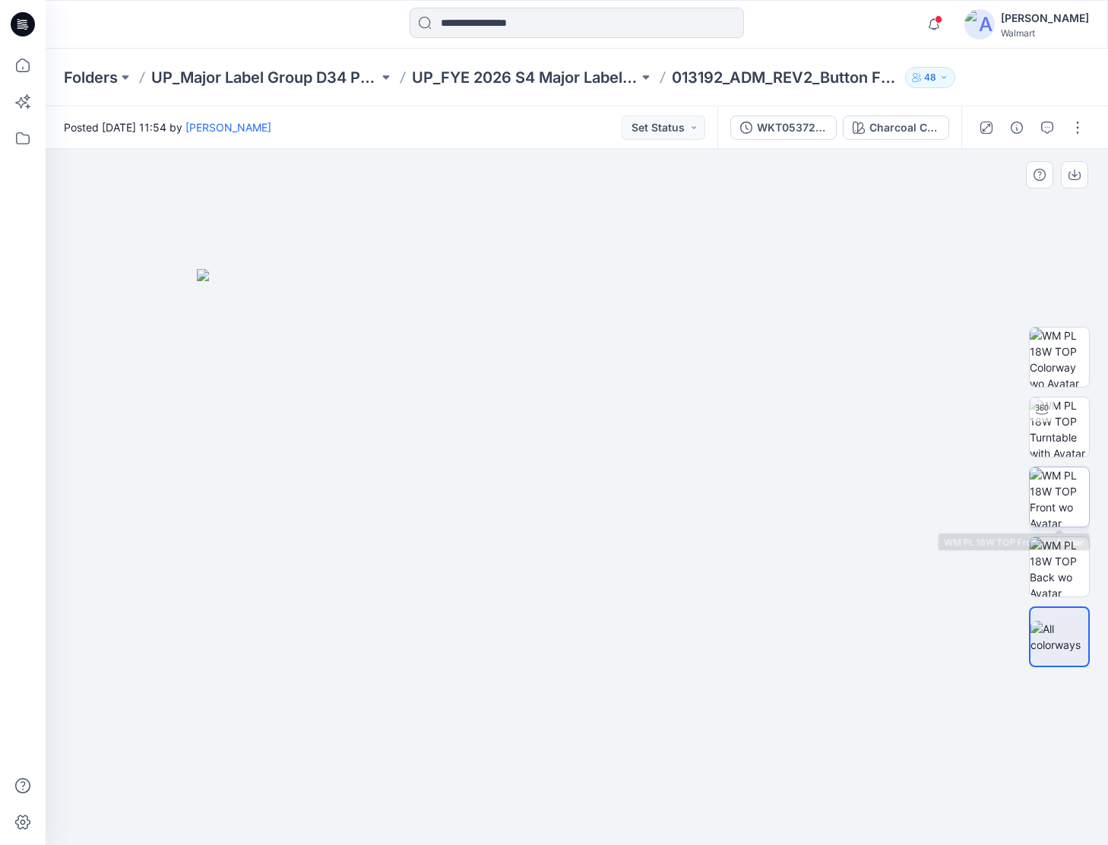
click at [1040, 492] on img at bounding box center [1059, 496] width 59 height 59
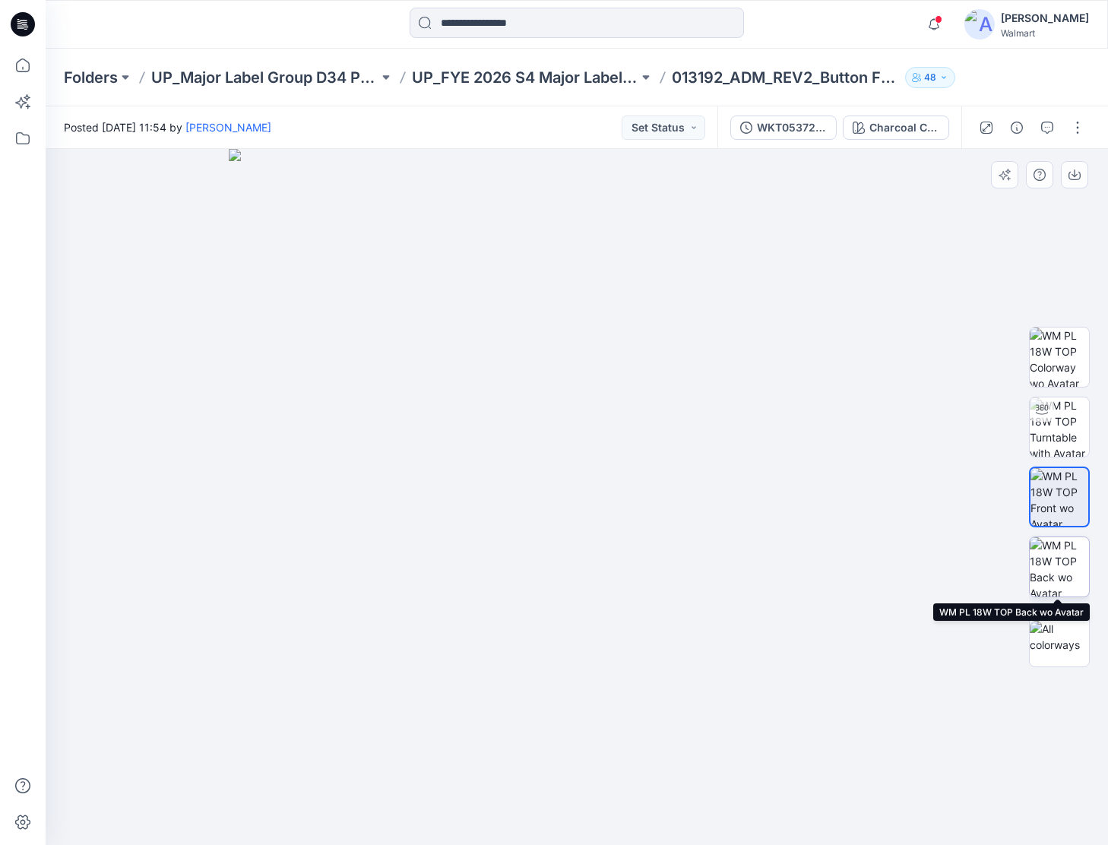
click at [1077, 556] on img at bounding box center [1059, 566] width 59 height 59
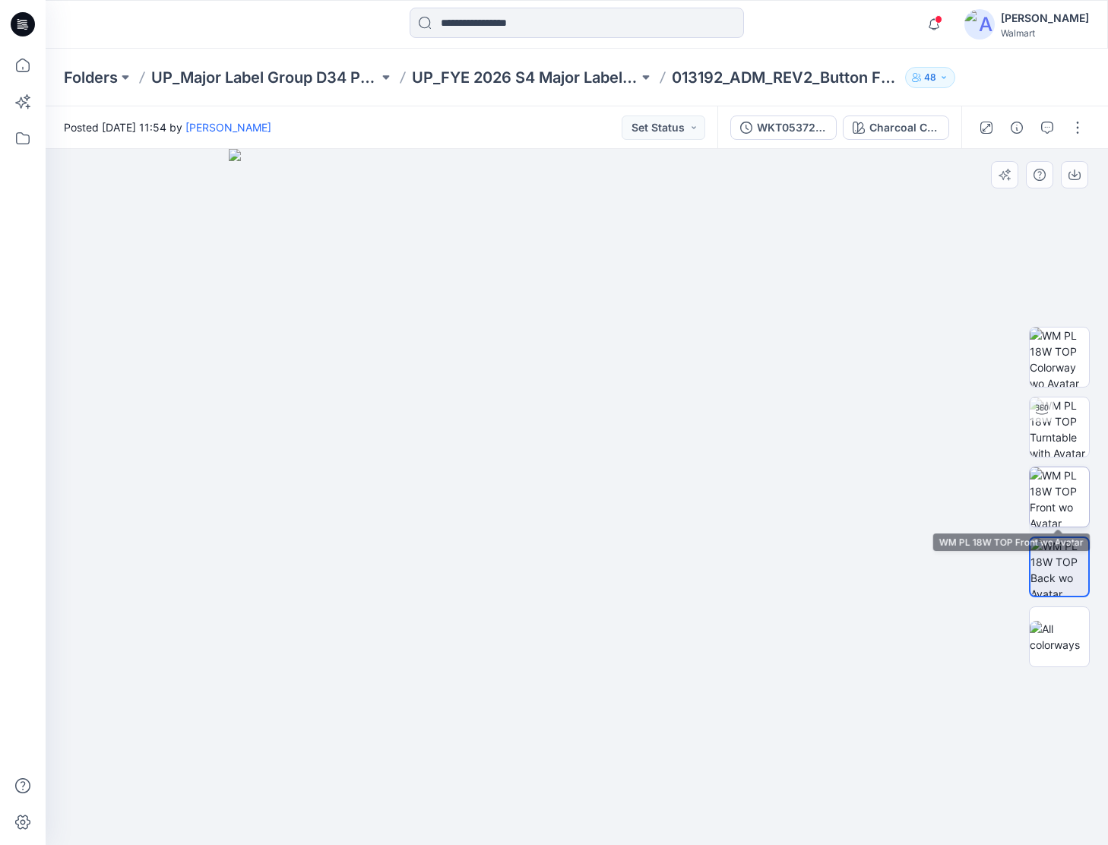
click at [1073, 501] on img at bounding box center [1059, 496] width 59 height 59
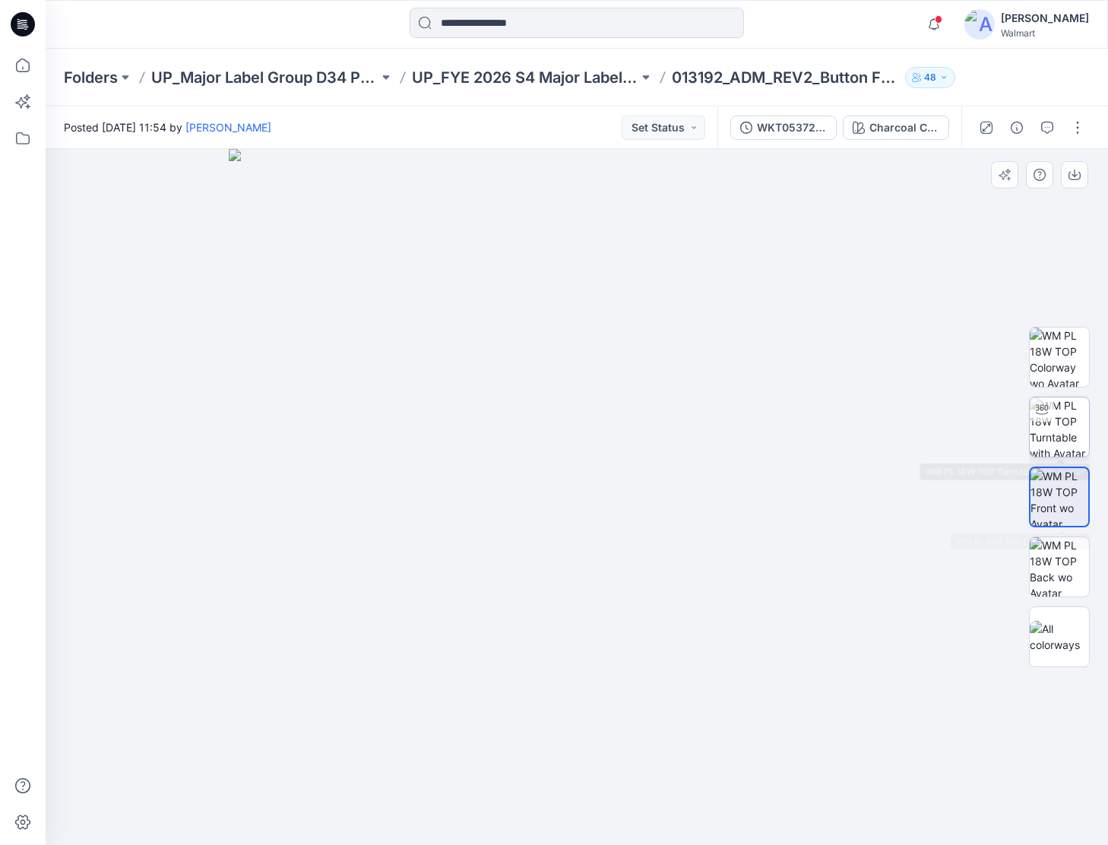
click at [1068, 422] on img at bounding box center [1059, 426] width 59 height 59
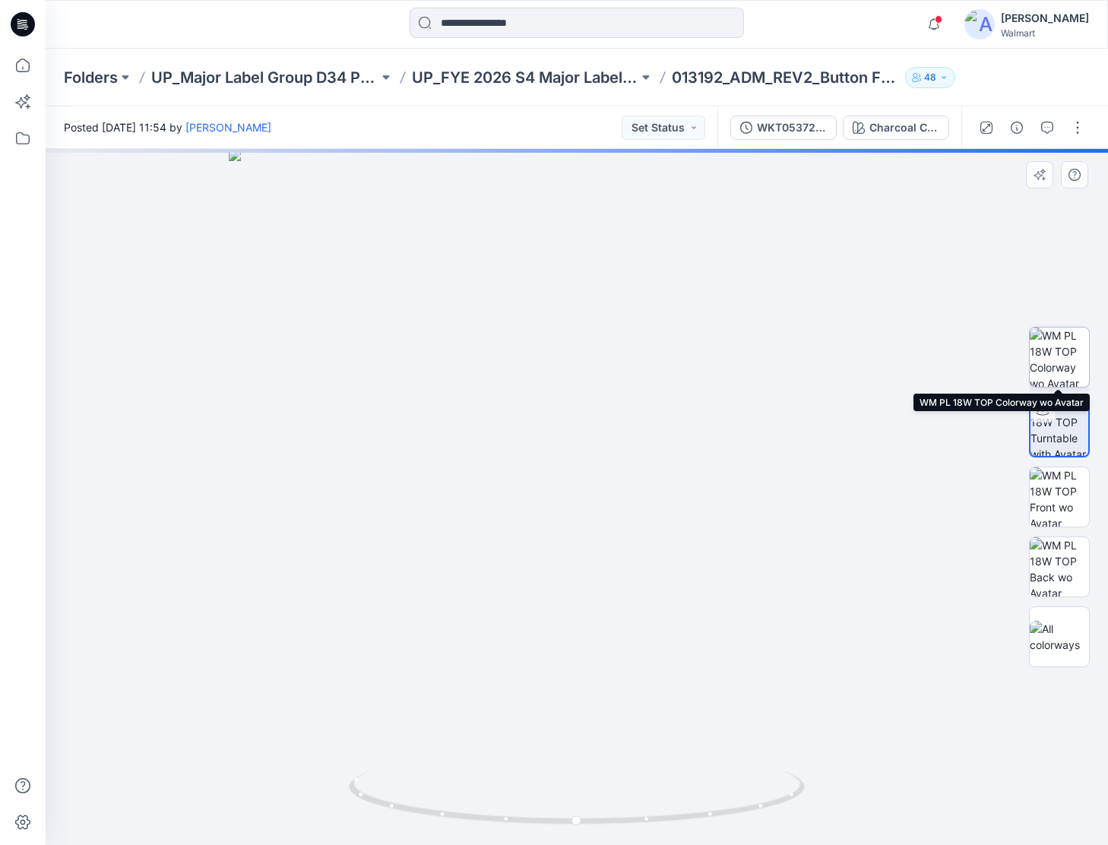
click at [1058, 347] on img at bounding box center [1059, 356] width 59 height 59
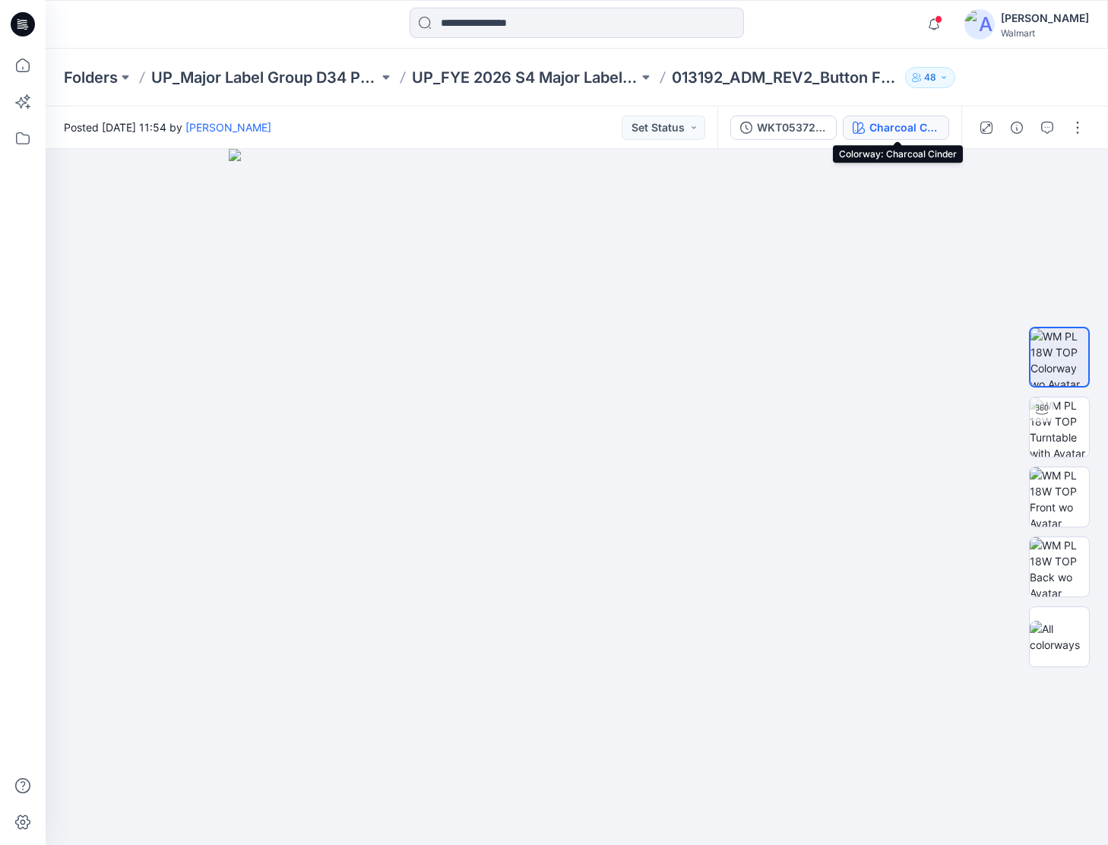
click at [875, 129] on div "Charcoal Cinder" at bounding box center [904, 127] width 70 height 17
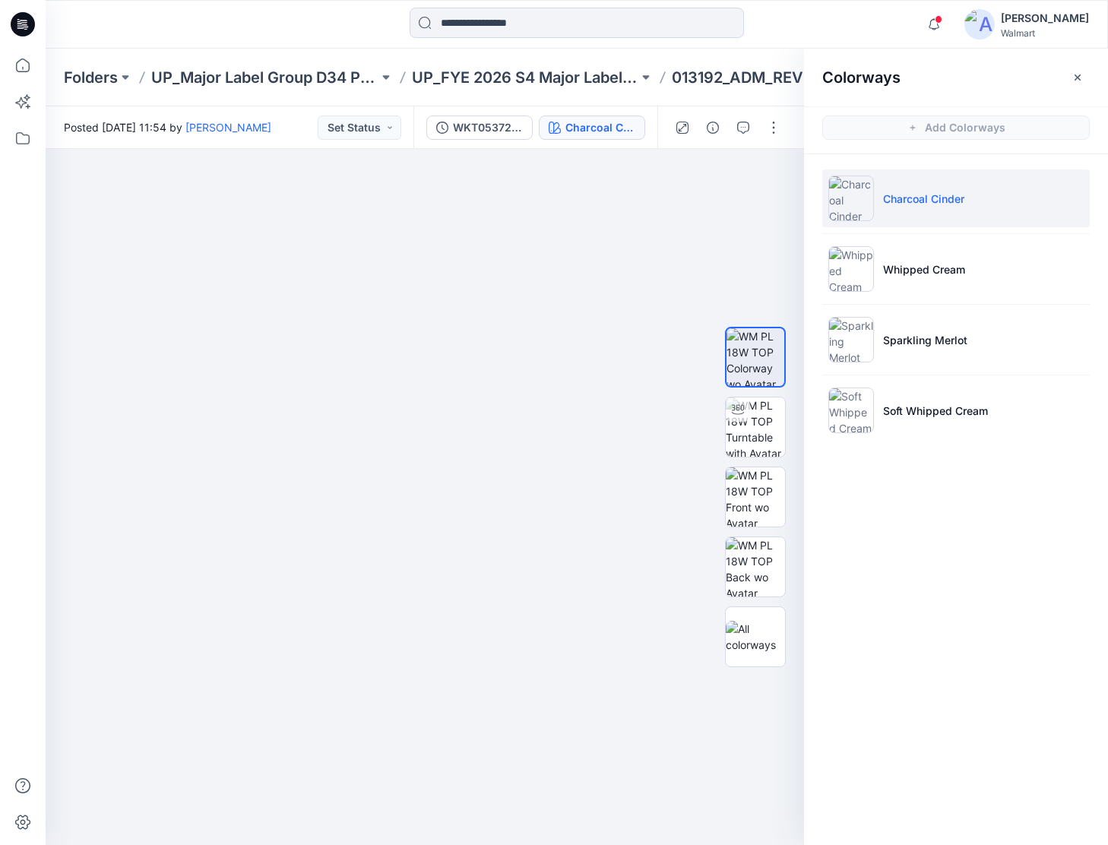
click at [11, 20] on icon at bounding box center [23, 24] width 24 height 49
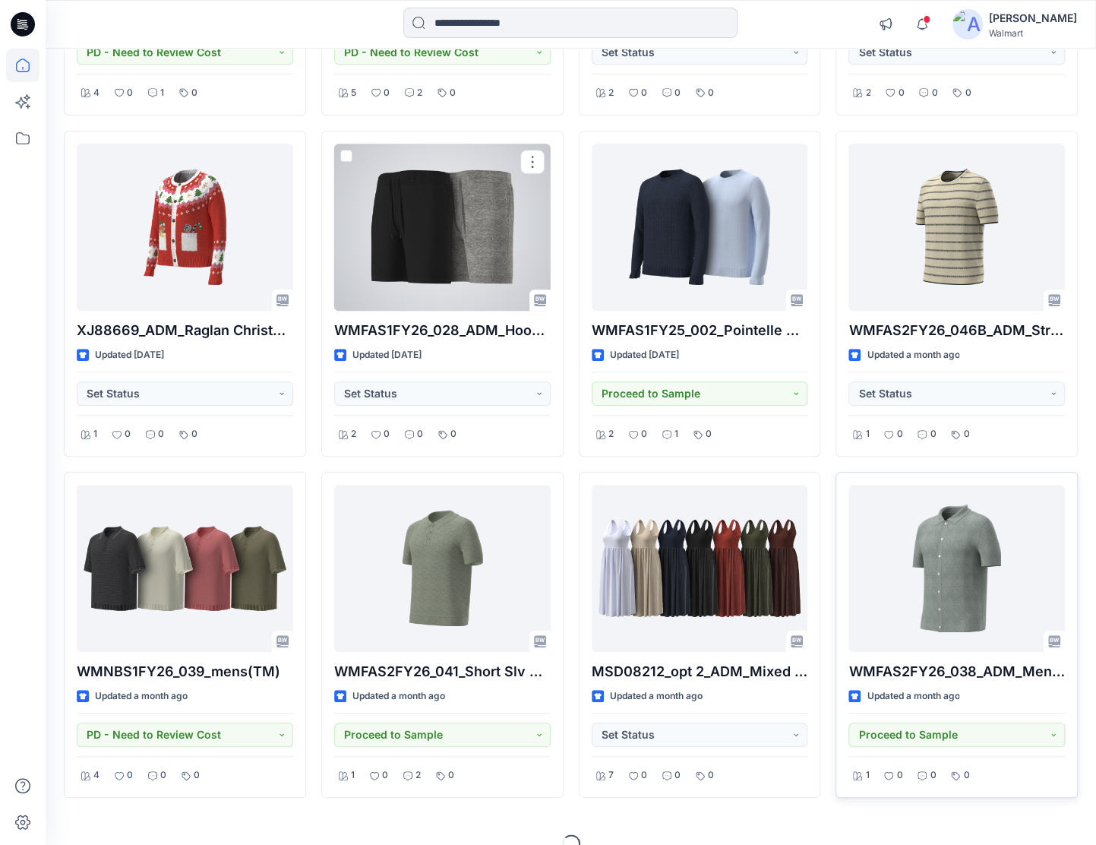
scroll to position [447, 0]
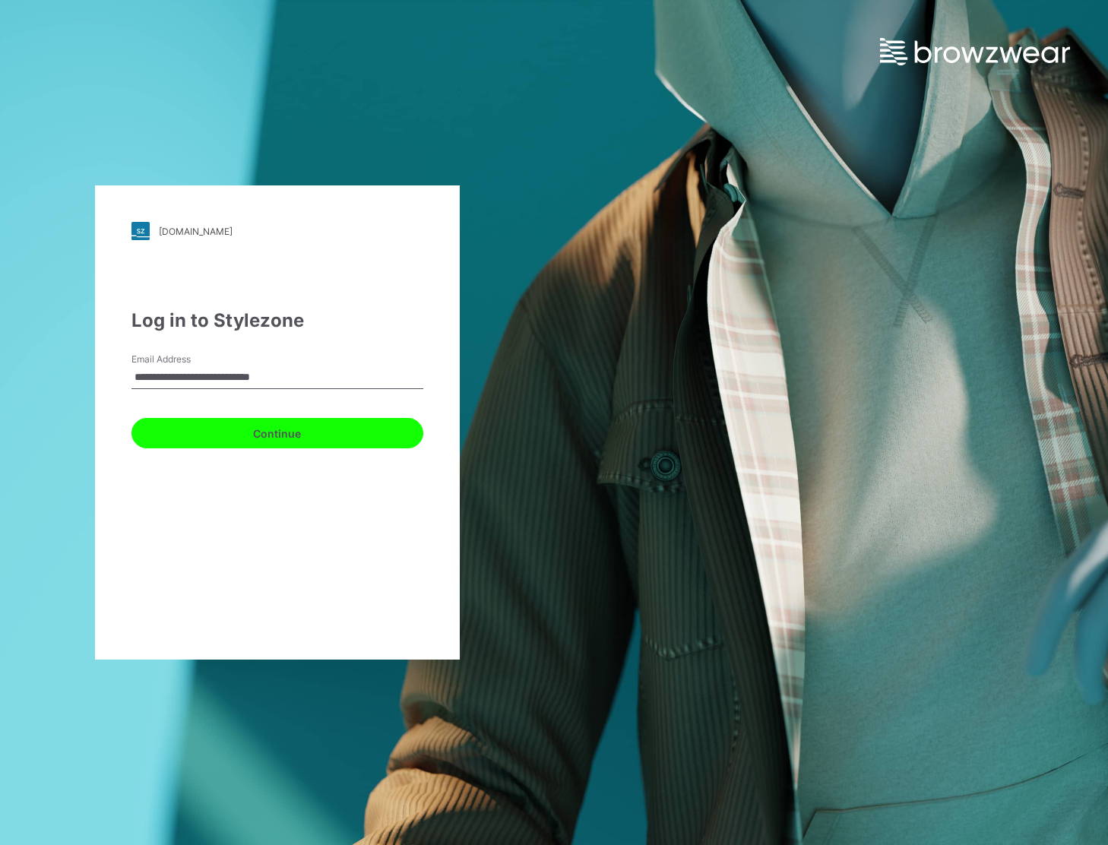
click at [324, 434] on button "Continue" at bounding box center [277, 433] width 292 height 30
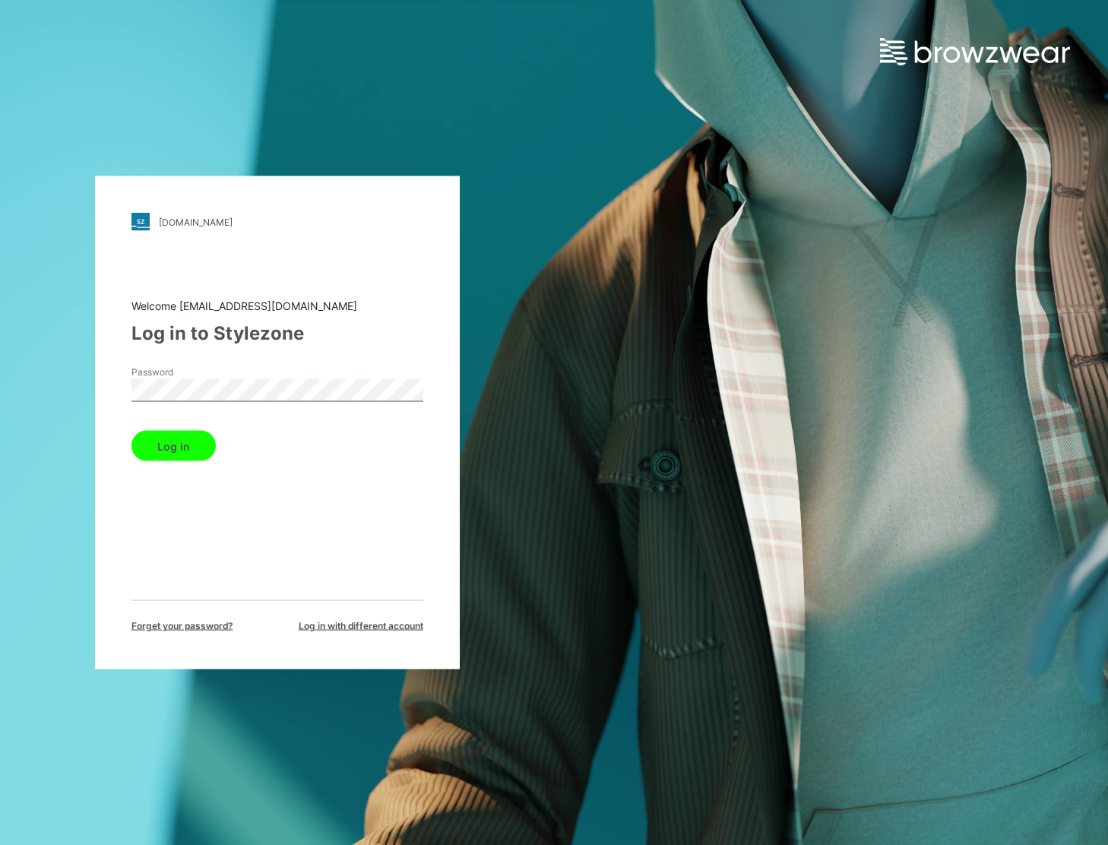
click at [131, 431] on button "Log in" at bounding box center [173, 446] width 84 height 30
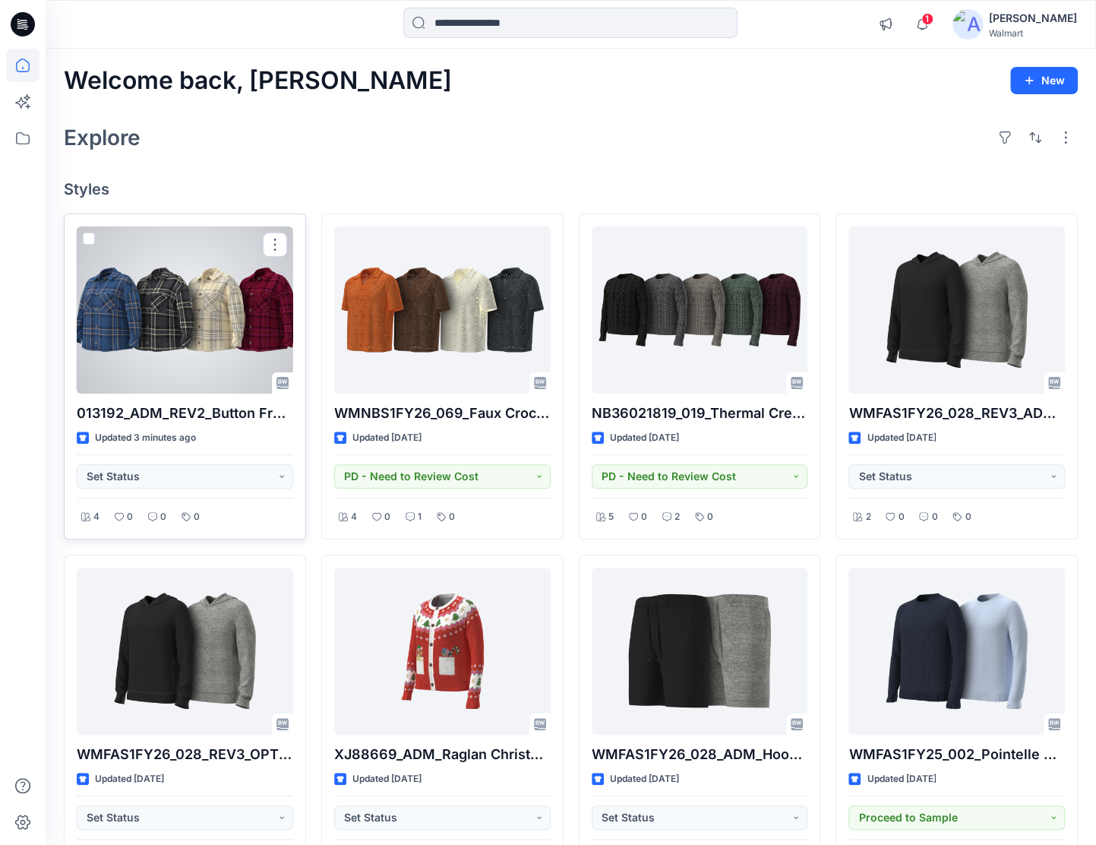
click at [243, 344] on div at bounding box center [185, 309] width 217 height 167
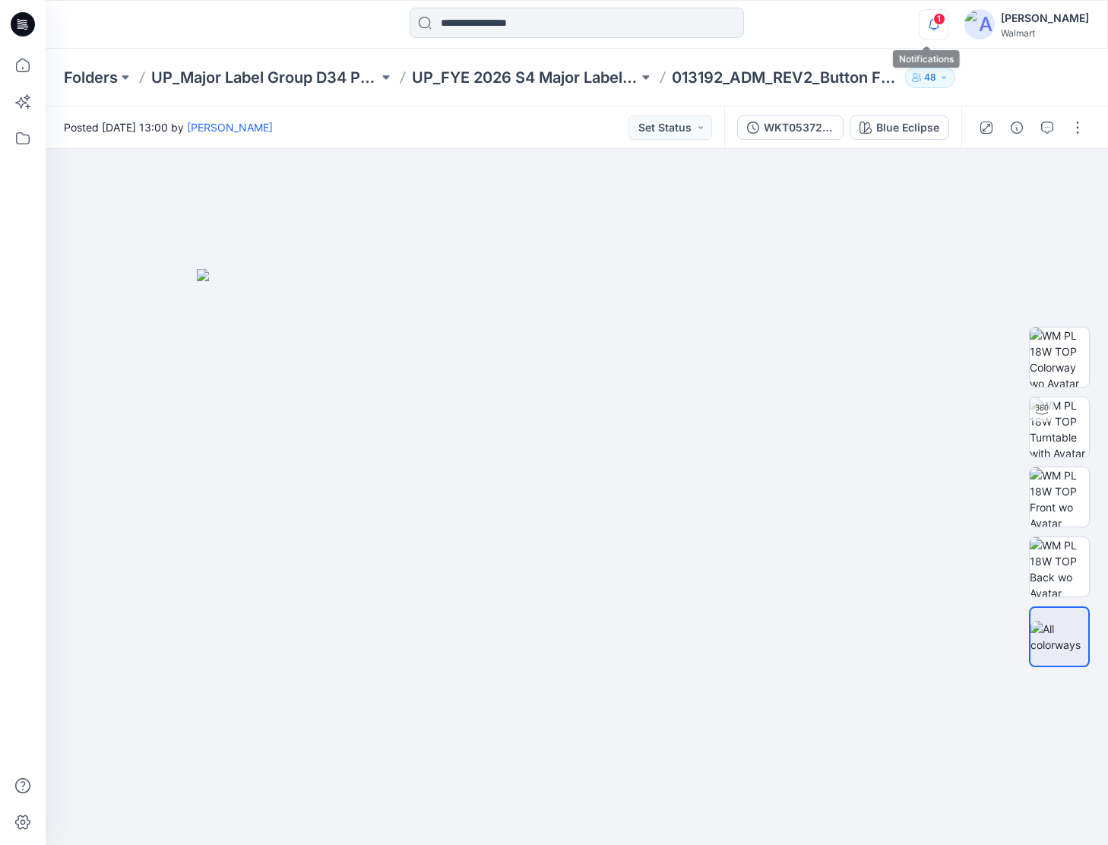
click at [932, 29] on icon "button" at bounding box center [934, 29] width 5 height 2
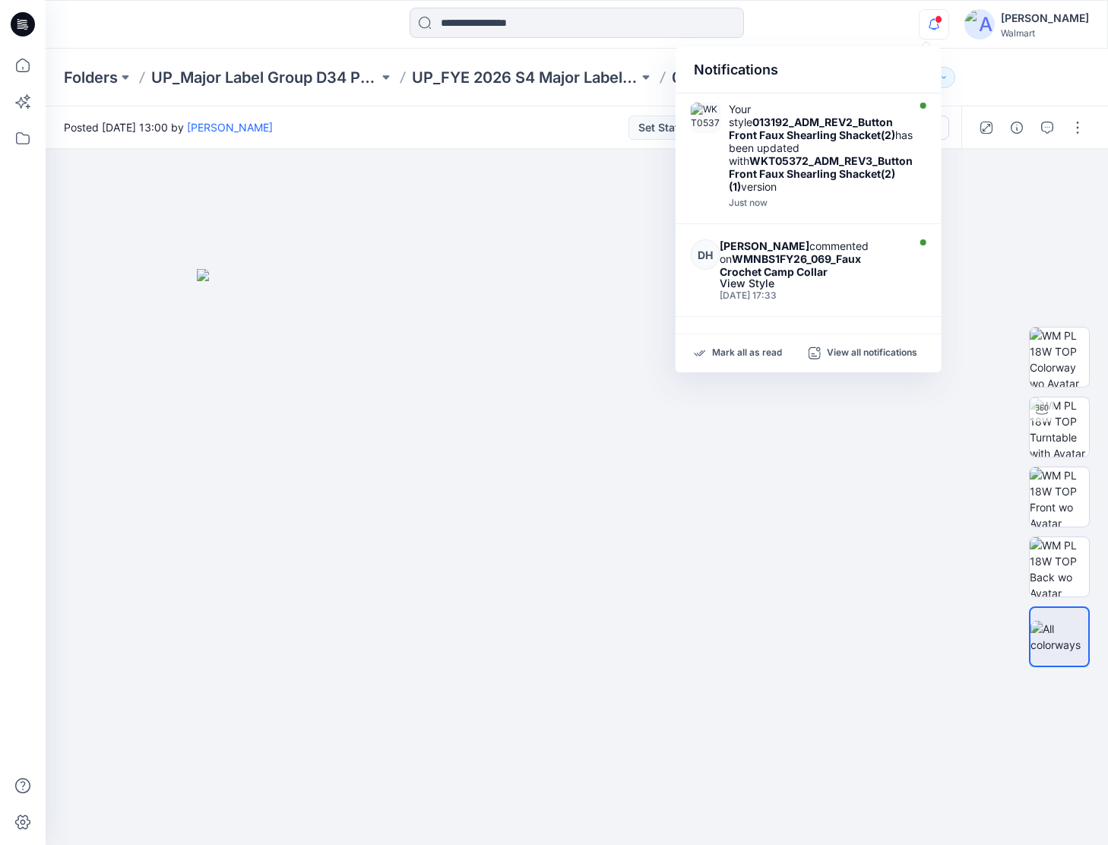
click at [932, 29] on icon "button" at bounding box center [934, 29] width 5 height 2
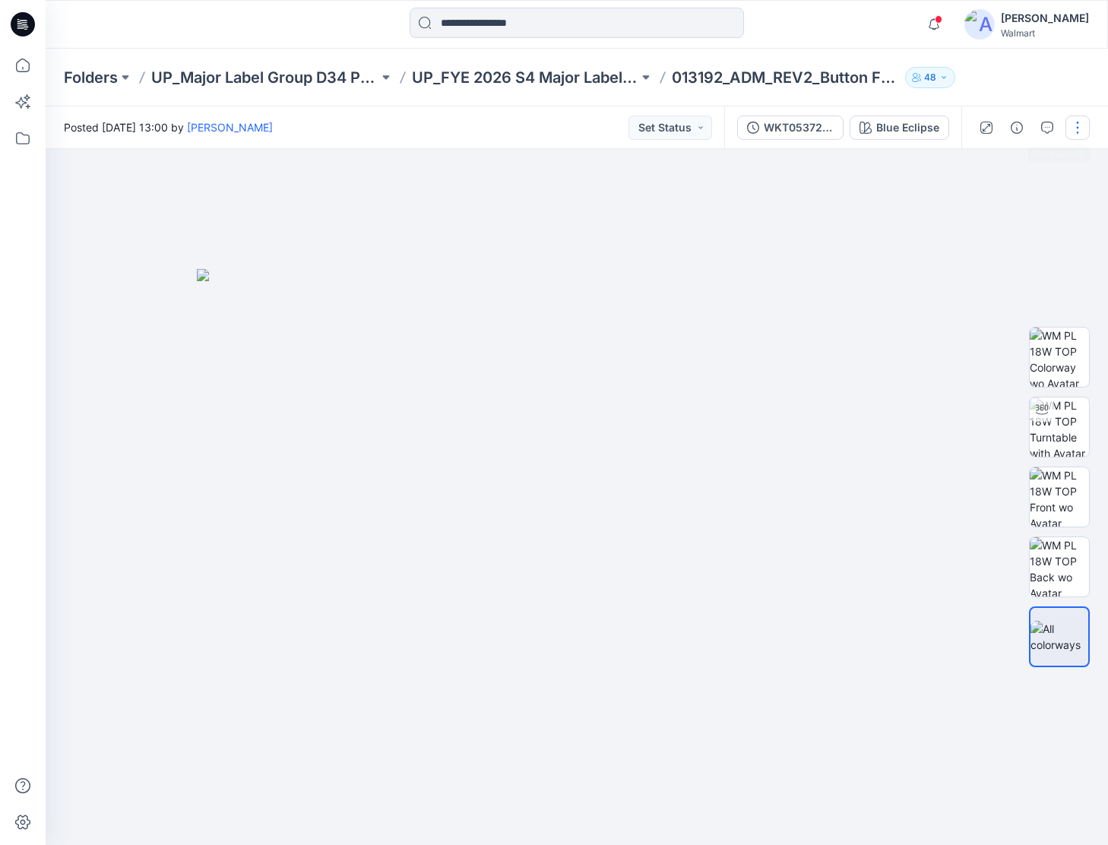
click at [1086, 128] on button "button" at bounding box center [1077, 127] width 24 height 24
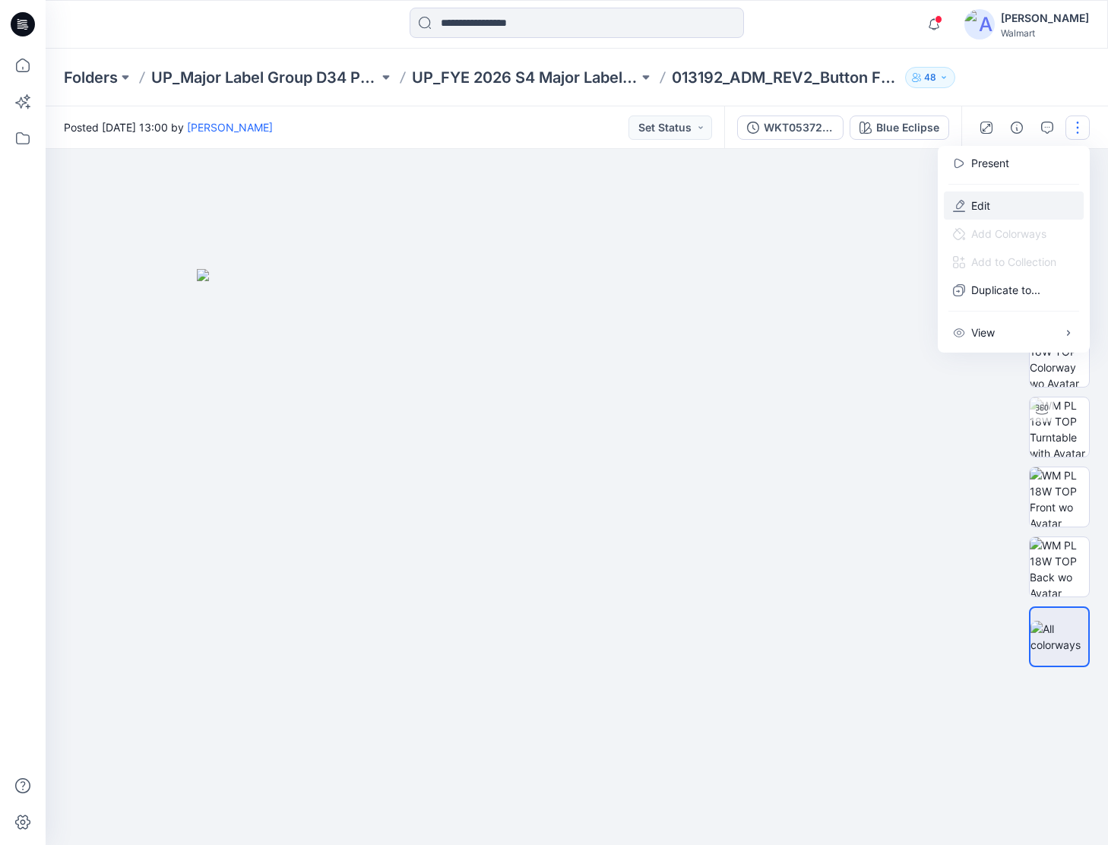
click at [1021, 200] on button "Edit" at bounding box center [1014, 205] width 140 height 28
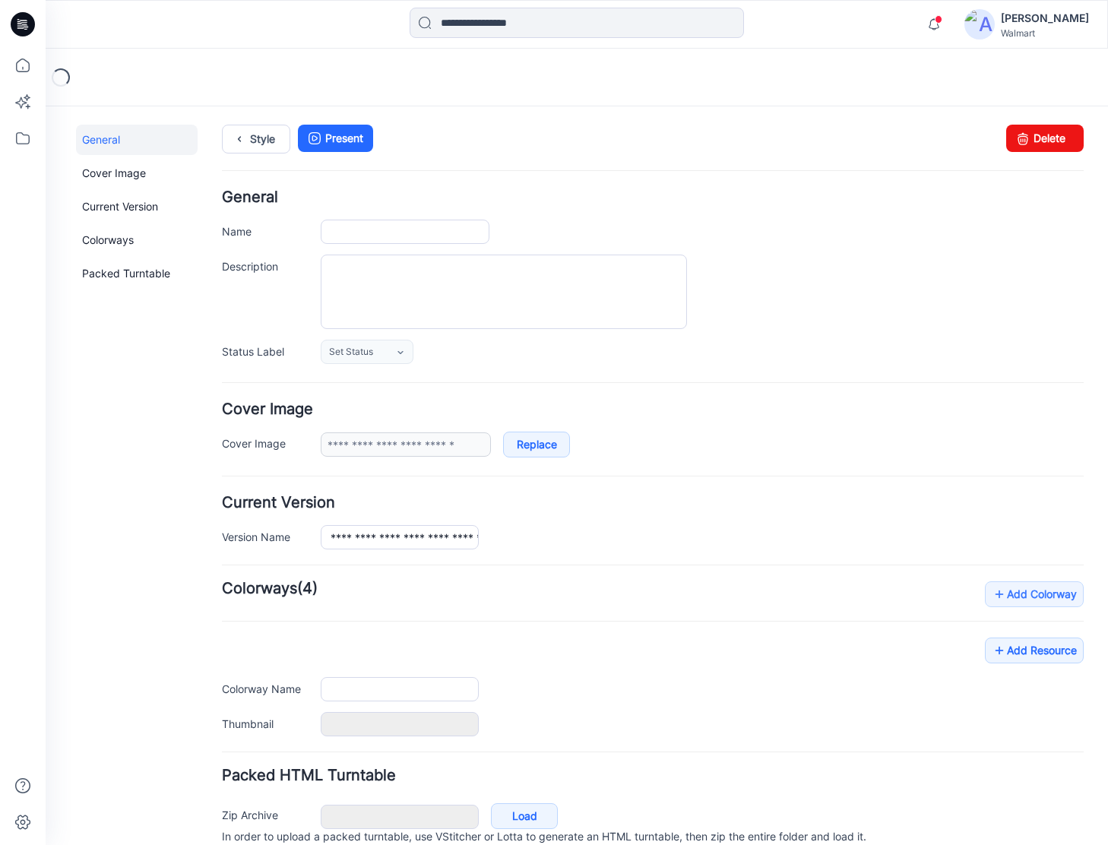
type input "**********"
type textarea "**********"
type input "**********"
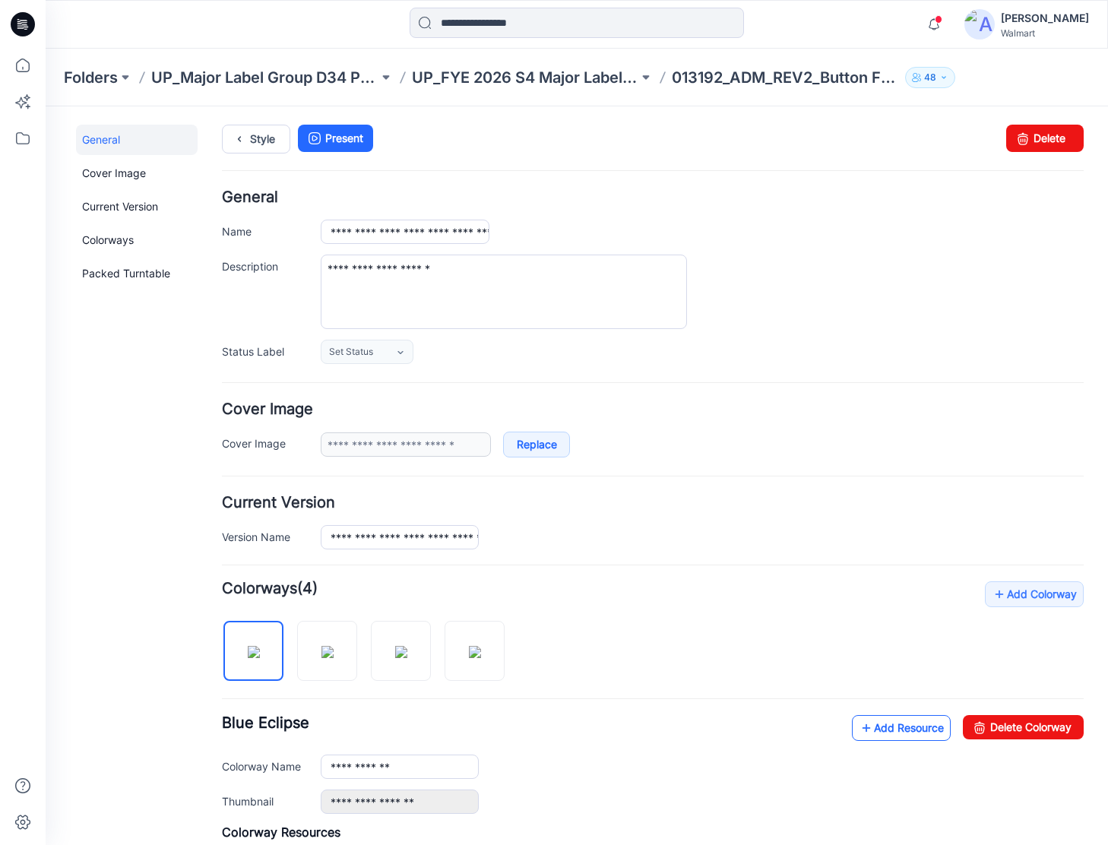
click at [884, 717] on link "Add Resource" at bounding box center [901, 728] width 99 height 26
click at [264, 153] on div "Style Present Changes Saved Delete" at bounding box center [653, 157] width 862 height 65
click at [243, 131] on icon at bounding box center [239, 138] width 21 height 27
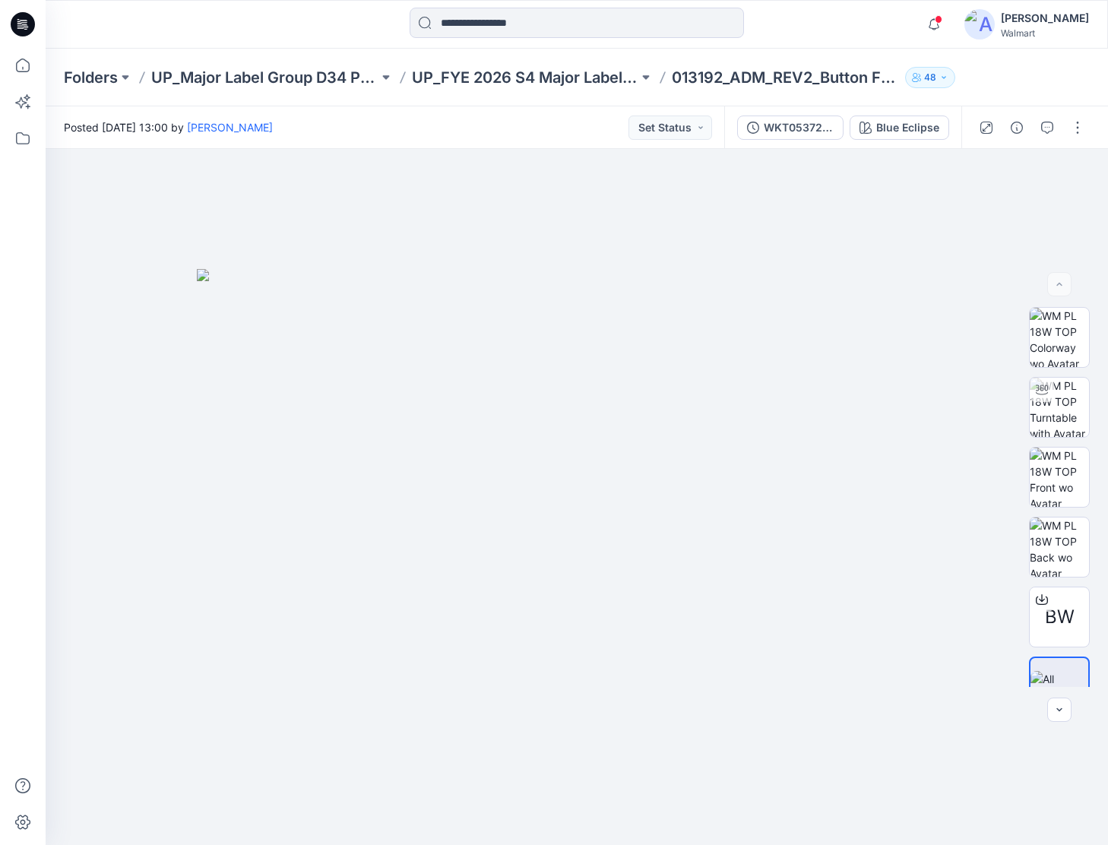
click at [32, 25] on icon at bounding box center [23, 24] width 24 height 24
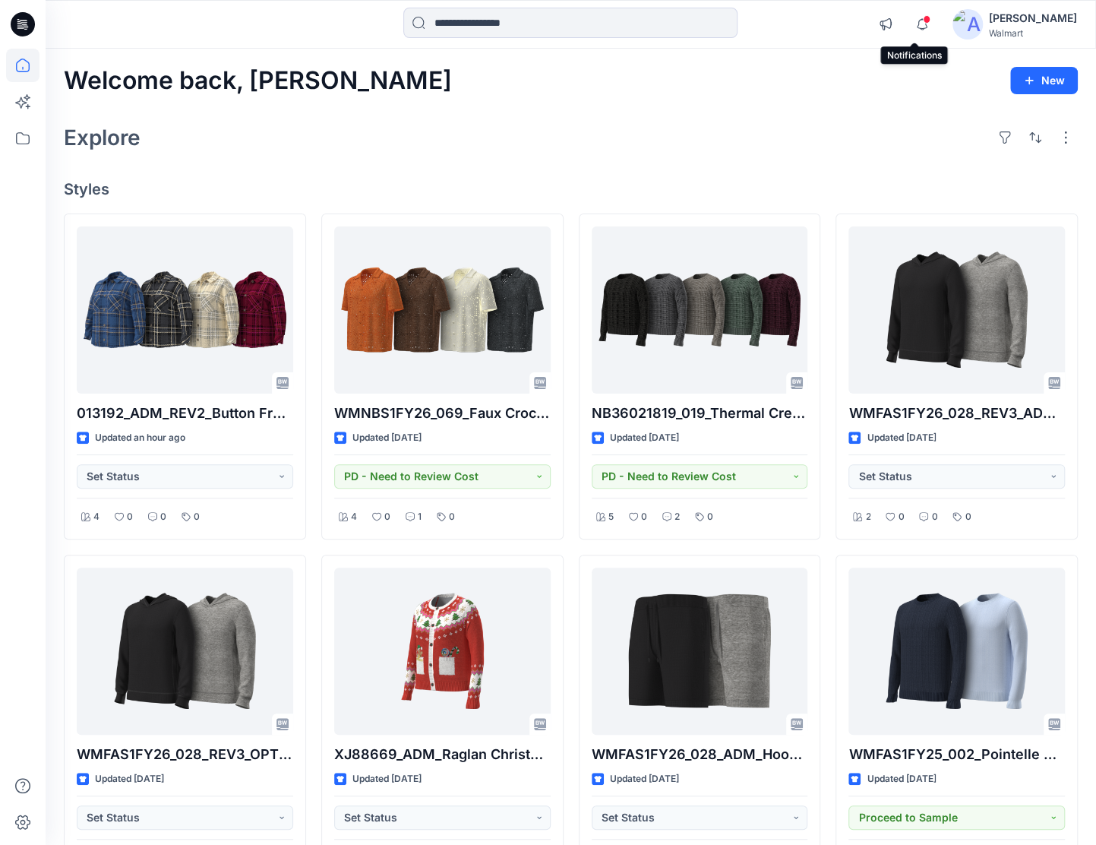
click at [923, 22] on span at bounding box center [927, 19] width 8 height 8
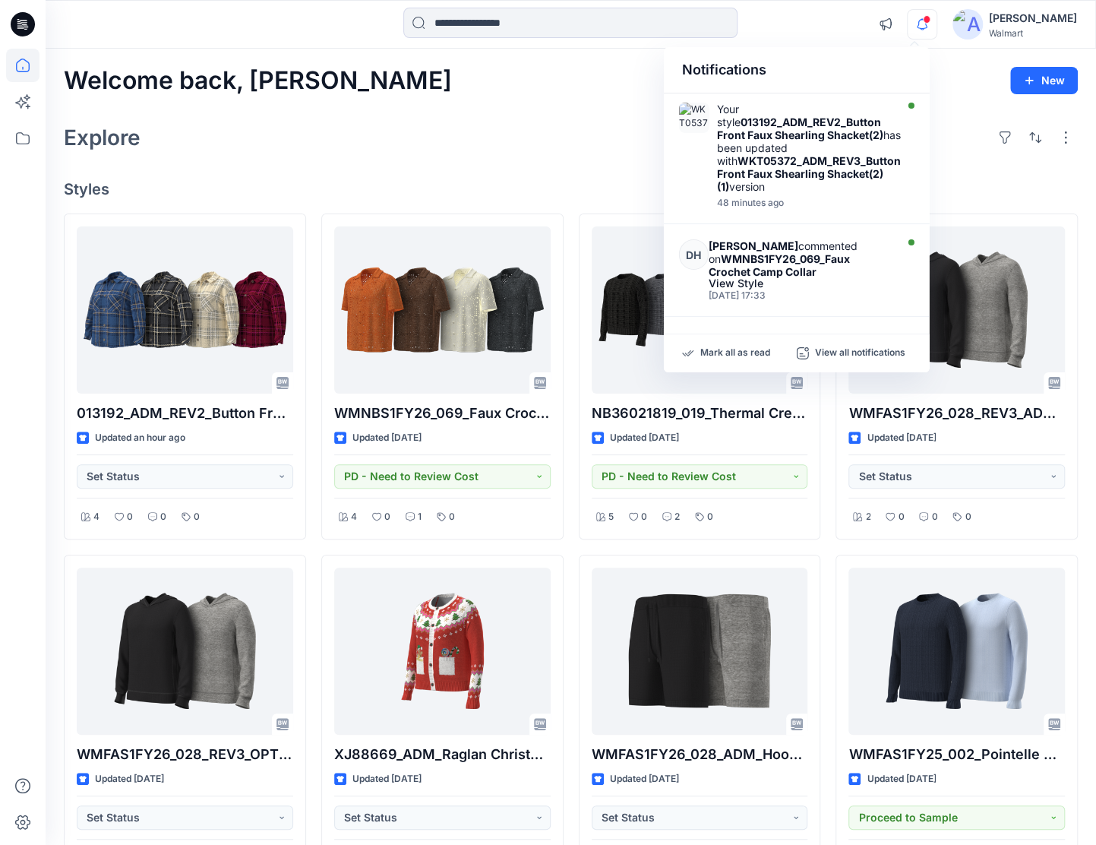
click at [923, 22] on span at bounding box center [927, 19] width 8 height 8
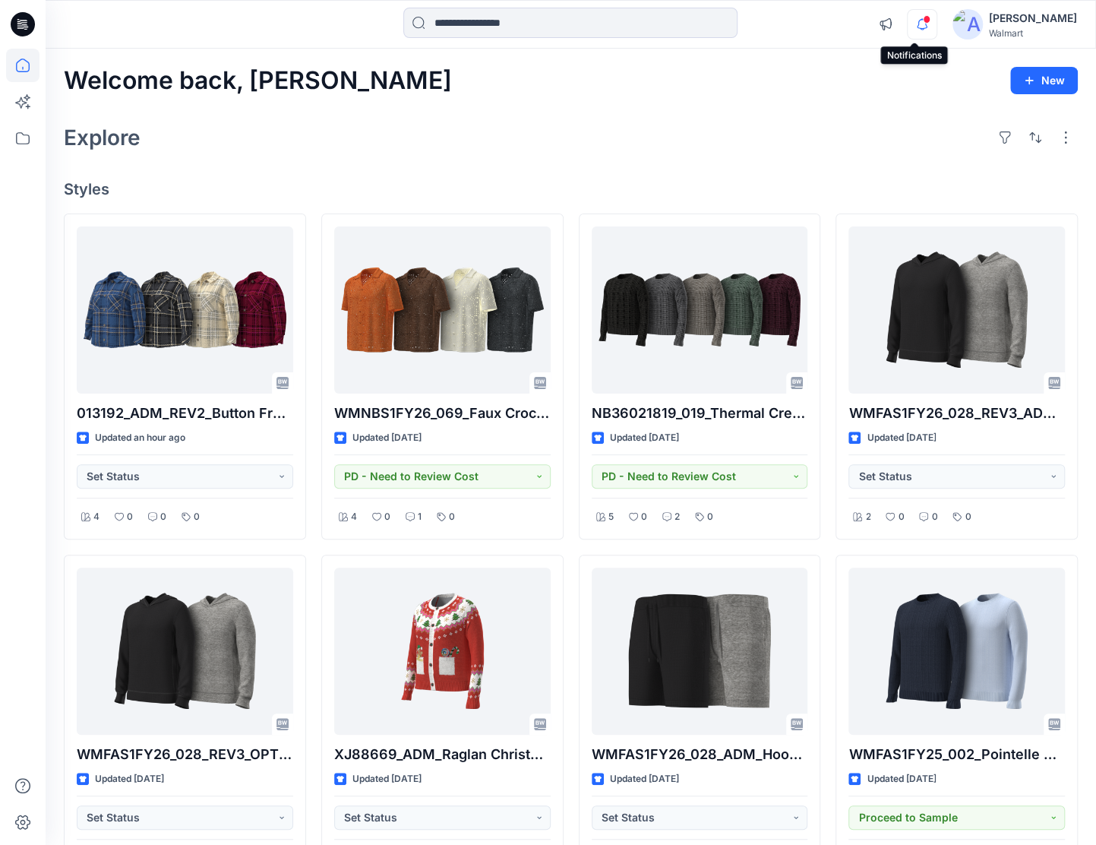
click at [913, 17] on icon "button" at bounding box center [922, 24] width 29 height 30
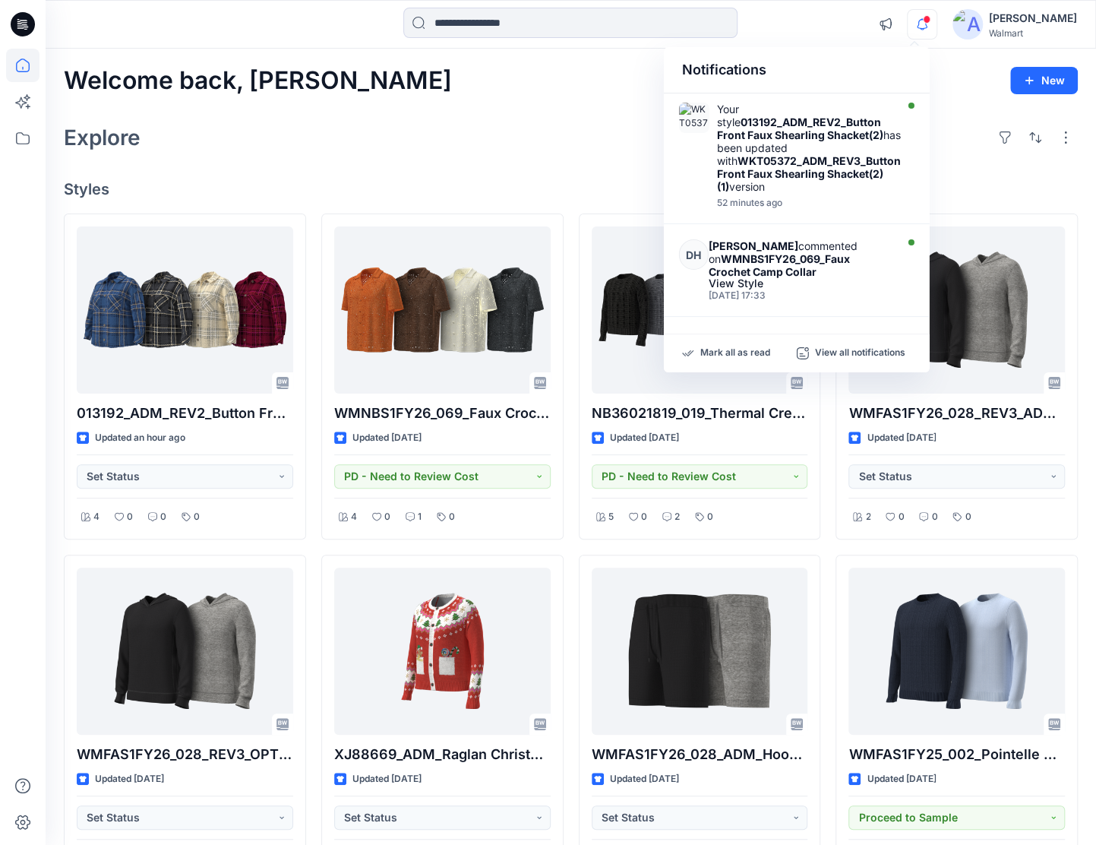
click at [913, 17] on icon "button" at bounding box center [922, 24] width 29 height 30
